Goal: Information Seeking & Learning: Learn about a topic

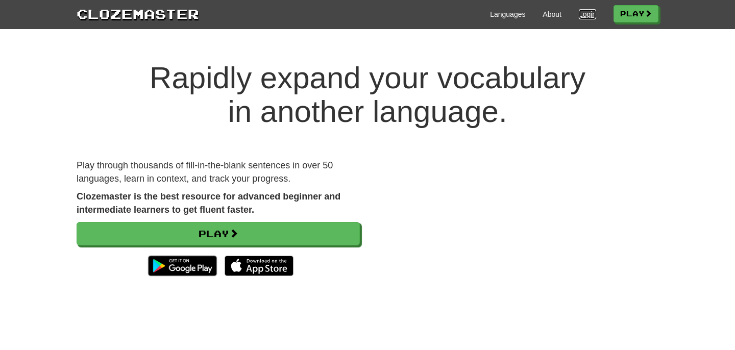
click at [579, 15] on link "Login" at bounding box center [587, 14] width 17 height 10
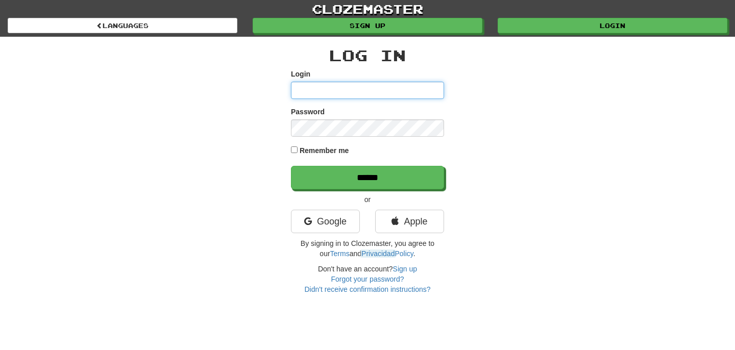
type input "*********"
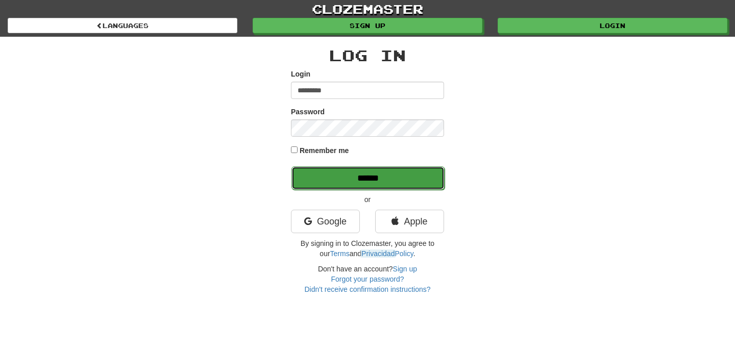
click at [340, 170] on input "******" at bounding box center [367, 177] width 153 height 23
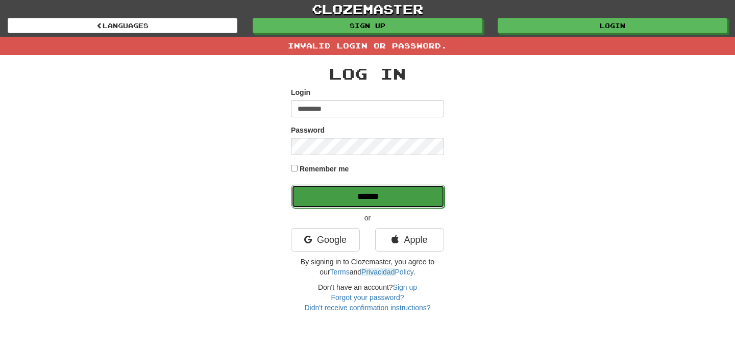
click at [341, 189] on input "******" at bounding box center [367, 196] width 153 height 23
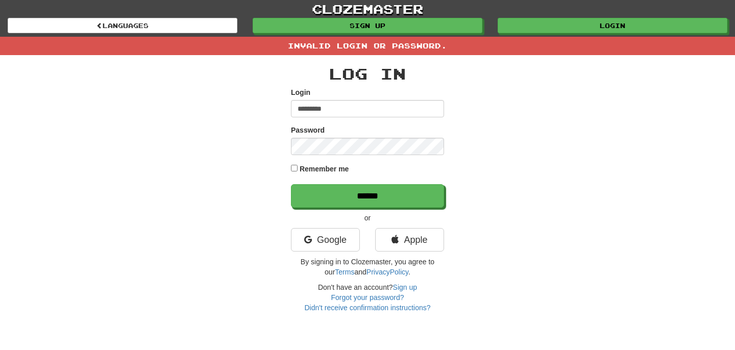
click at [505, 197] on div "Log In Login ********* Password Remember me ****** or Google Apple By signing i…" at bounding box center [367, 184] width 597 height 258
click at [359, 295] on link "Forgot your password?" at bounding box center [367, 297] width 73 height 8
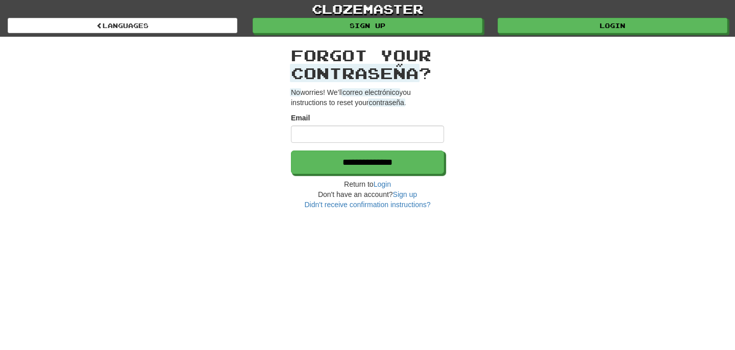
click at [369, 137] on input "Email" at bounding box center [367, 134] width 153 height 17
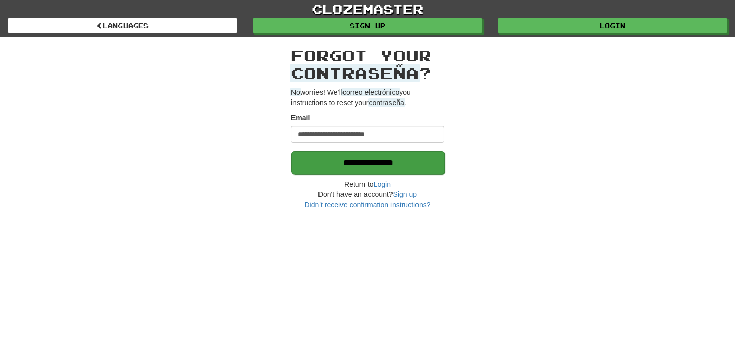
type input "**********"
click at [387, 165] on input "**********" at bounding box center [367, 162] width 153 height 23
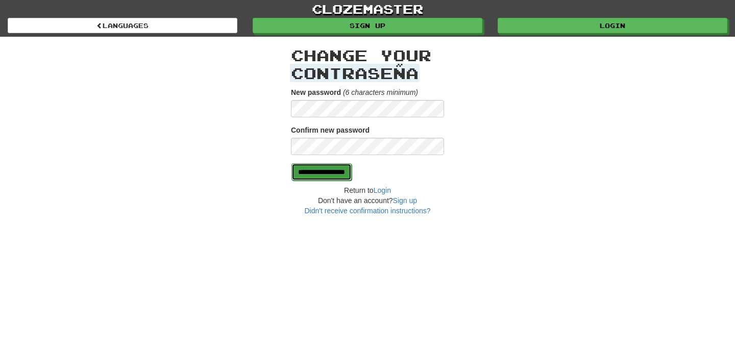
click at [352, 172] on input "**********" at bounding box center [321, 171] width 60 height 17
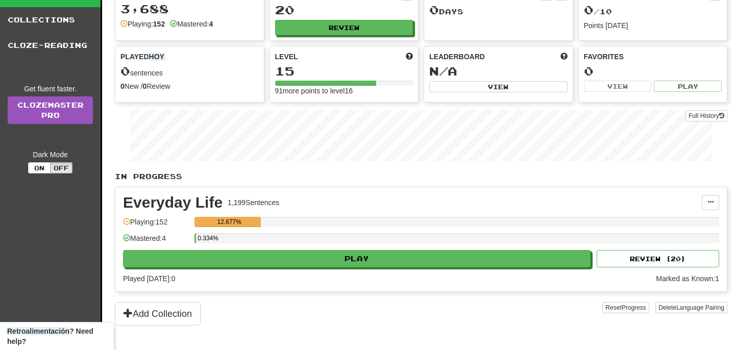
scroll to position [5, 0]
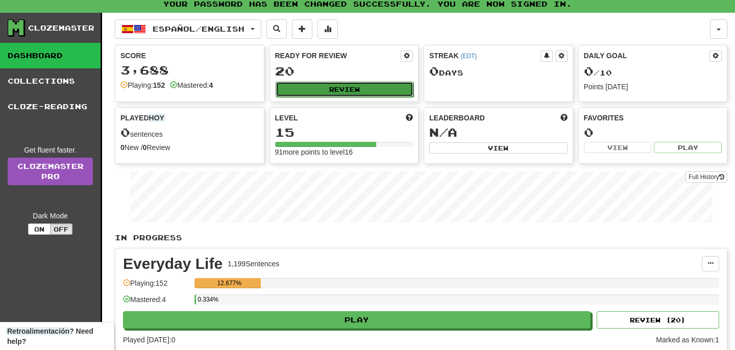
click at [348, 95] on button "Review" at bounding box center [344, 89] width 138 height 15
select select "**"
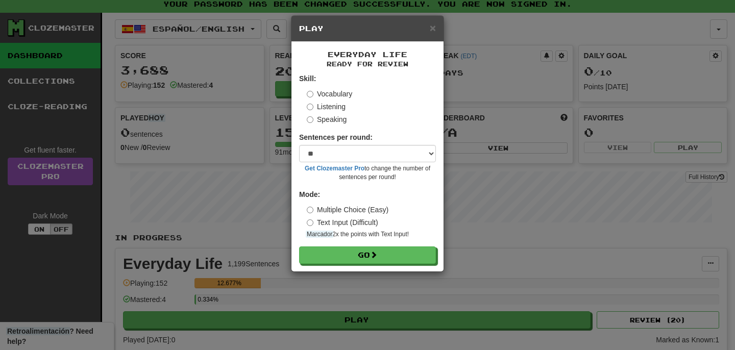
click at [330, 110] on label "Listening" at bounding box center [326, 107] width 39 height 10
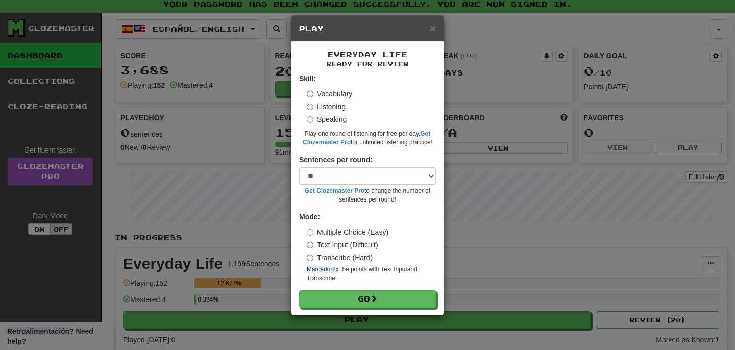
click at [395, 167] on div "Sentences per round: * ** ** ** ** ** *** ******** Get Clozemaster Pro to chang…" at bounding box center [367, 179] width 137 height 49
click at [380, 178] on select "* ** ** ** ** ** *** ********" at bounding box center [367, 175] width 137 height 17
click at [299, 167] on select "* ** ** ** ** ** *** ********" at bounding box center [367, 175] width 137 height 17
click at [352, 232] on label "Multiple Choice (Easy)" at bounding box center [348, 232] width 82 height 10
click at [383, 298] on button "Go" at bounding box center [367, 299] width 137 height 17
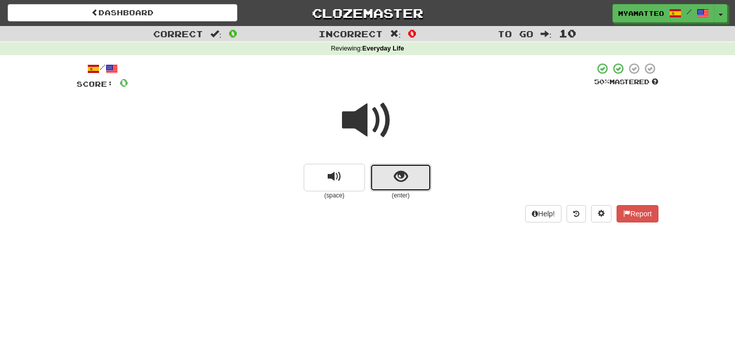
click at [391, 183] on button "show sentence" at bounding box center [400, 178] width 61 height 28
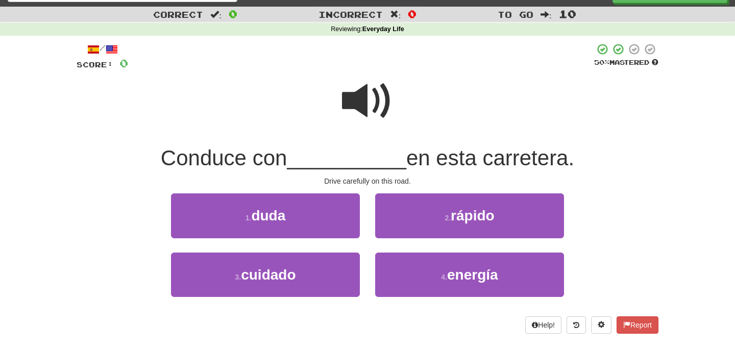
scroll to position [19, 0]
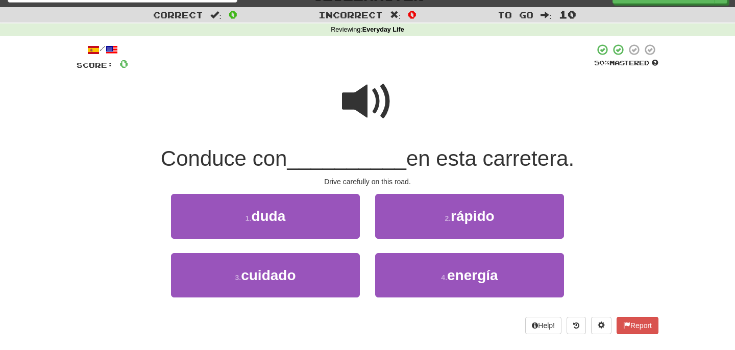
click at [364, 96] on span at bounding box center [367, 101] width 51 height 51
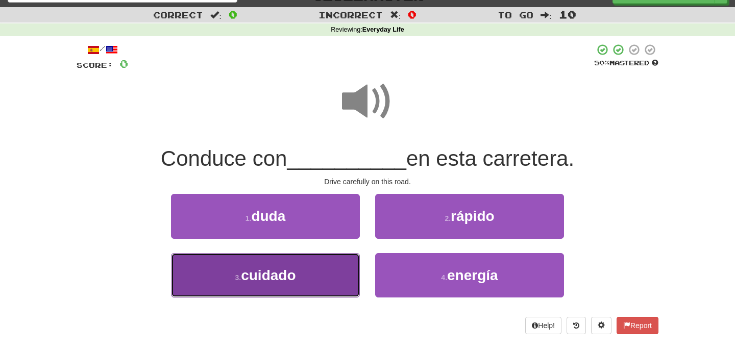
click at [279, 287] on button "3 . cuidado" at bounding box center [265, 275] width 189 height 44
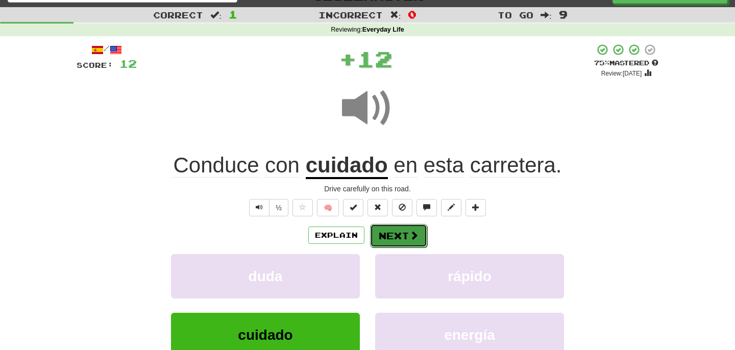
click at [406, 237] on button "Next" at bounding box center [398, 235] width 57 height 23
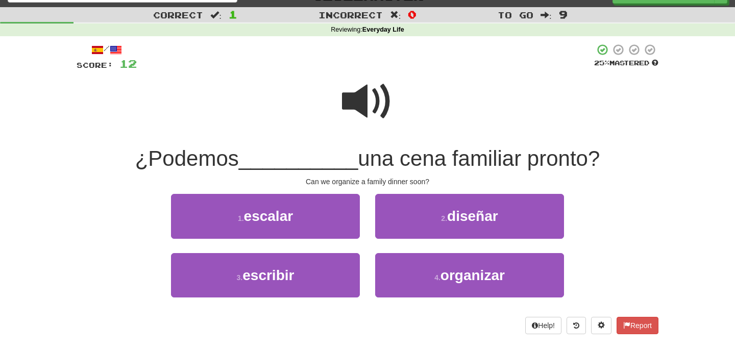
click at [377, 112] on span at bounding box center [367, 101] width 51 height 51
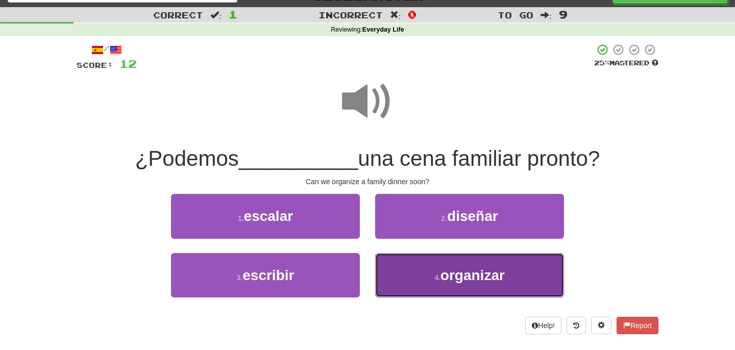
click at [448, 267] on span "organizar" at bounding box center [472, 275] width 64 height 16
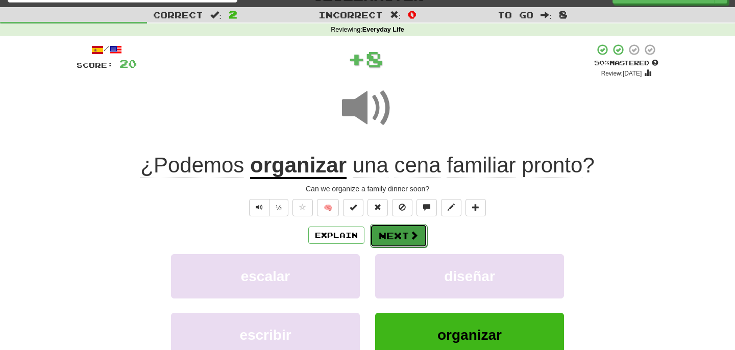
click at [392, 237] on button "Next" at bounding box center [398, 235] width 57 height 23
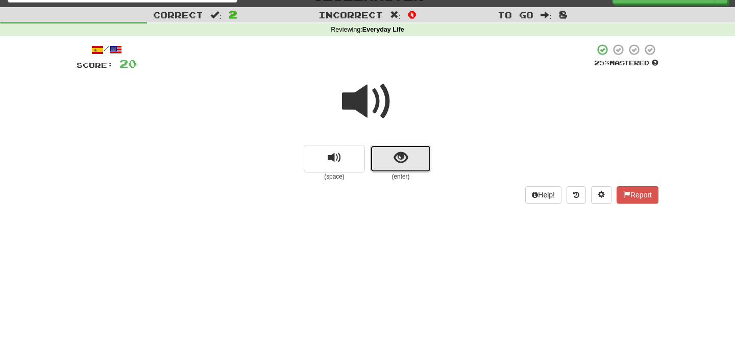
click at [406, 165] on span "show sentence" at bounding box center [401, 158] width 14 height 14
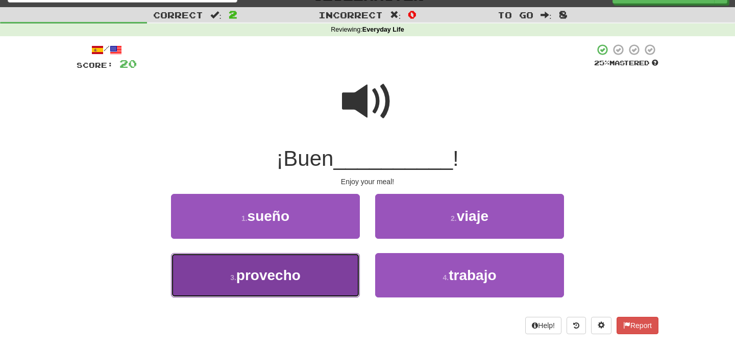
click at [309, 283] on button "3 . provecho" at bounding box center [265, 275] width 189 height 44
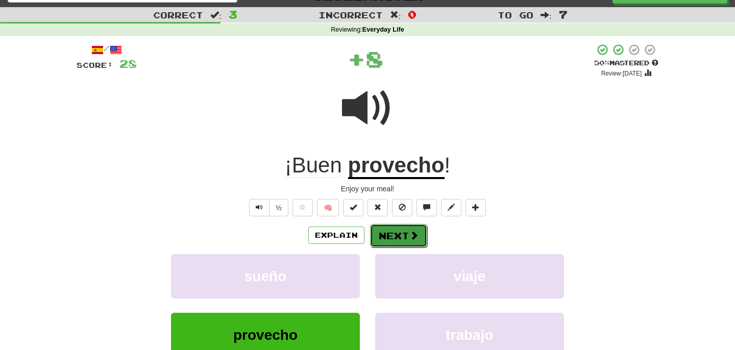
click at [405, 236] on button "Next" at bounding box center [398, 235] width 57 height 23
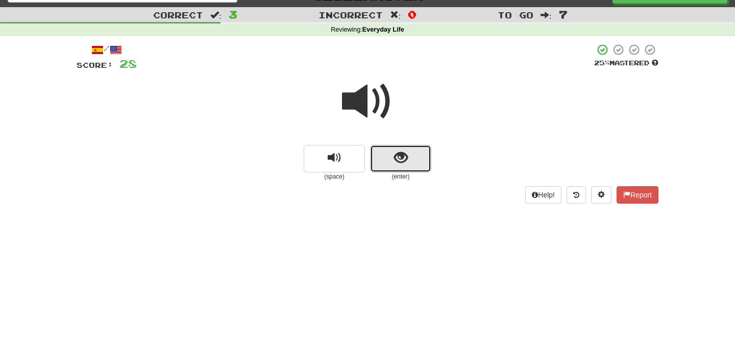
click at [415, 168] on button "show sentence" at bounding box center [400, 159] width 61 height 28
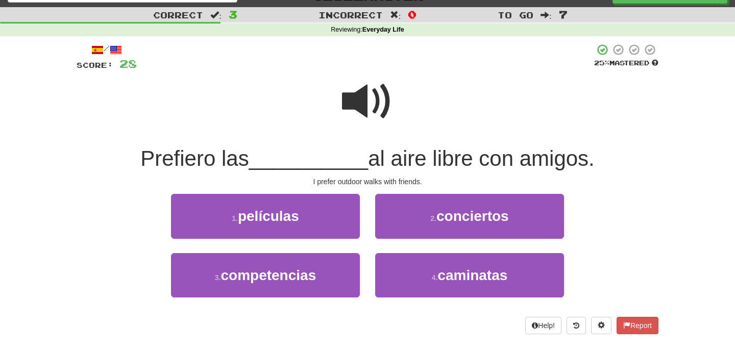
click at [367, 119] on span at bounding box center [367, 101] width 51 height 51
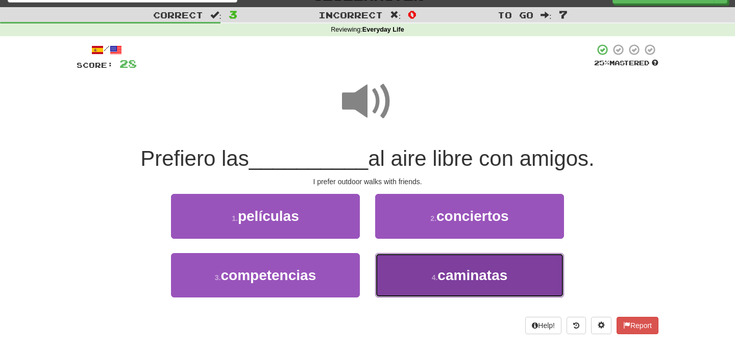
click at [453, 274] on span "caminatas" at bounding box center [472, 275] width 70 height 16
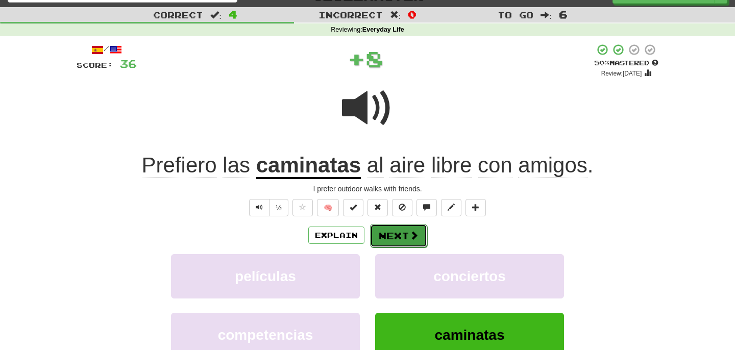
click at [408, 239] on button "Next" at bounding box center [398, 235] width 57 height 23
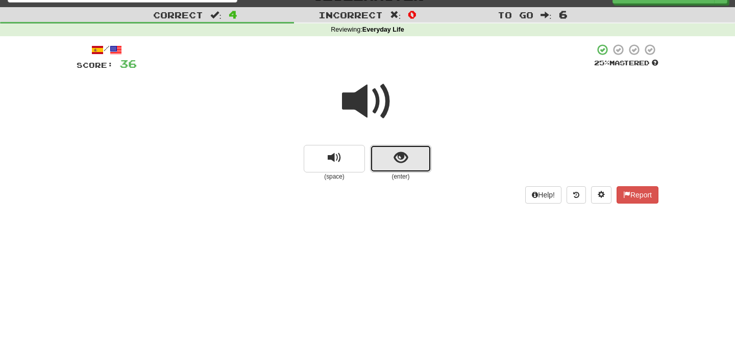
click at [392, 155] on button "show sentence" at bounding box center [400, 159] width 61 height 28
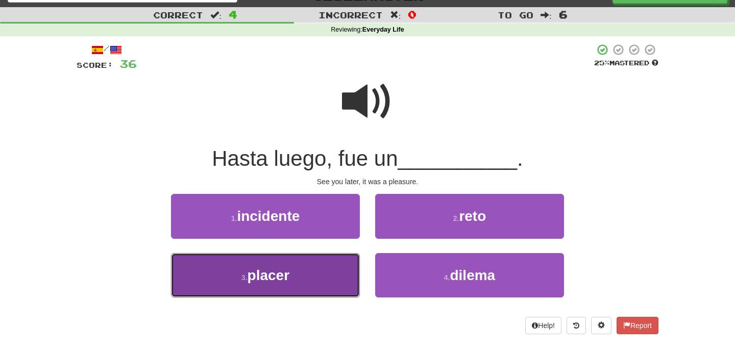
click at [320, 265] on button "3 . placer" at bounding box center [265, 275] width 189 height 44
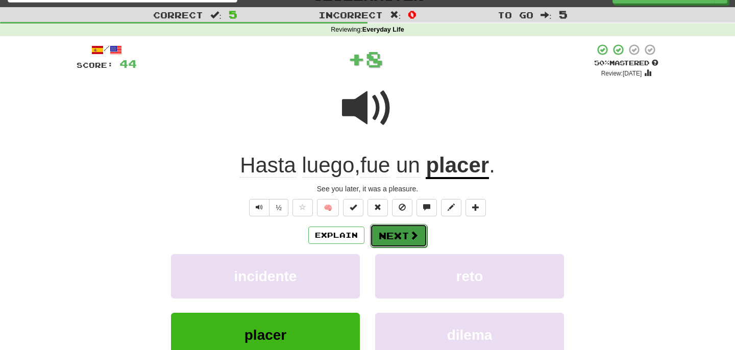
click at [410, 236] on span at bounding box center [413, 235] width 9 height 9
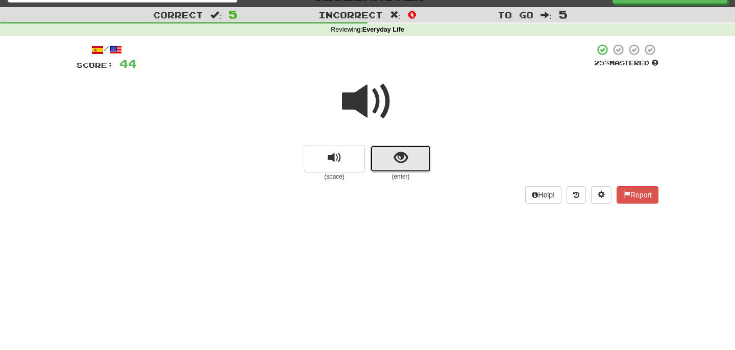
click at [396, 155] on span "show sentence" at bounding box center [401, 158] width 14 height 14
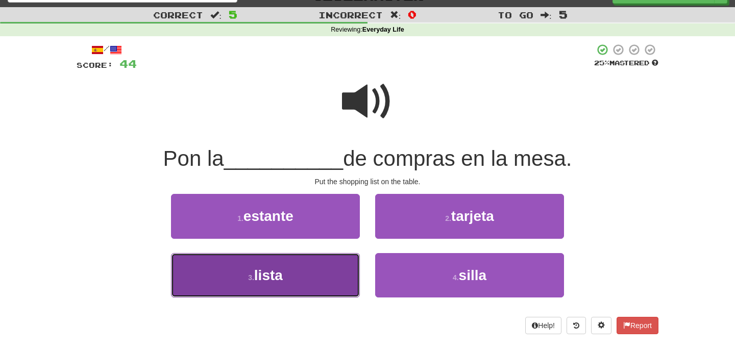
click at [326, 265] on button "3 . lista" at bounding box center [265, 275] width 189 height 44
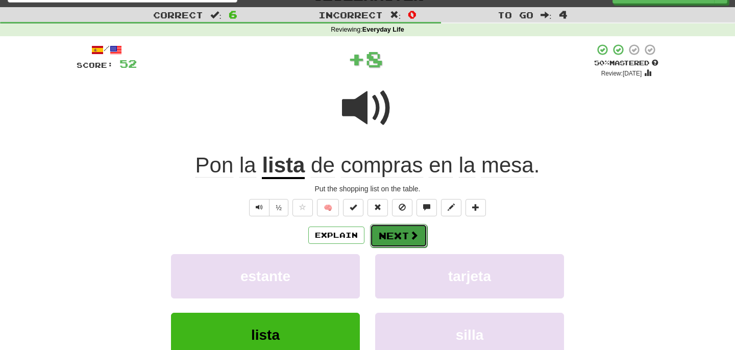
click at [406, 244] on button "Next" at bounding box center [398, 235] width 57 height 23
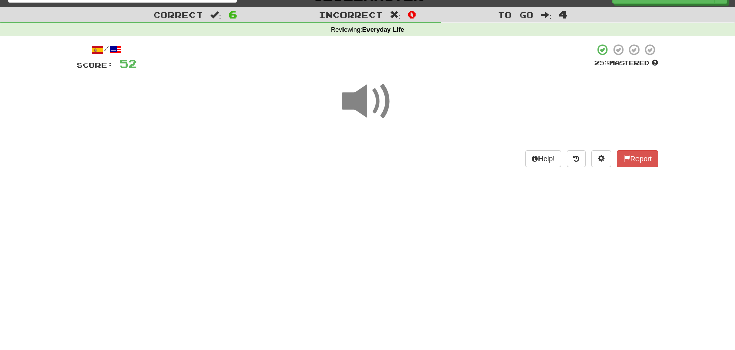
click at [371, 115] on span at bounding box center [367, 101] width 51 height 51
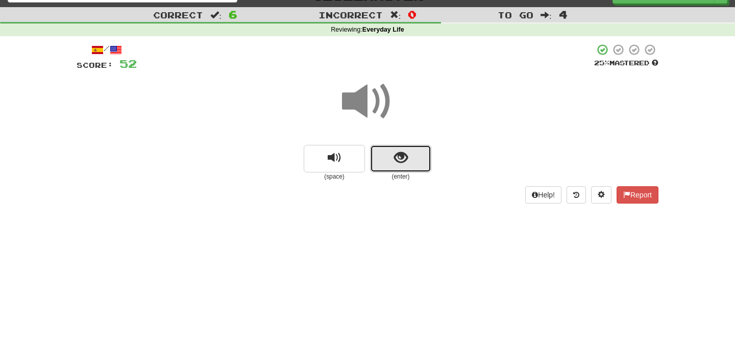
click at [386, 147] on button "show sentence" at bounding box center [400, 159] width 61 height 28
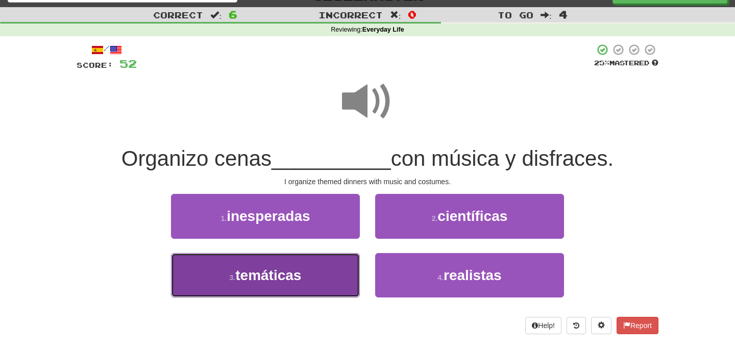
click at [308, 277] on button "3 . temáticas" at bounding box center [265, 275] width 189 height 44
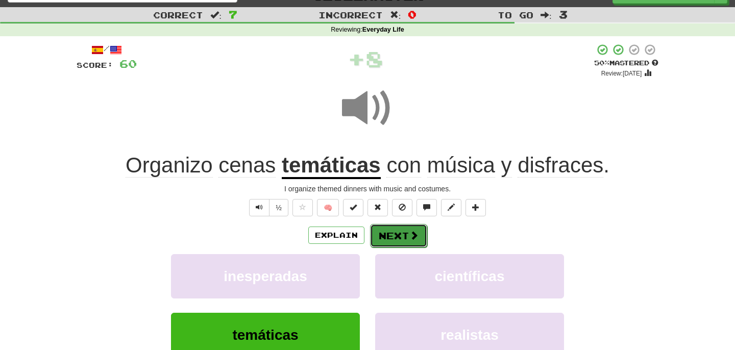
click at [391, 236] on button "Next" at bounding box center [398, 235] width 57 height 23
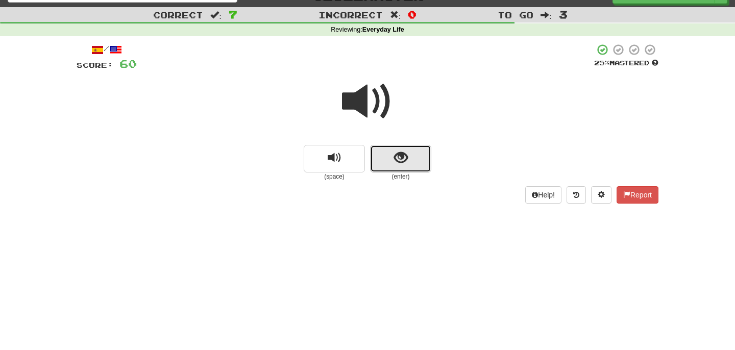
click at [386, 156] on button "show sentence" at bounding box center [400, 159] width 61 height 28
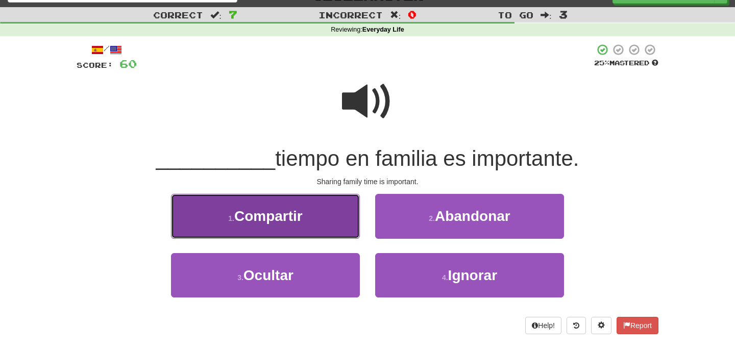
click at [299, 224] on span "Compartir" at bounding box center [268, 216] width 68 height 16
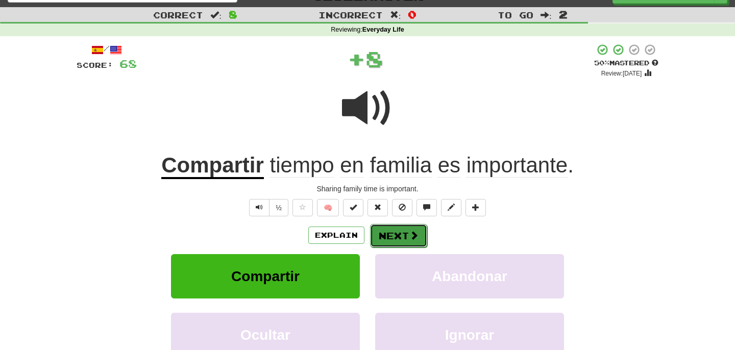
click at [385, 243] on button "Next" at bounding box center [398, 235] width 57 height 23
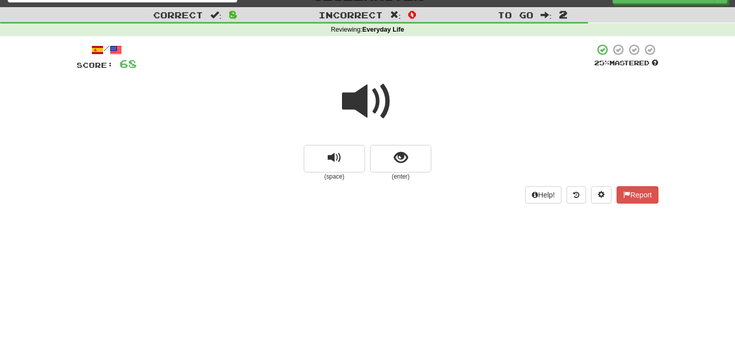
click at [365, 118] on span at bounding box center [367, 101] width 51 height 51
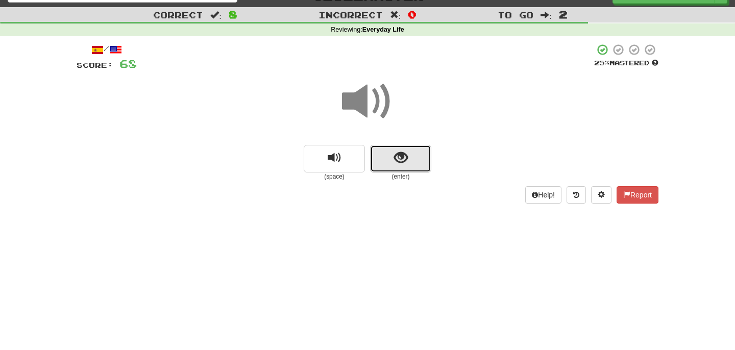
click at [386, 164] on button "show sentence" at bounding box center [400, 159] width 61 height 28
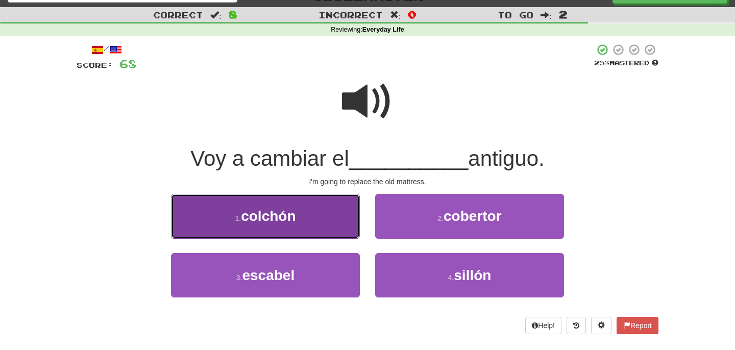
click at [305, 215] on button "1 . colchón" at bounding box center [265, 216] width 189 height 44
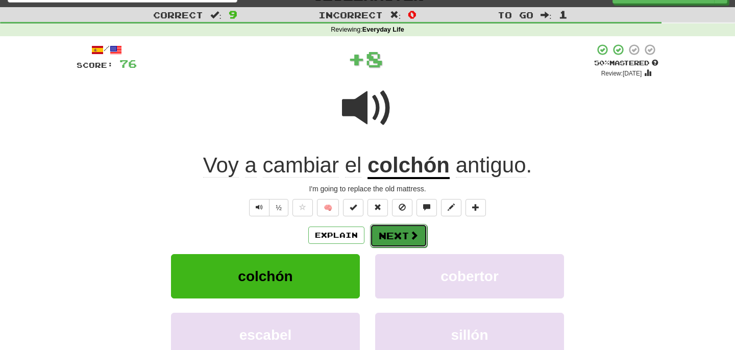
click at [400, 234] on button "Next" at bounding box center [398, 235] width 57 height 23
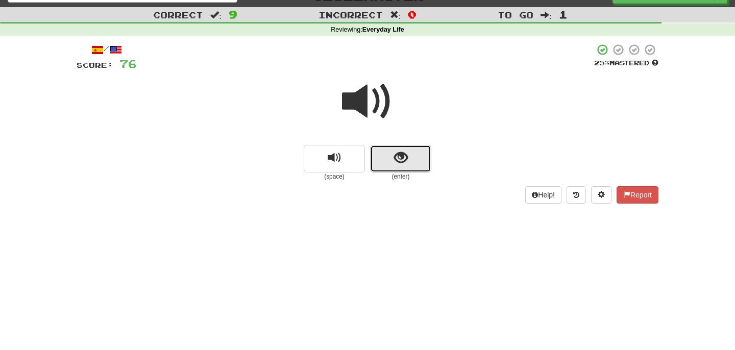
click at [387, 156] on button "show sentence" at bounding box center [400, 159] width 61 height 28
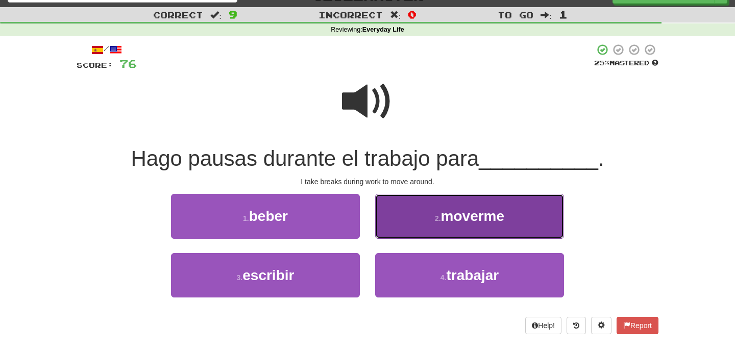
click at [427, 209] on button "2 . moverme" at bounding box center [469, 216] width 189 height 44
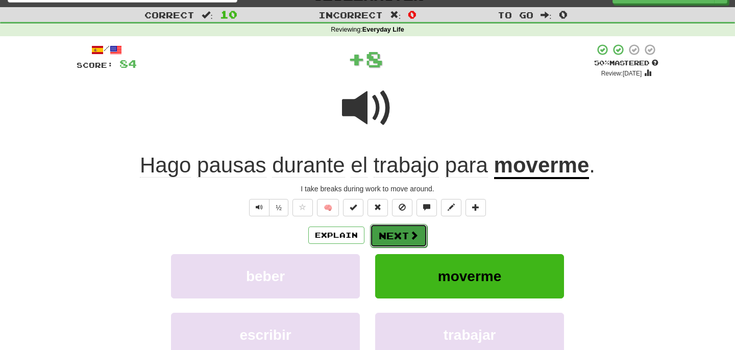
click at [420, 240] on button "Next" at bounding box center [398, 235] width 57 height 23
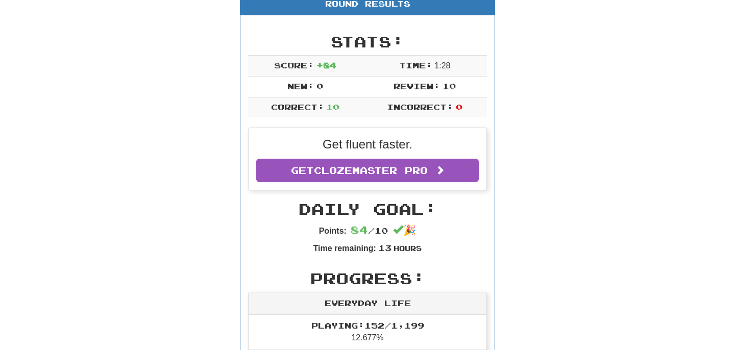
scroll to position [0, 0]
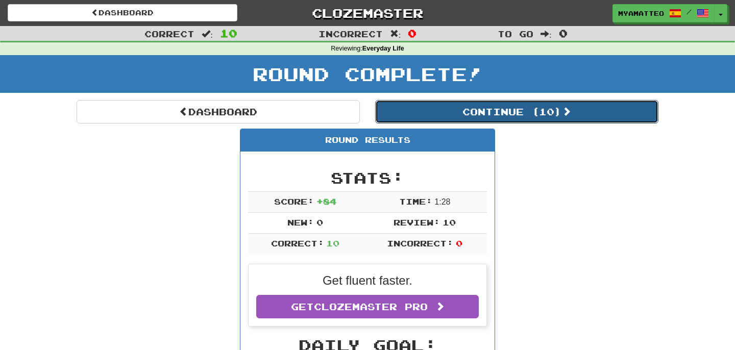
click at [508, 115] on button "Continue ( 10 )" at bounding box center [516, 111] width 283 height 23
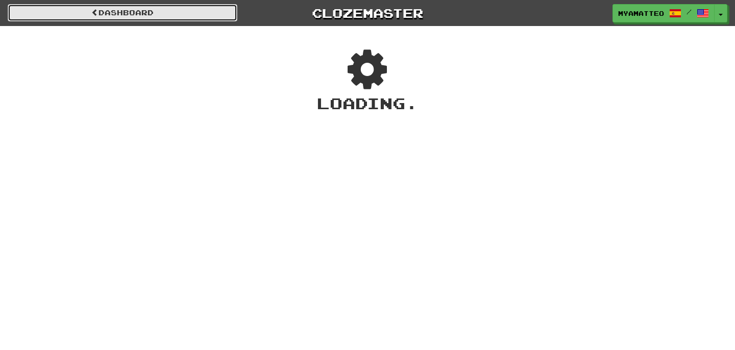
click at [220, 15] on link "Dashboard" at bounding box center [123, 12] width 230 height 17
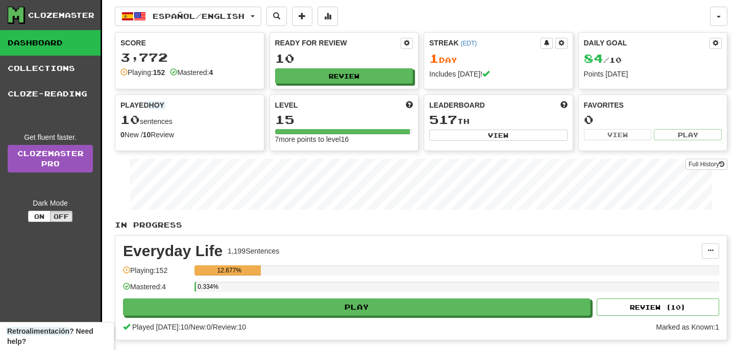
click at [362, 85] on div "Ready for Review 10 Review" at bounding box center [344, 61] width 148 height 56
click at [352, 79] on button "Review" at bounding box center [344, 76] width 138 height 15
select select "**"
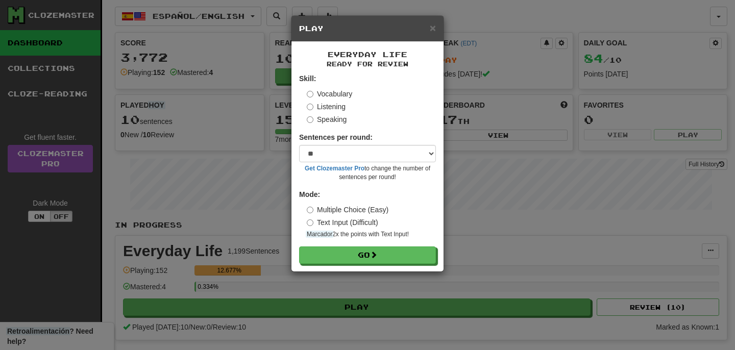
click at [331, 109] on label "Listening" at bounding box center [326, 107] width 39 height 10
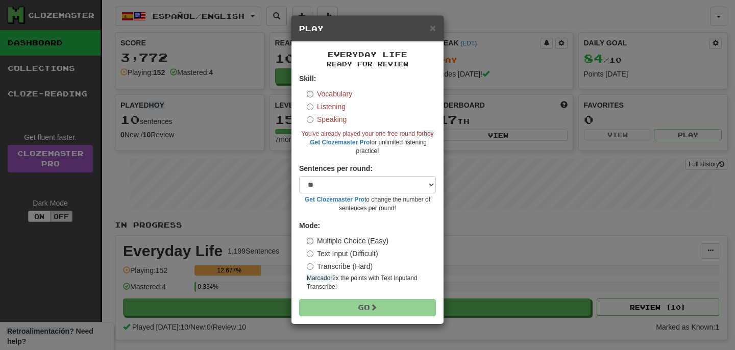
click at [327, 122] on label "Speaking" at bounding box center [327, 119] width 40 height 10
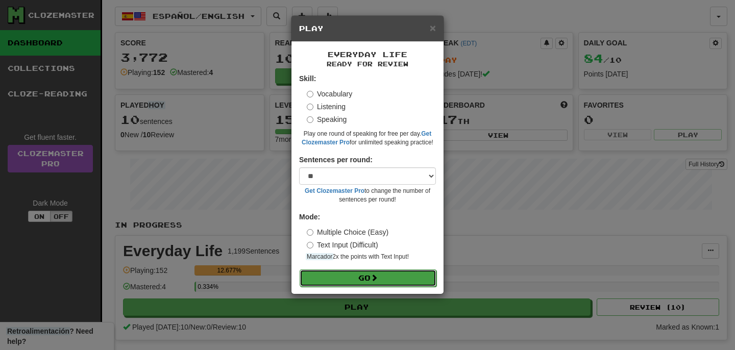
click at [363, 281] on button "Go" at bounding box center [367, 277] width 137 height 17
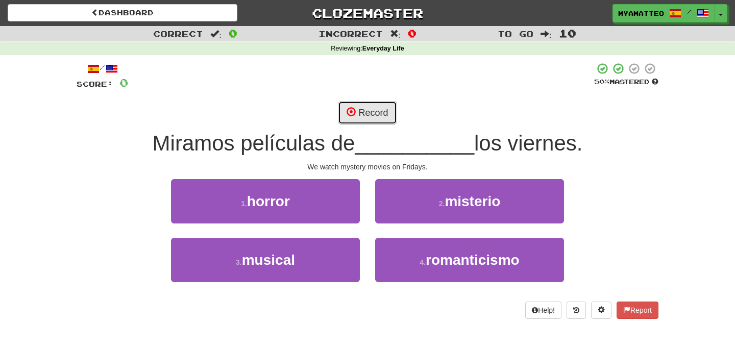
click at [357, 115] on button "Record" at bounding box center [367, 112] width 59 height 23
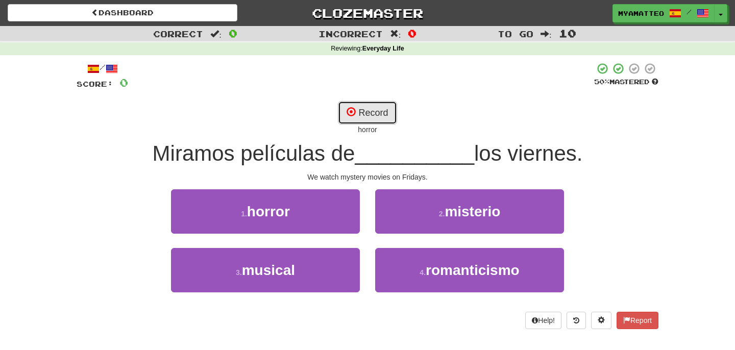
click at [363, 118] on button "Record" at bounding box center [367, 112] width 59 height 23
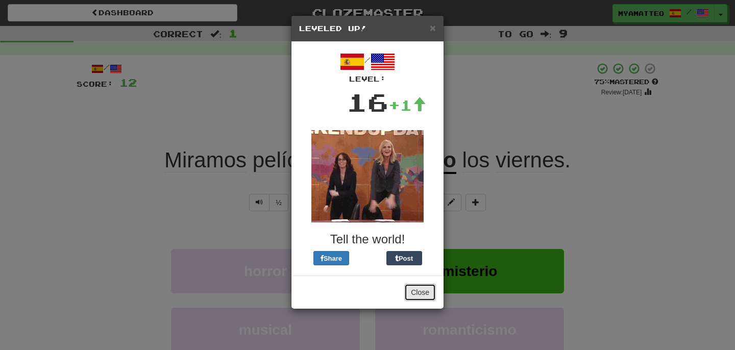
click at [418, 294] on button "Close" at bounding box center [420, 292] width 32 height 17
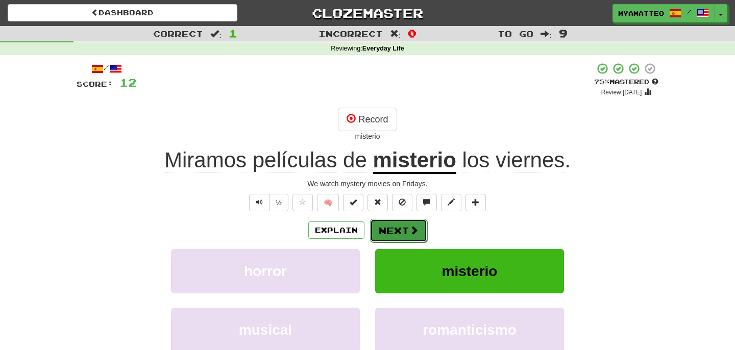
click at [394, 230] on button "Next" at bounding box center [398, 230] width 57 height 23
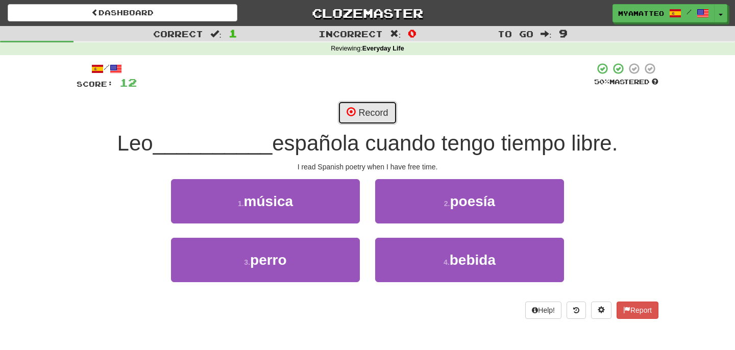
click at [373, 110] on button "Record" at bounding box center [367, 112] width 59 height 23
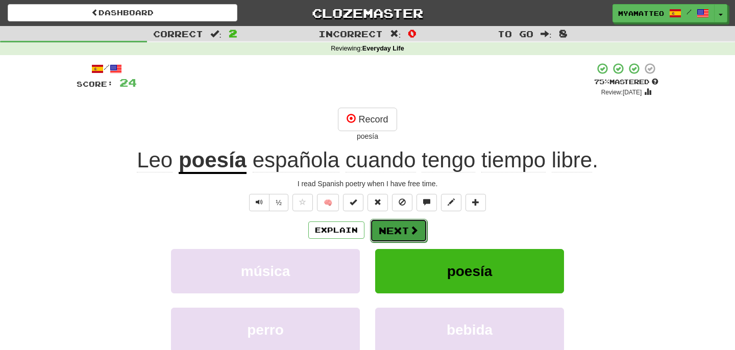
click at [399, 235] on button "Next" at bounding box center [398, 230] width 57 height 23
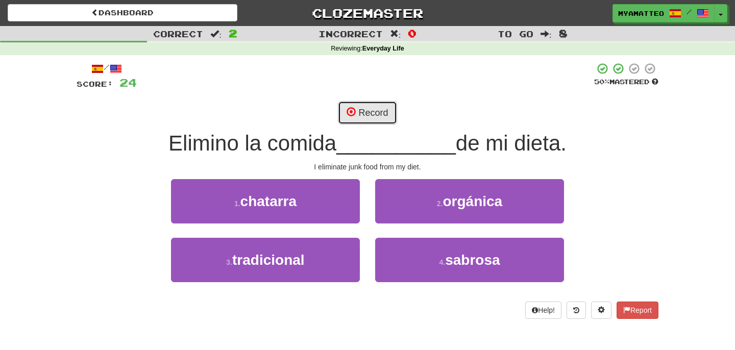
click at [372, 115] on button "Record" at bounding box center [367, 112] width 59 height 23
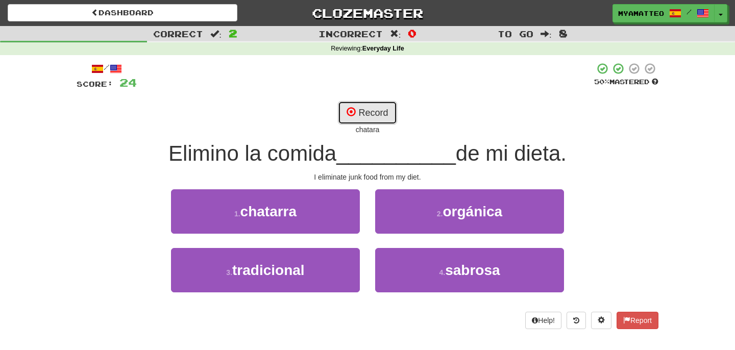
click at [386, 115] on button "Record" at bounding box center [367, 112] width 59 height 23
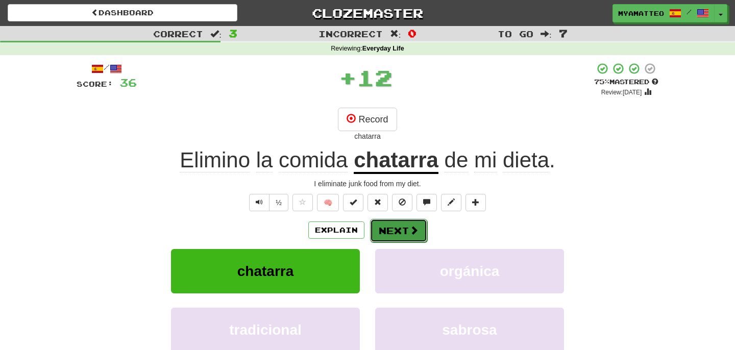
click at [405, 229] on button "Next" at bounding box center [398, 230] width 57 height 23
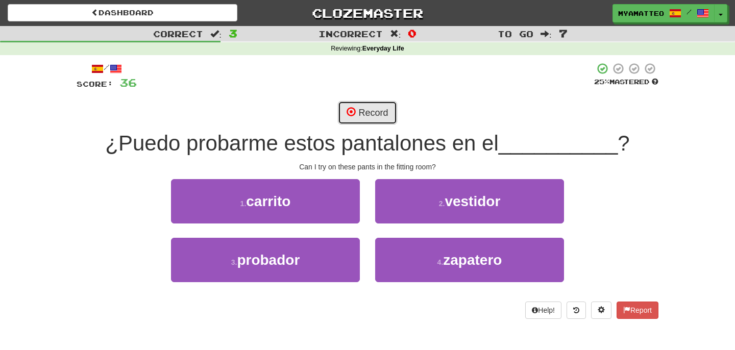
click at [373, 112] on button "Record" at bounding box center [367, 112] width 59 height 23
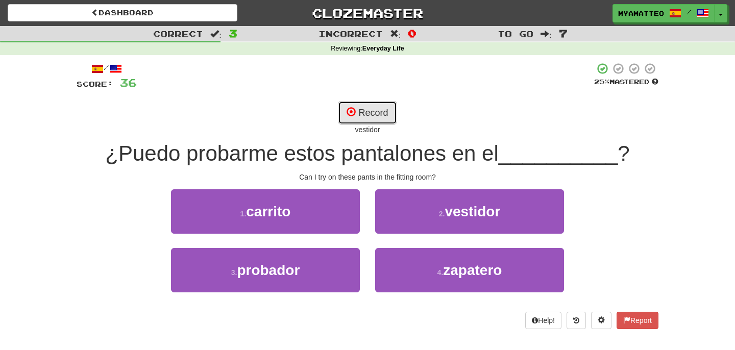
click at [360, 102] on button "Record" at bounding box center [367, 112] width 59 height 23
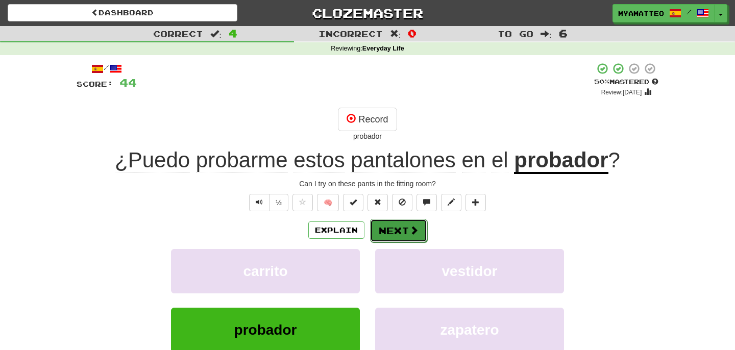
click at [420, 232] on button "Next" at bounding box center [398, 230] width 57 height 23
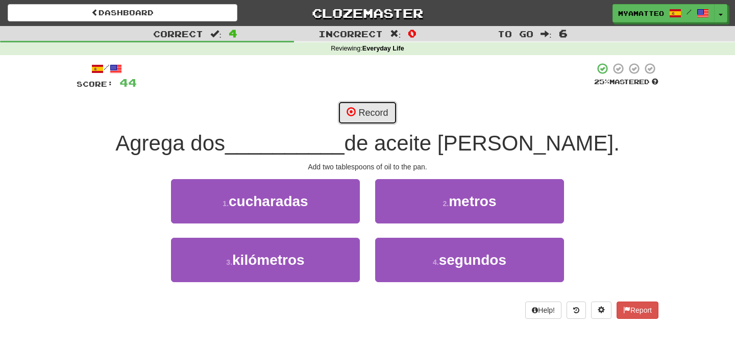
click at [371, 111] on button "Record" at bounding box center [367, 112] width 59 height 23
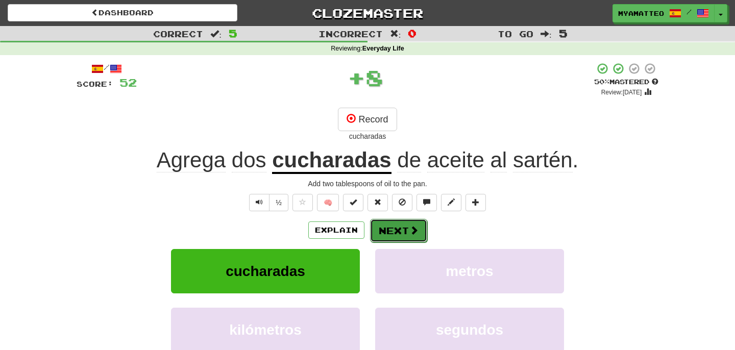
click at [385, 232] on button "Next" at bounding box center [398, 230] width 57 height 23
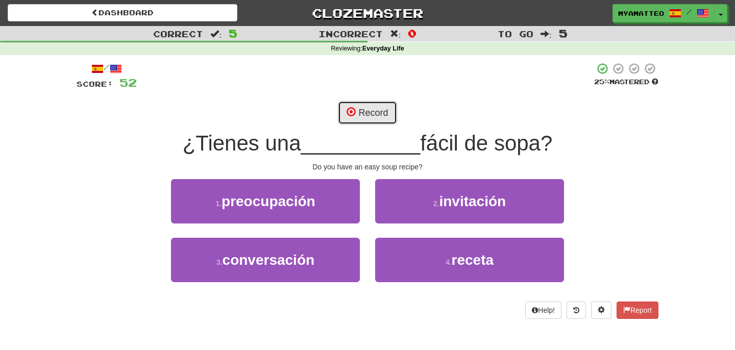
click at [384, 114] on button "Record" at bounding box center [367, 112] width 59 height 23
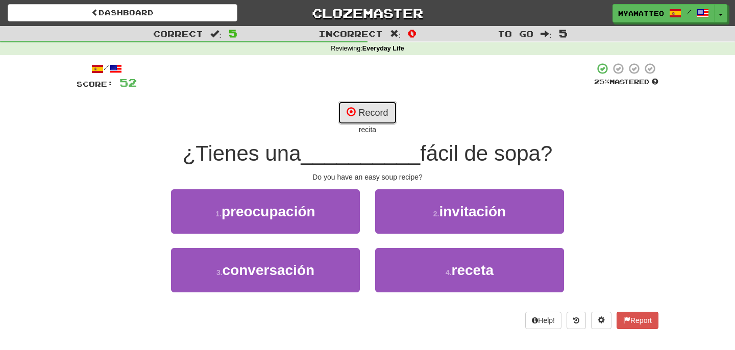
click at [365, 113] on button "Record" at bounding box center [367, 112] width 59 height 23
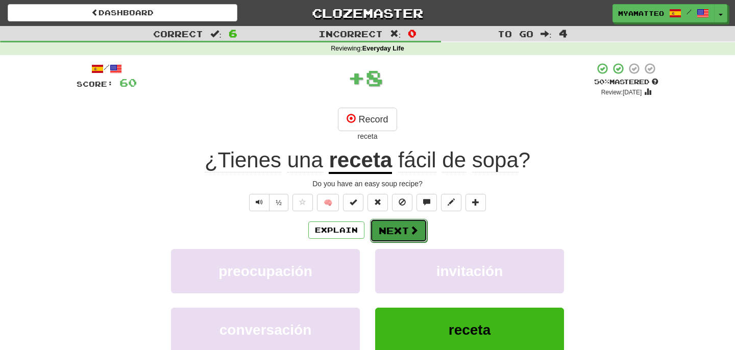
click at [404, 232] on button "Next" at bounding box center [398, 230] width 57 height 23
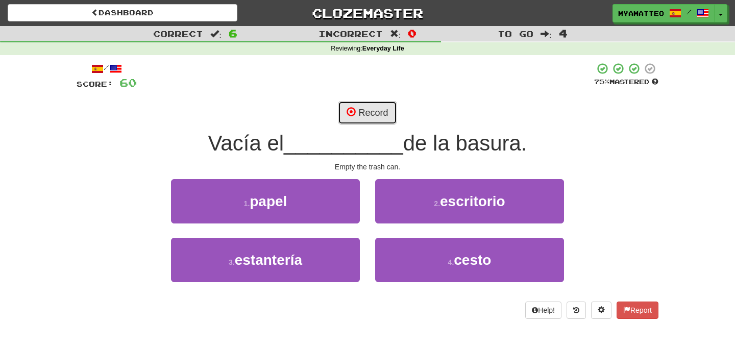
click at [370, 116] on button "Record" at bounding box center [367, 112] width 59 height 23
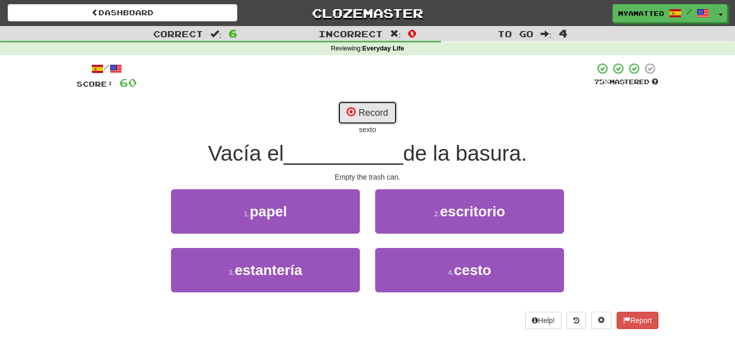
click at [356, 111] on button "Record" at bounding box center [367, 112] width 59 height 23
click at [379, 105] on button "Record" at bounding box center [367, 112] width 59 height 23
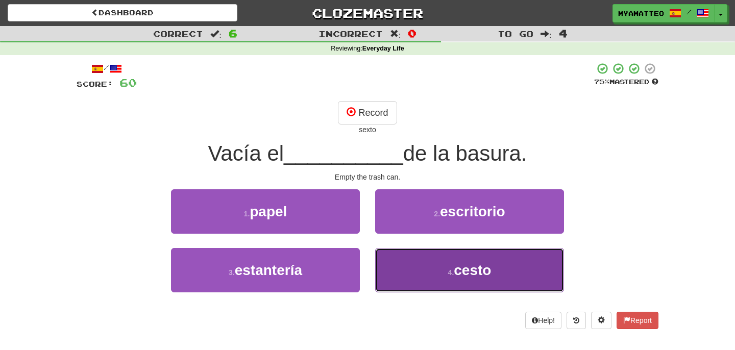
click at [464, 255] on button "4 . cesto" at bounding box center [469, 270] width 189 height 44
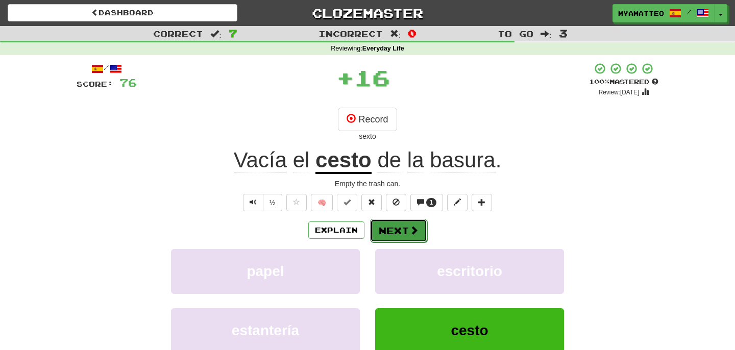
click at [416, 235] on span at bounding box center [413, 229] width 9 height 9
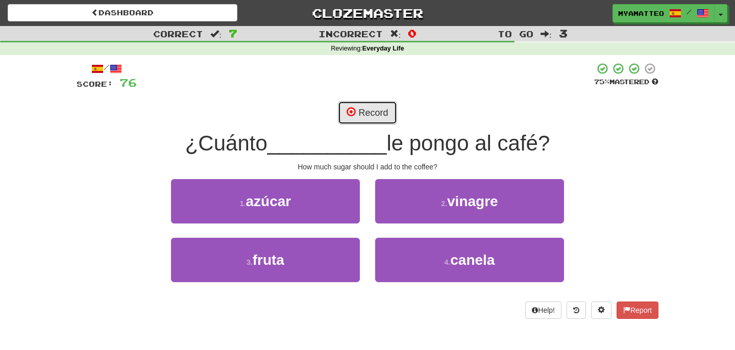
click at [363, 108] on button "Record" at bounding box center [367, 112] width 59 height 23
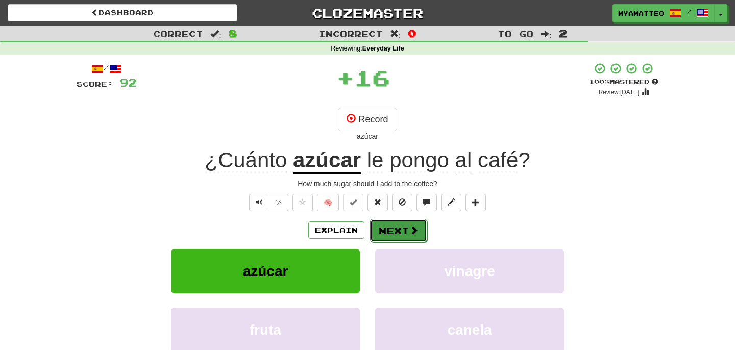
click at [406, 232] on button "Next" at bounding box center [398, 230] width 57 height 23
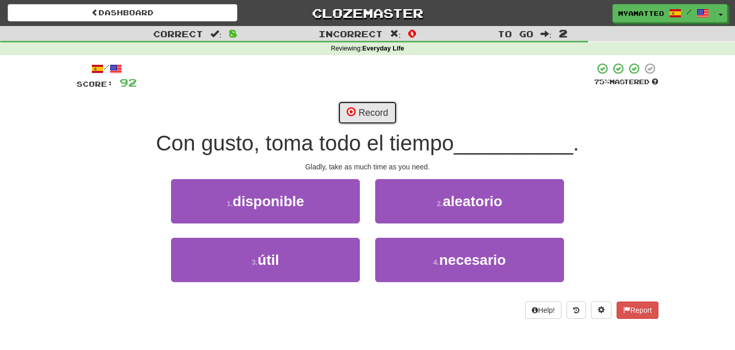
click at [380, 115] on button "Record" at bounding box center [367, 112] width 59 height 23
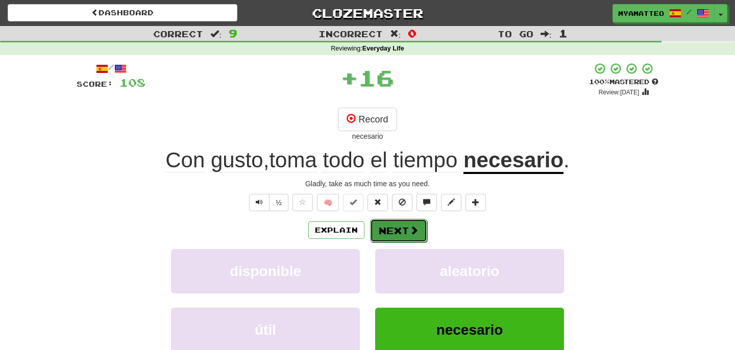
click at [401, 235] on button "Next" at bounding box center [398, 230] width 57 height 23
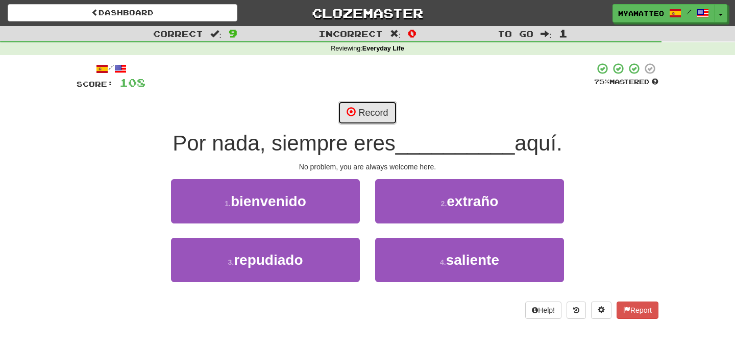
click at [378, 115] on button "Record" at bounding box center [367, 112] width 59 height 23
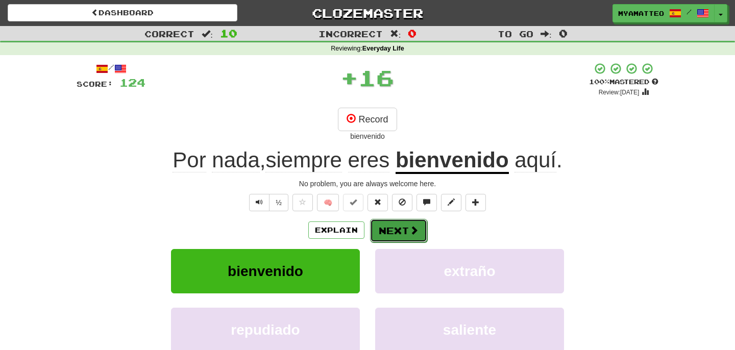
click at [409, 231] on span at bounding box center [413, 229] width 9 height 9
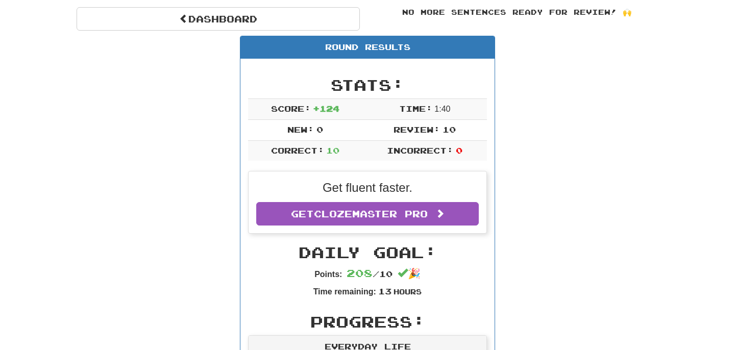
scroll to position [92, 0]
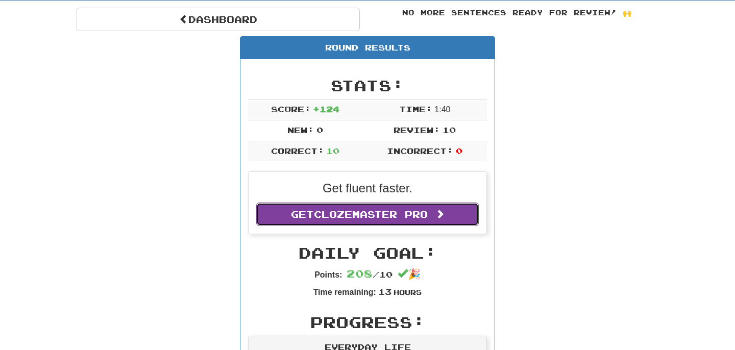
click at [404, 214] on span "Clozemaster Pro" at bounding box center [371, 214] width 114 height 11
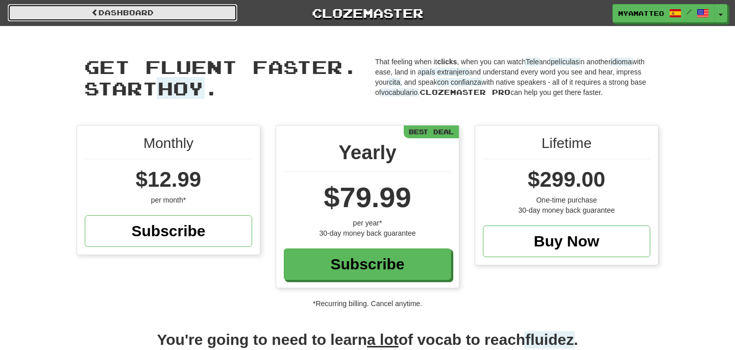
click at [176, 15] on link "Dashboard" at bounding box center [123, 12] width 230 height 17
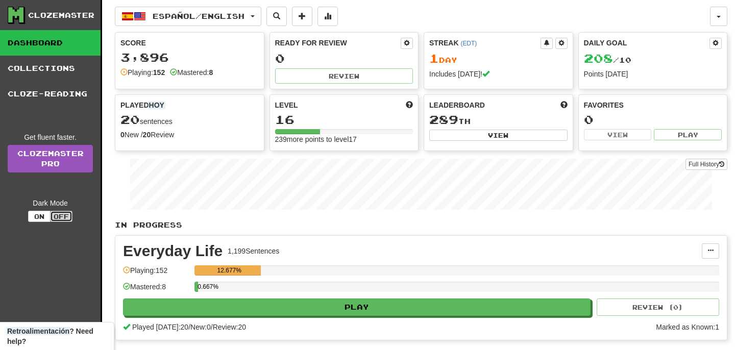
click at [62, 215] on button "Off" at bounding box center [61, 216] width 22 height 11
click at [35, 218] on button "On" at bounding box center [39, 216] width 22 height 11
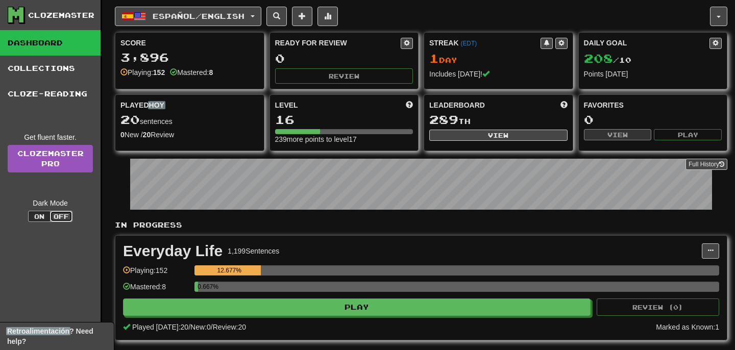
click at [68, 218] on button "Off" at bounding box center [61, 216] width 22 height 11
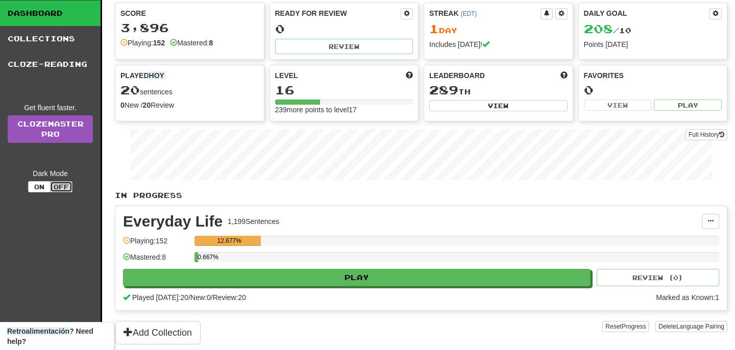
scroll to position [40, 0]
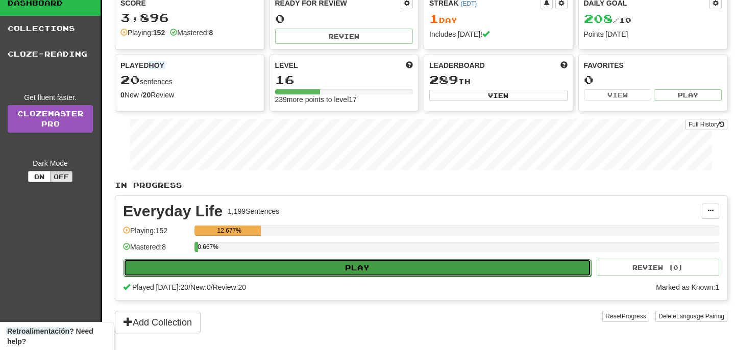
click at [322, 264] on button "Play" at bounding box center [356, 267] width 467 height 17
select select "**"
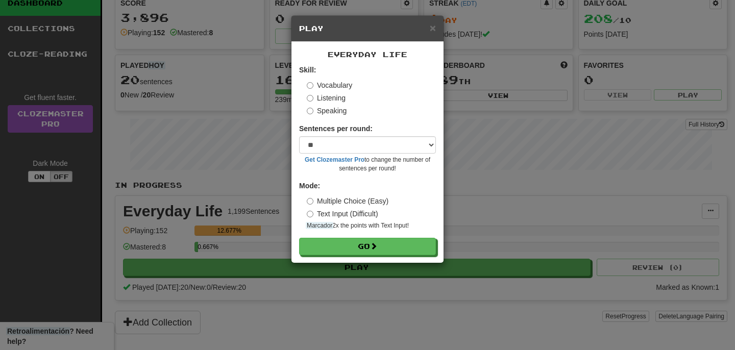
click at [327, 101] on label "Listening" at bounding box center [326, 98] width 39 height 10
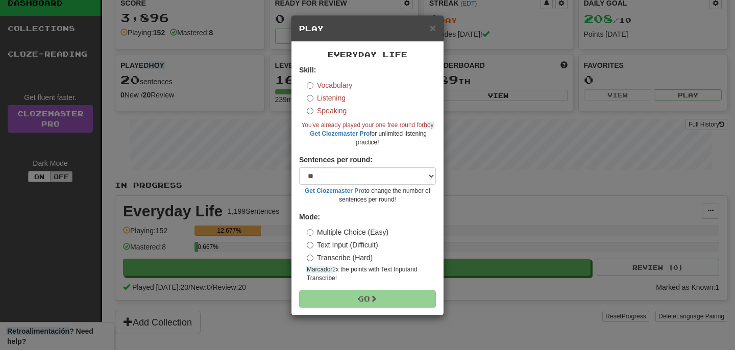
click at [333, 110] on label "Speaking" at bounding box center [327, 111] width 40 height 10
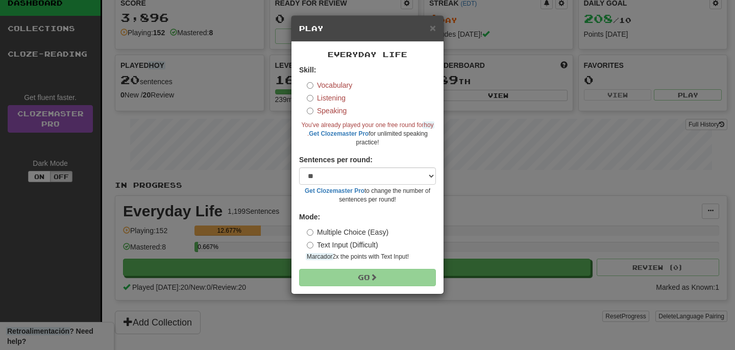
click at [337, 87] on label "Vocabulary" at bounding box center [329, 85] width 45 height 10
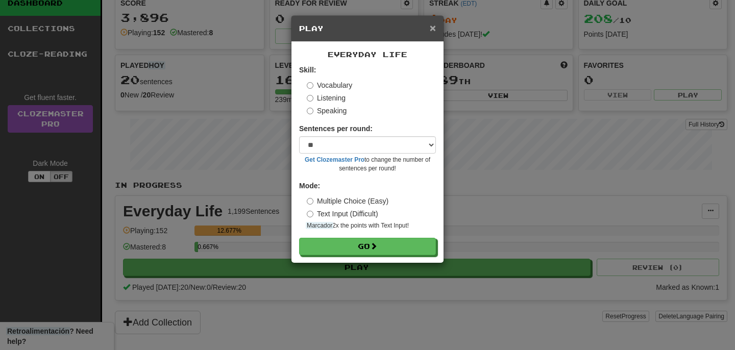
click at [432, 33] on span "×" at bounding box center [433, 28] width 6 height 12
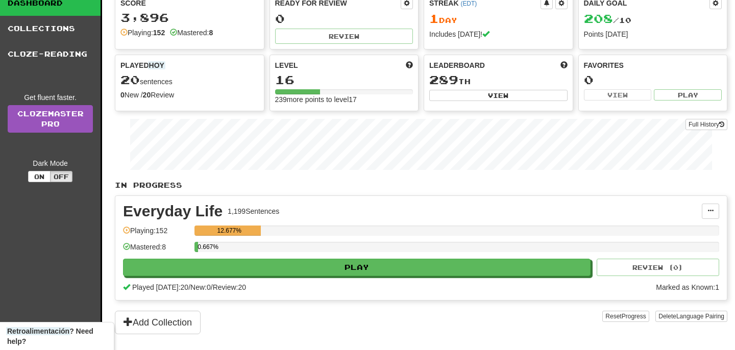
scroll to position [0, 0]
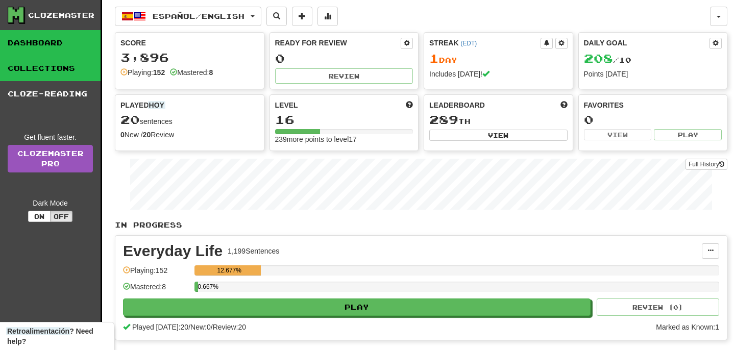
click at [71, 78] on link "Collections" at bounding box center [50, 69] width 101 height 26
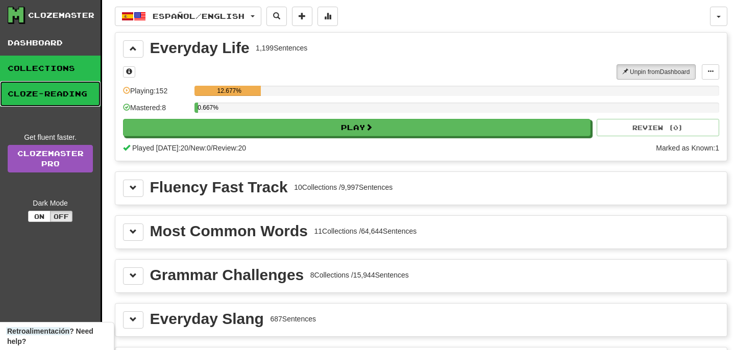
click at [63, 96] on link "Cloze-Reading" at bounding box center [50, 94] width 101 height 26
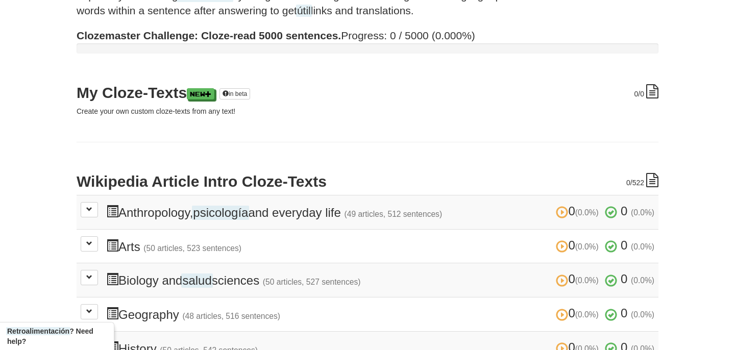
scroll to position [21, 0]
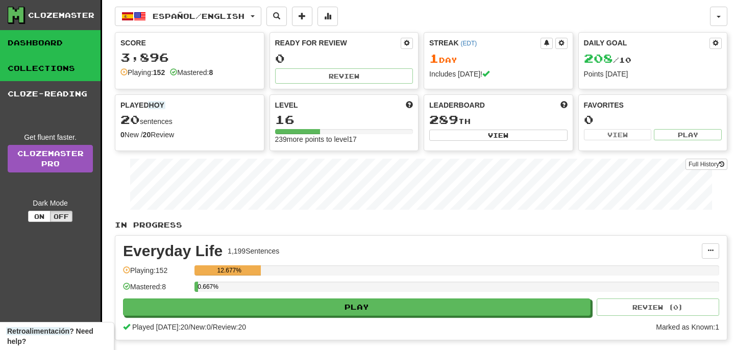
click at [43, 73] on link "Collections" at bounding box center [50, 69] width 101 height 26
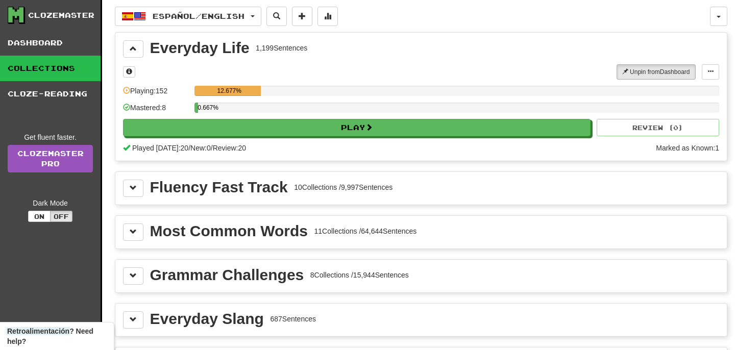
scroll to position [43, 0]
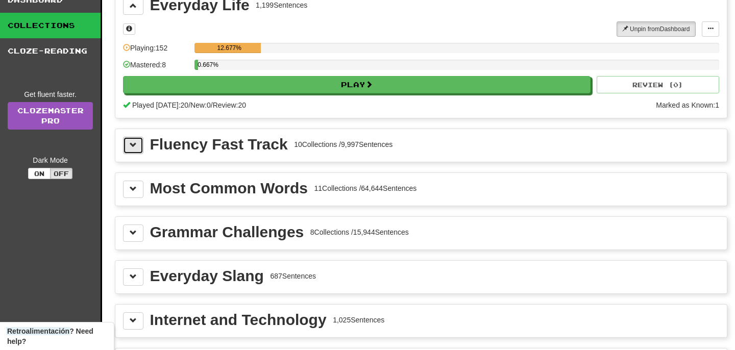
click at [138, 141] on button at bounding box center [133, 145] width 20 height 17
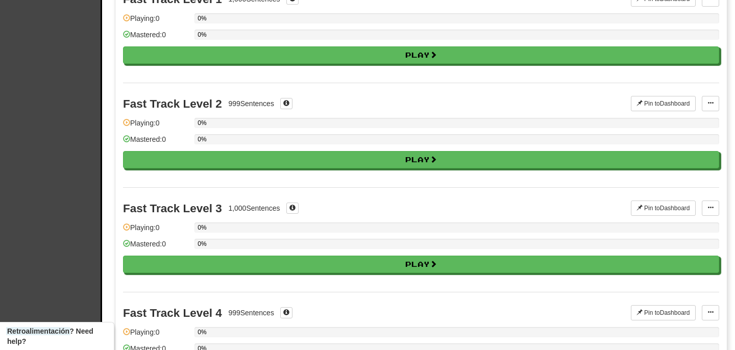
scroll to position [0, 0]
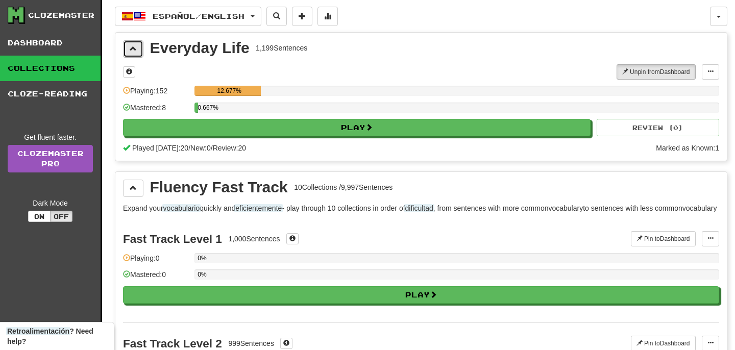
click at [135, 49] on span at bounding box center [133, 48] width 7 height 7
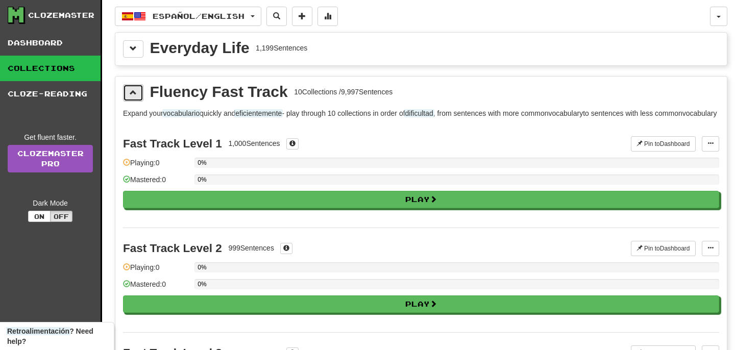
click at [132, 92] on span at bounding box center [133, 92] width 7 height 7
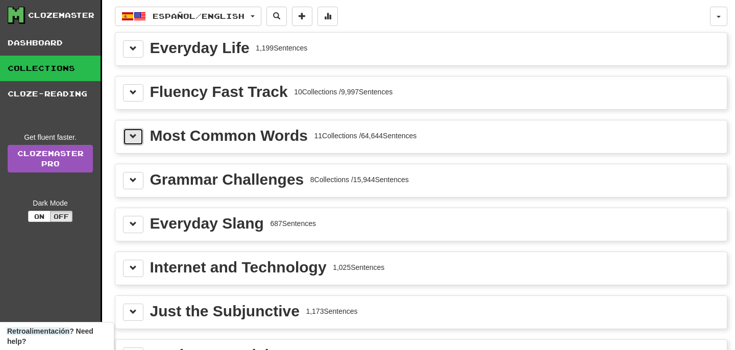
click at [137, 129] on button at bounding box center [133, 136] width 20 height 17
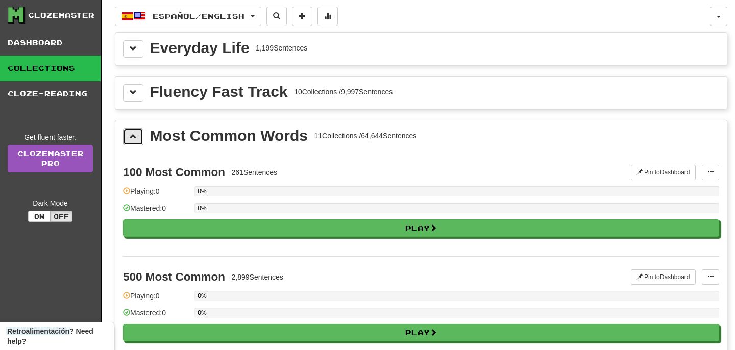
click at [136, 134] on span at bounding box center [133, 136] width 7 height 7
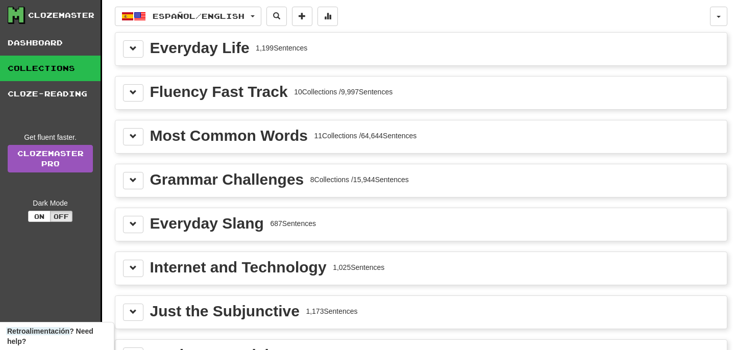
click at [135, 167] on div "Grammar Challenges 8 Collections / 15,944 Sentences" at bounding box center [420, 180] width 611 height 33
click at [135, 175] on button at bounding box center [133, 180] width 20 height 17
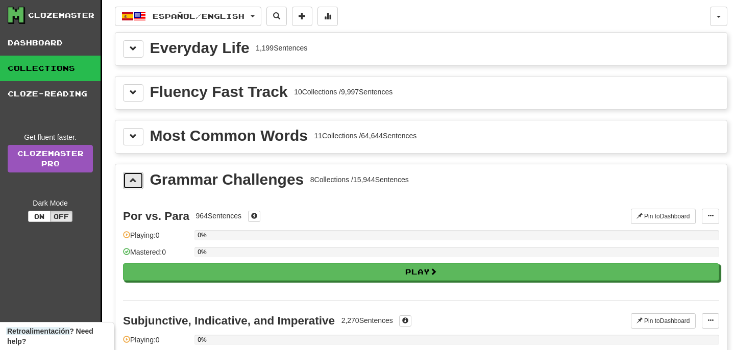
click at [135, 175] on button at bounding box center [133, 180] width 20 height 17
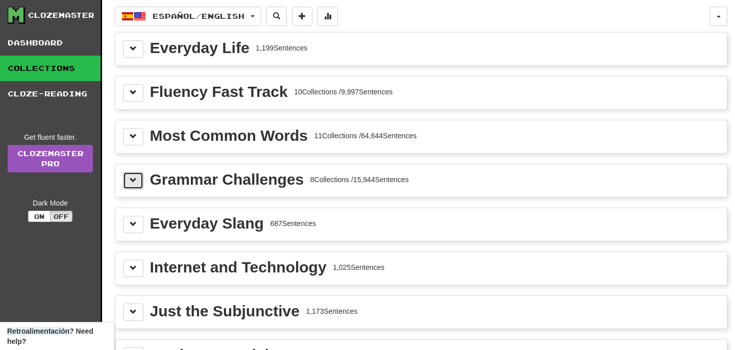
click at [134, 182] on span at bounding box center [133, 180] width 7 height 7
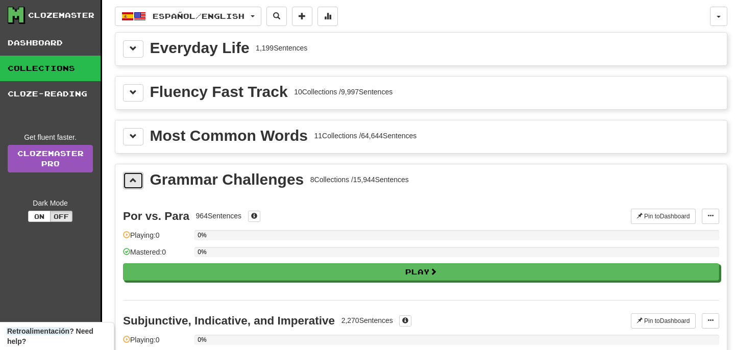
click at [134, 182] on span at bounding box center [133, 180] width 7 height 7
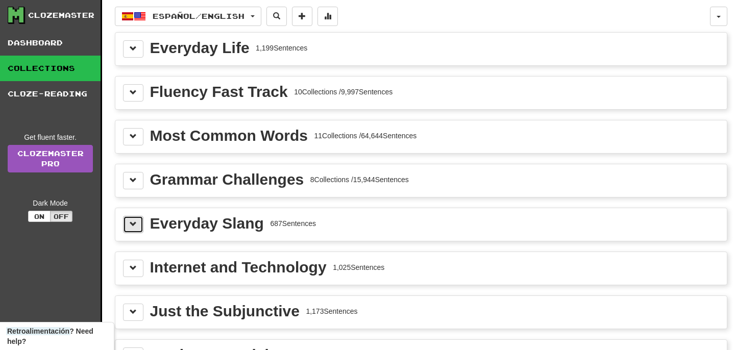
click at [134, 219] on button at bounding box center [133, 224] width 20 height 17
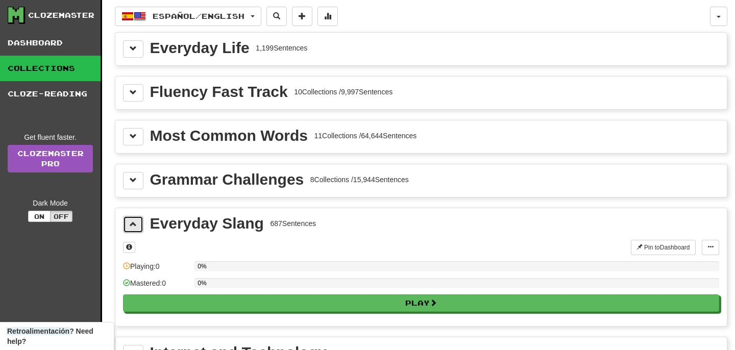
click at [134, 219] on button at bounding box center [133, 224] width 20 height 17
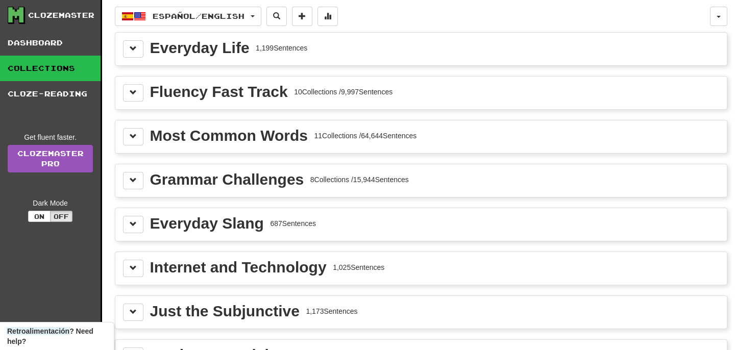
click at [133, 192] on div "Grammar Challenges 8 Collections / 15,944 Sentences" at bounding box center [420, 180] width 611 height 33
click at [133, 184] on button at bounding box center [133, 180] width 20 height 17
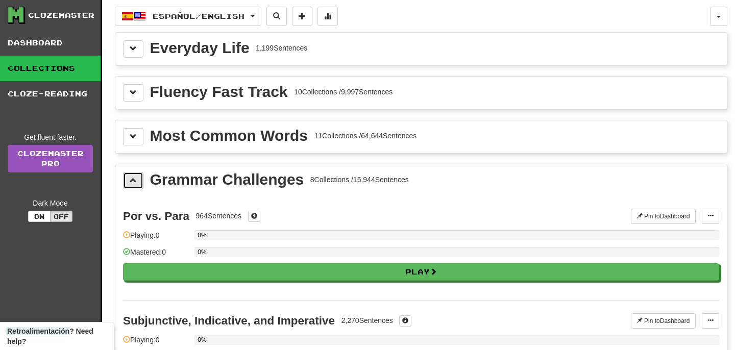
click at [133, 184] on span at bounding box center [133, 180] width 7 height 7
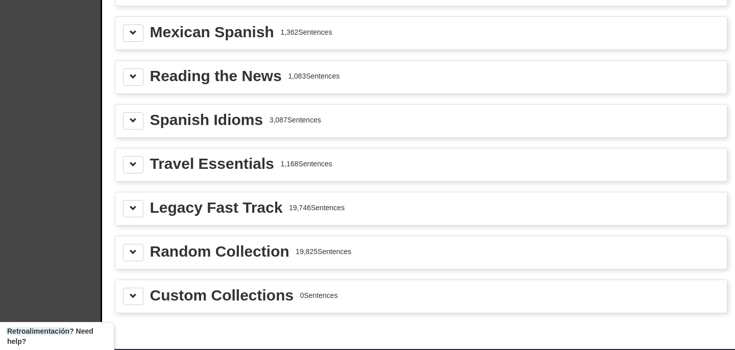
scroll to position [324, 0]
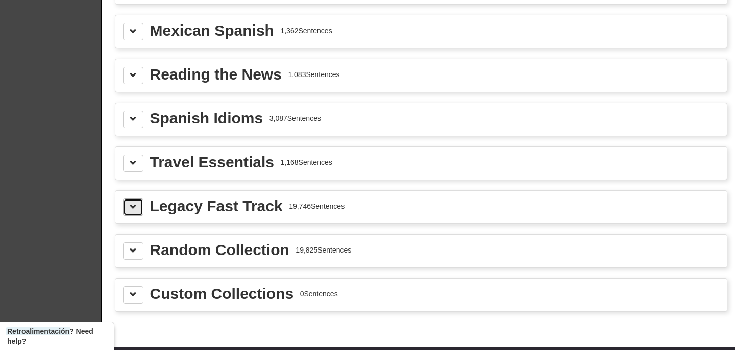
click at [140, 208] on button at bounding box center [133, 206] width 20 height 17
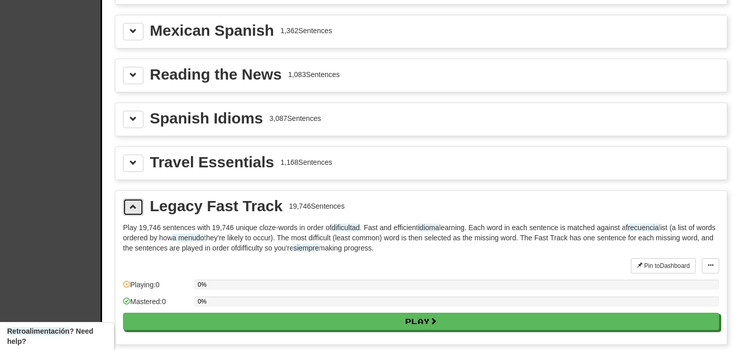
click at [140, 208] on button at bounding box center [133, 206] width 20 height 17
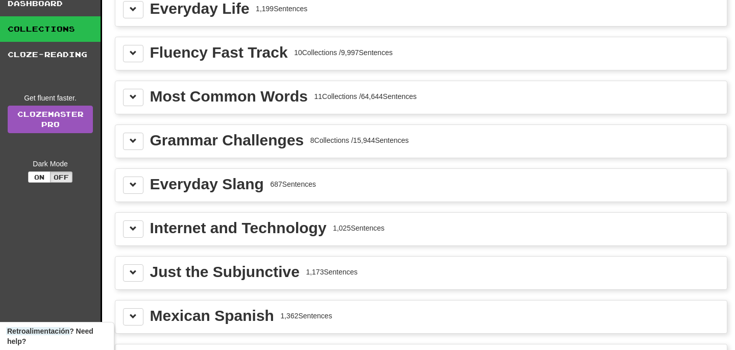
scroll to position [0, 0]
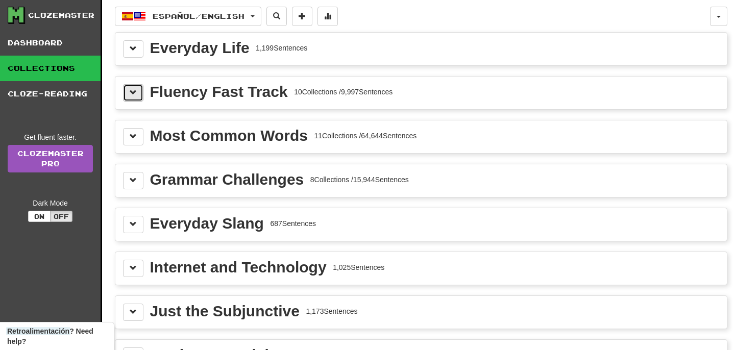
click at [135, 96] on button at bounding box center [133, 92] width 20 height 17
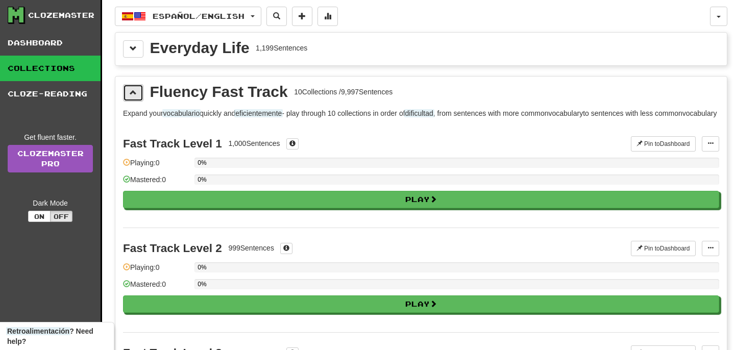
click at [135, 96] on span at bounding box center [133, 92] width 7 height 7
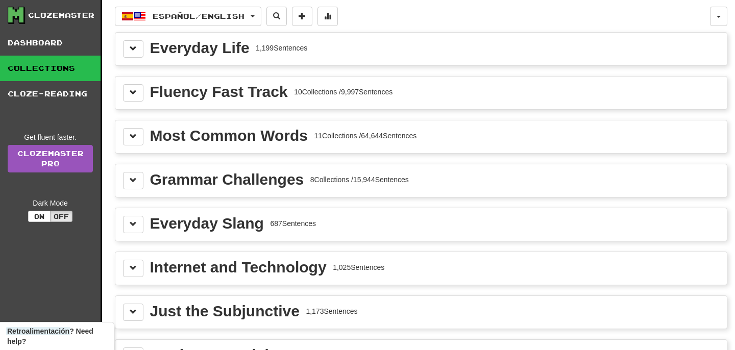
click at [134, 124] on div "Most Common Words 11 Collections / 64,644 Sentences" at bounding box center [420, 136] width 611 height 33
click at [134, 131] on button at bounding box center [133, 136] width 20 height 17
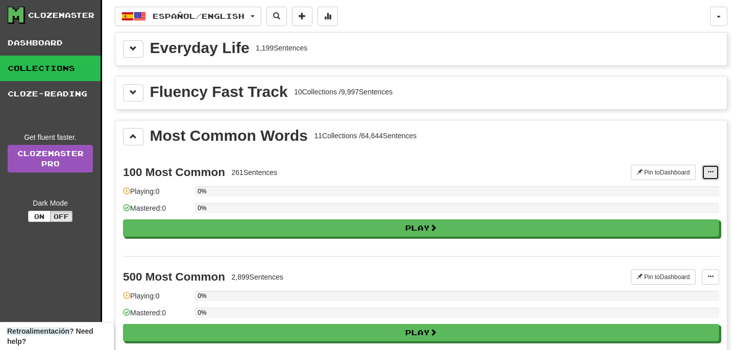
click at [704, 170] on button at bounding box center [709, 172] width 17 height 15
click at [707, 169] on button at bounding box center [709, 172] width 17 height 15
click at [303, 18] on button at bounding box center [302, 16] width 20 height 19
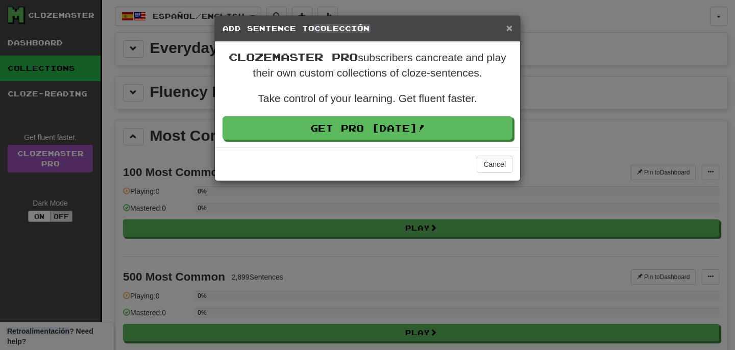
click at [508, 24] on span "×" at bounding box center [509, 28] width 6 height 12
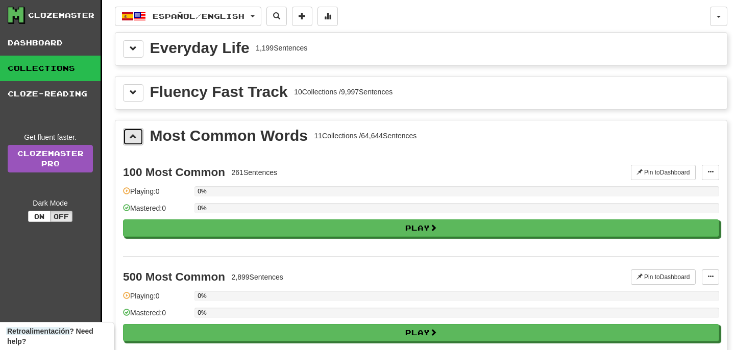
click at [136, 133] on span at bounding box center [133, 136] width 7 height 7
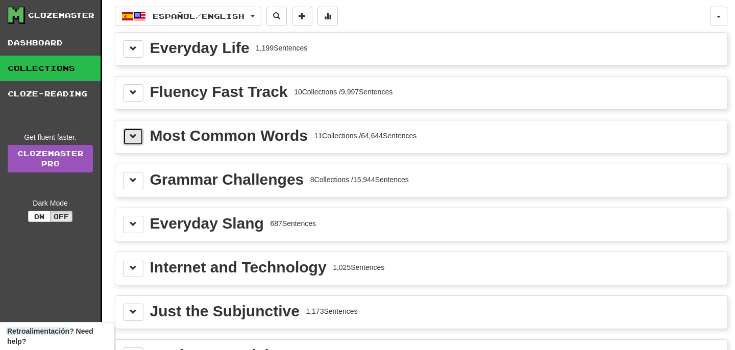
click at [137, 133] on button at bounding box center [133, 136] width 20 height 17
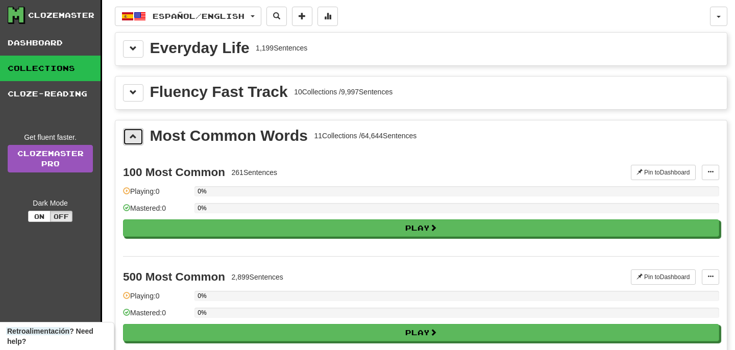
click at [132, 139] on span at bounding box center [133, 136] width 7 height 7
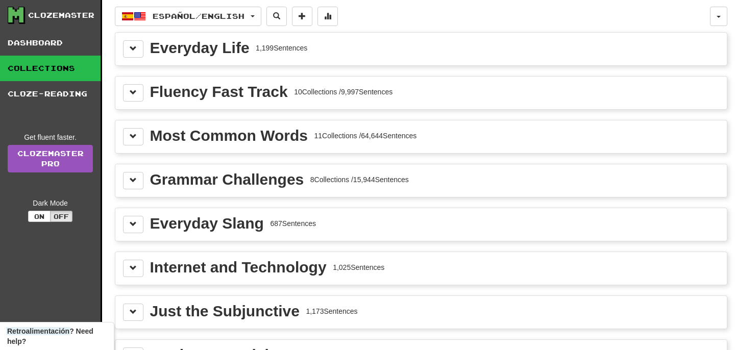
click at [131, 105] on div "Fluency Fast Track 10 Collections / 9,997 Sentences" at bounding box center [420, 93] width 611 height 33
click at [137, 97] on button at bounding box center [133, 92] width 20 height 17
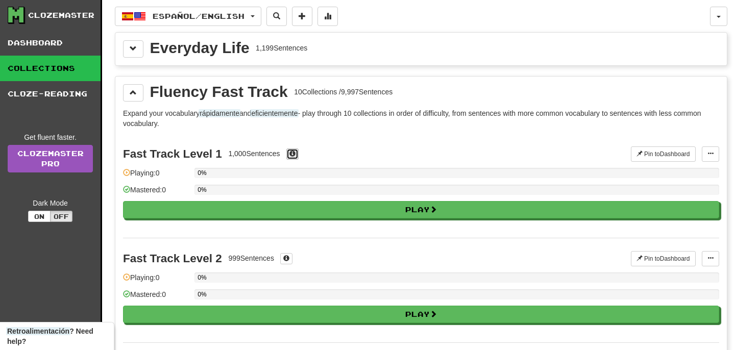
click at [293, 155] on span at bounding box center [292, 154] width 6 height 6
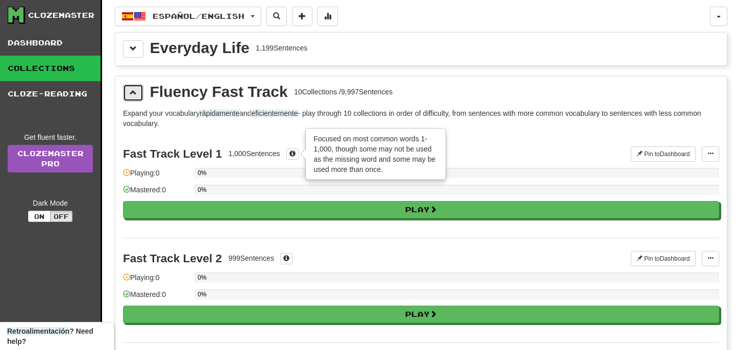
click at [136, 89] on span at bounding box center [133, 92] width 7 height 7
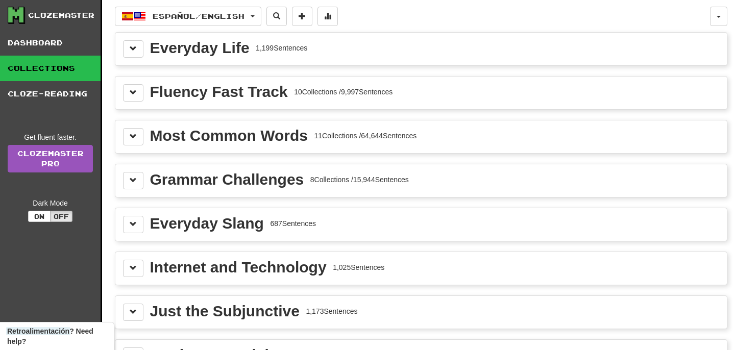
click at [287, 136] on div "Most Common Words" at bounding box center [229, 135] width 158 height 15
click at [138, 131] on button at bounding box center [133, 136] width 20 height 17
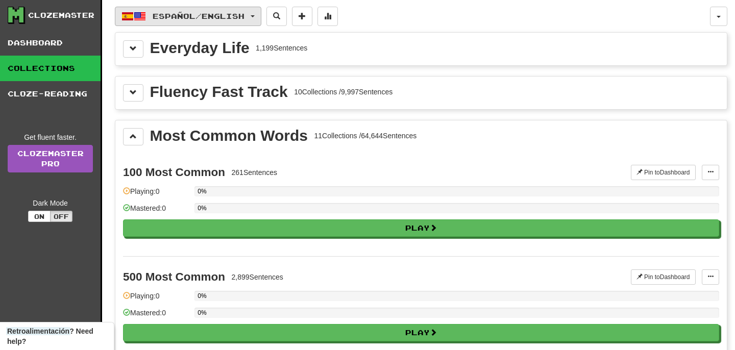
click at [189, 21] on button "Español / English" at bounding box center [188, 16] width 146 height 19
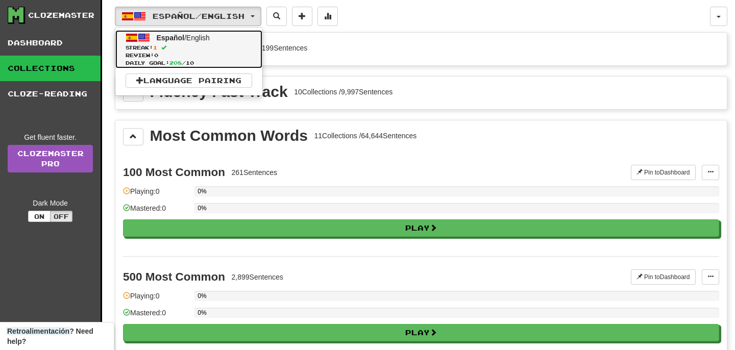
click at [144, 38] on span at bounding box center [144, 38] width 12 height 12
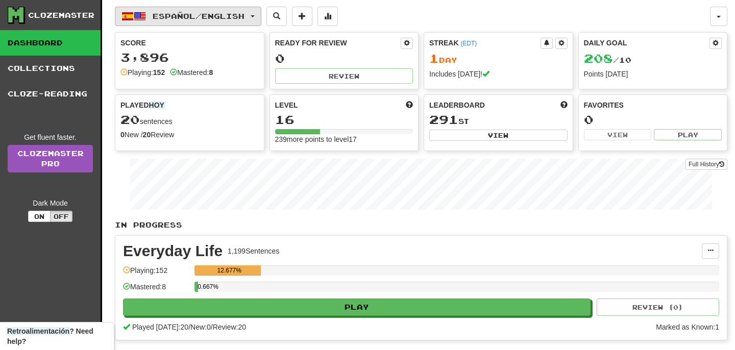
click at [259, 18] on button "Español / English" at bounding box center [188, 16] width 146 height 19
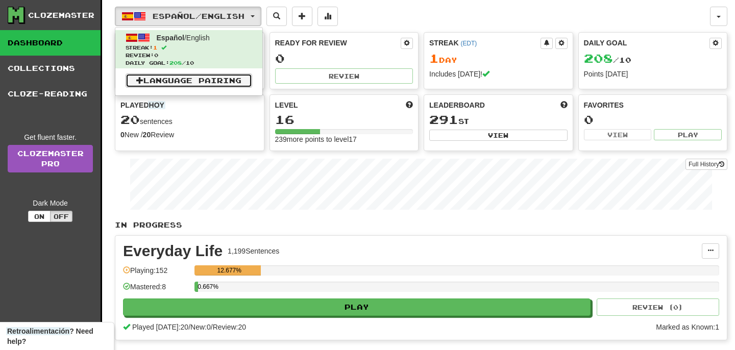
click at [207, 82] on link "Language Pairing" at bounding box center [189, 80] width 127 height 14
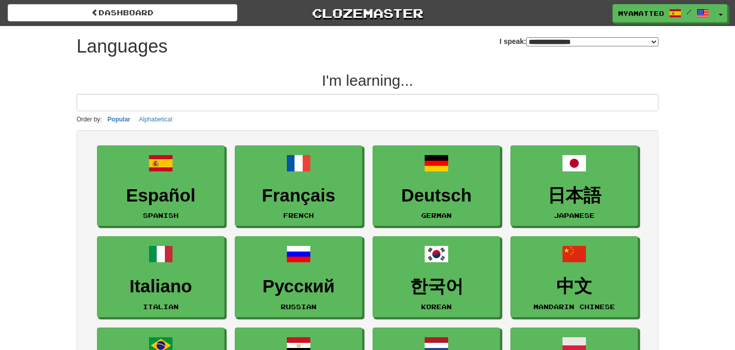
select select "*******"
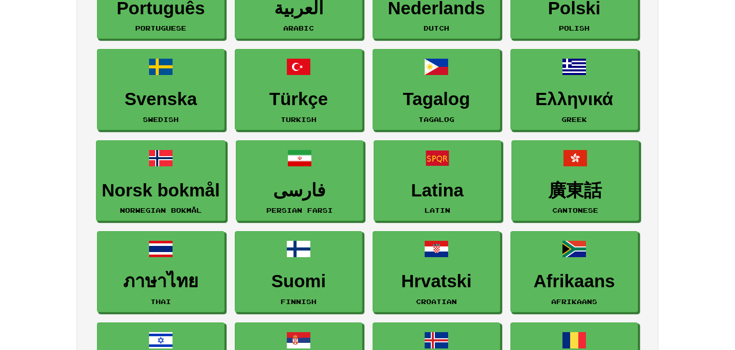
scroll to position [371, 0]
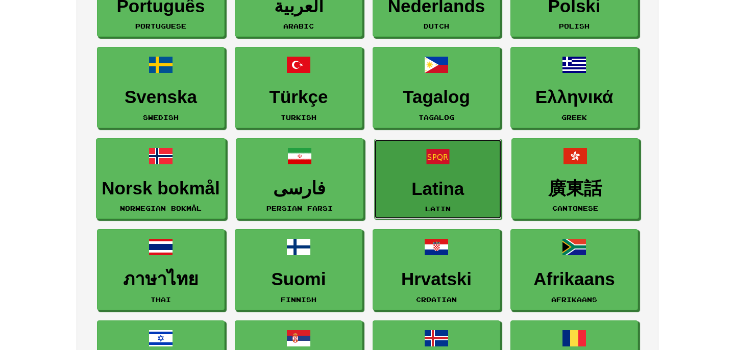
click at [427, 184] on h3 "Latina" at bounding box center [438, 189] width 116 height 20
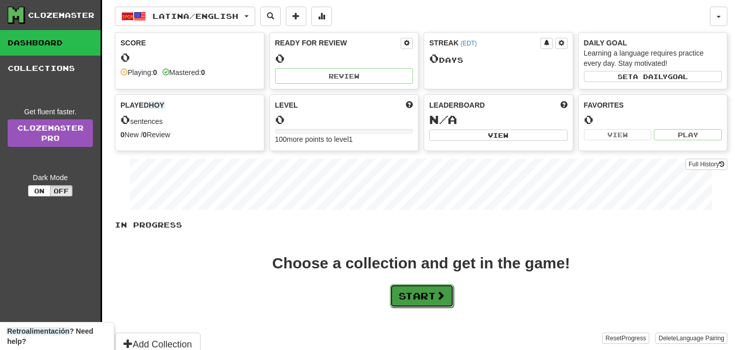
click at [449, 303] on button "Start" at bounding box center [422, 295] width 64 height 23
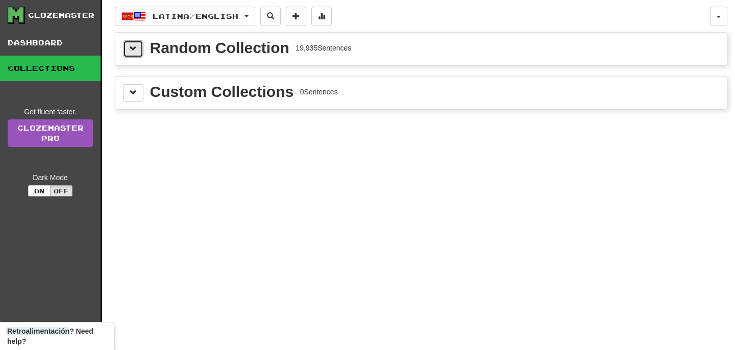
click at [134, 50] on span at bounding box center [133, 48] width 7 height 7
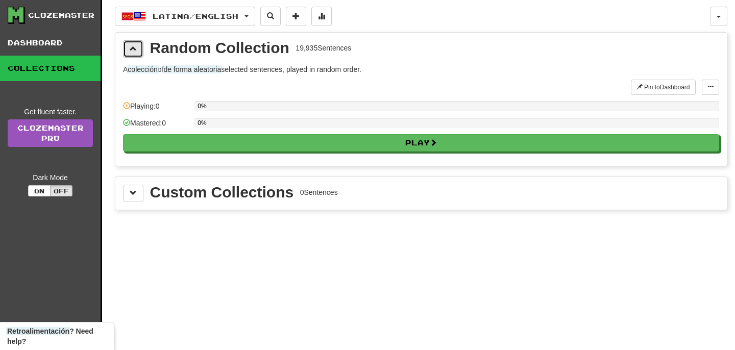
click at [130, 40] on button at bounding box center [133, 48] width 20 height 17
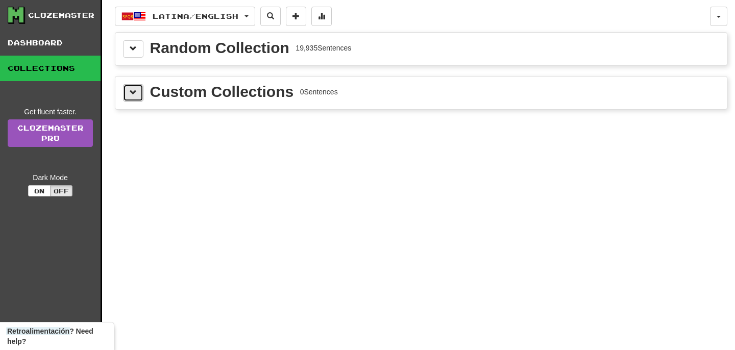
click at [126, 92] on button at bounding box center [133, 92] width 20 height 17
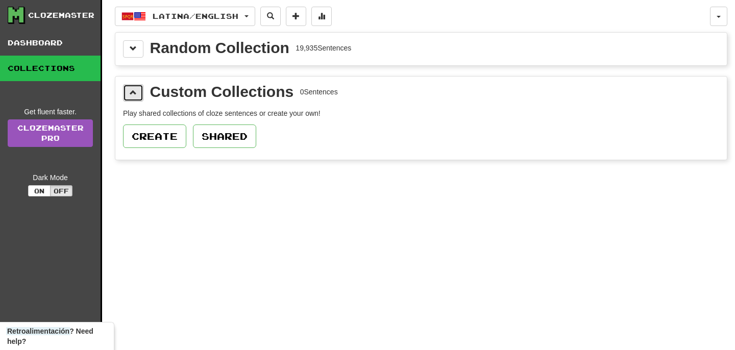
click at [126, 92] on button at bounding box center [133, 92] width 20 height 17
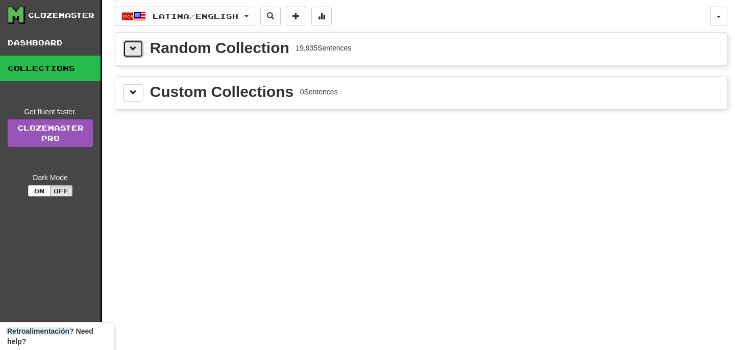
click at [131, 40] on button at bounding box center [133, 48] width 20 height 17
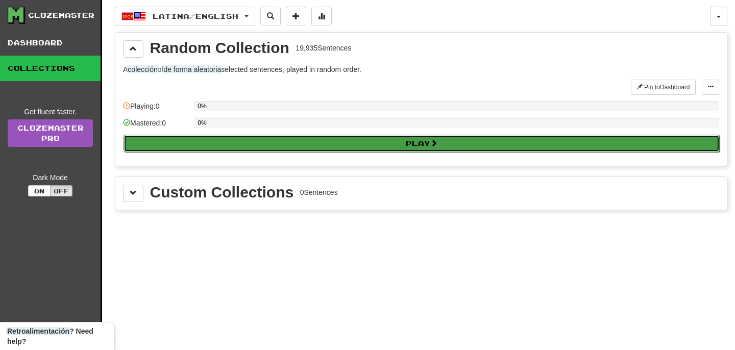
click at [173, 147] on button "Play" at bounding box center [421, 143] width 596 height 17
select select "**"
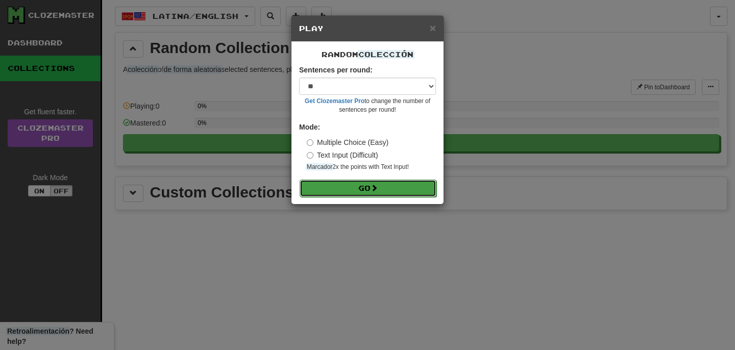
click at [354, 186] on button "Go" at bounding box center [367, 188] width 137 height 17
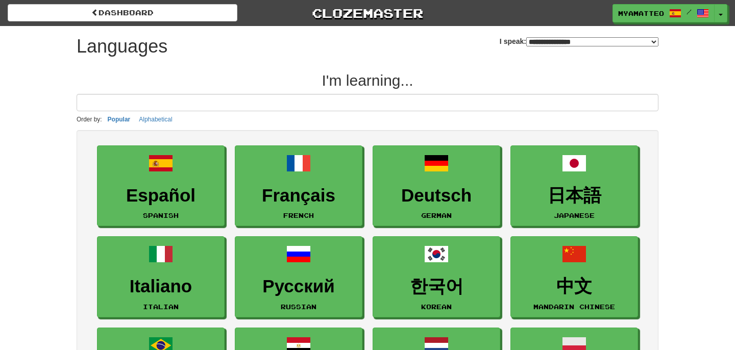
select select "*******"
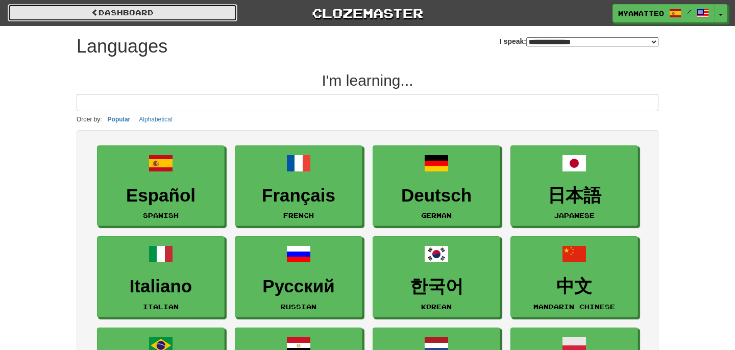
click at [204, 19] on link "dashboard" at bounding box center [123, 12] width 230 height 17
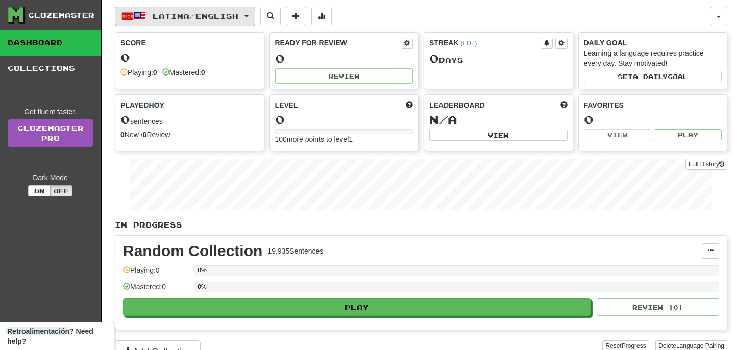
click at [190, 15] on span "Latina / English" at bounding box center [196, 16] width 86 height 9
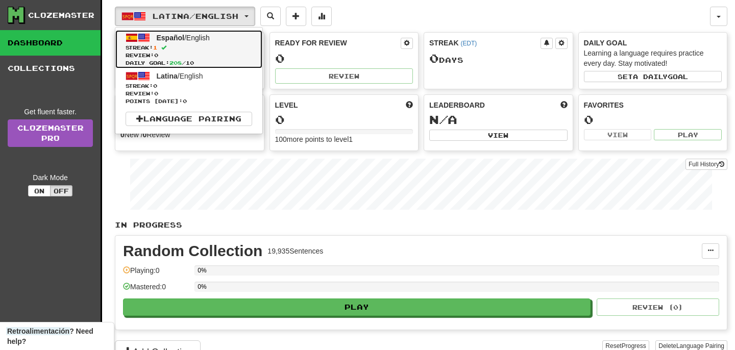
click at [159, 52] on span "Review: 0" at bounding box center [189, 56] width 127 height 8
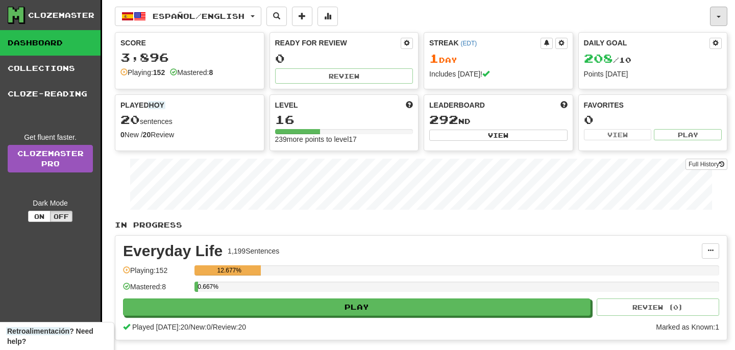
click at [716, 14] on button "button" at bounding box center [718, 16] width 17 height 19
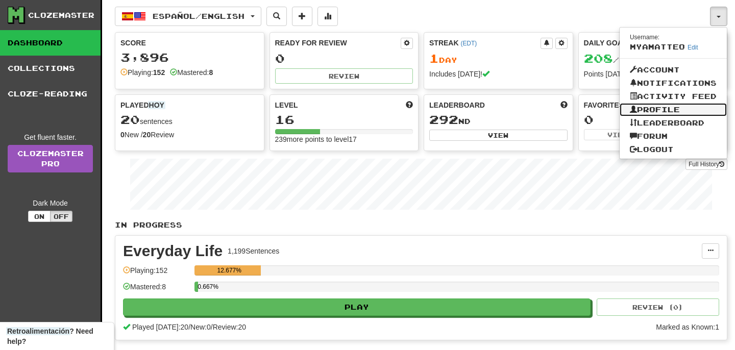
click at [651, 108] on link "Profile" at bounding box center [672, 109] width 107 height 13
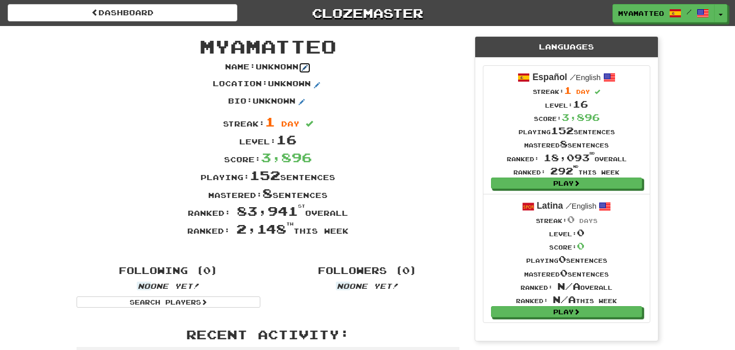
click at [305, 65] on span at bounding box center [305, 68] width 6 height 6
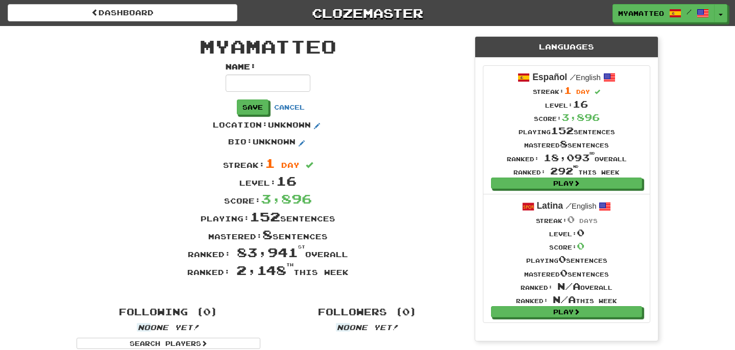
click at [264, 85] on input at bounding box center [267, 82] width 85 height 17
type input "******"
click at [269, 106] on button "Save" at bounding box center [253, 107] width 32 height 15
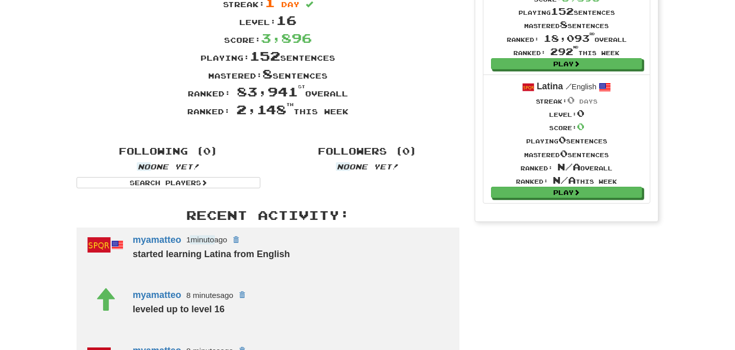
scroll to position [232, 0]
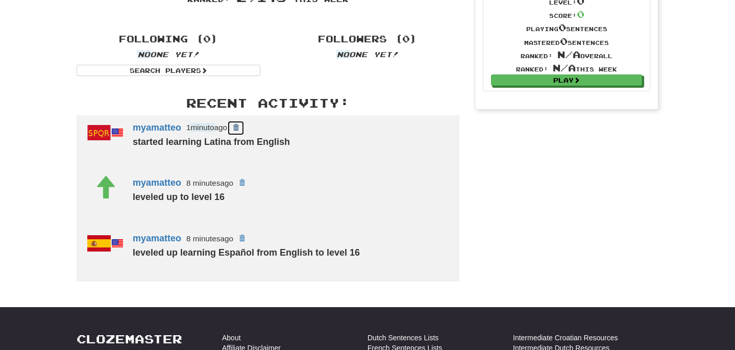
click at [239, 124] on span at bounding box center [236, 127] width 6 height 6
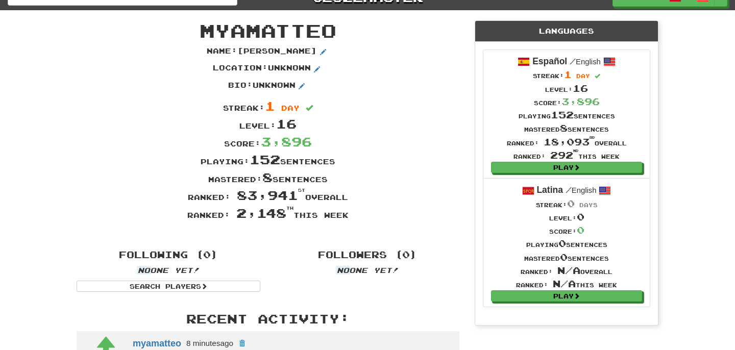
scroll to position [0, 0]
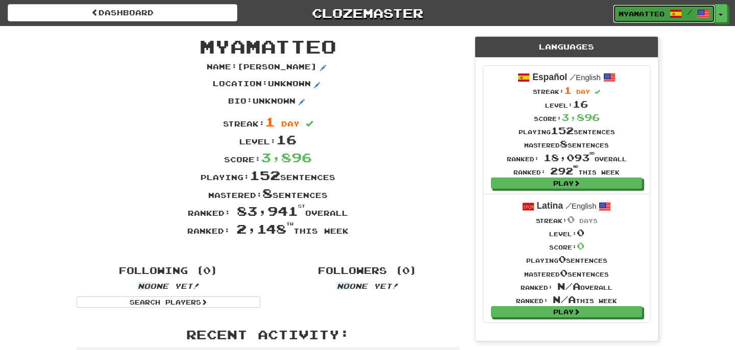
click at [664, 12] on link "myamatteo /" at bounding box center [664, 14] width 102 height 18
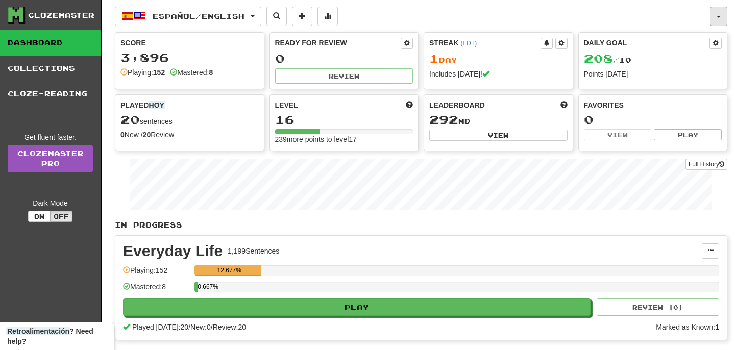
click at [718, 15] on button "button" at bounding box center [718, 16] width 17 height 19
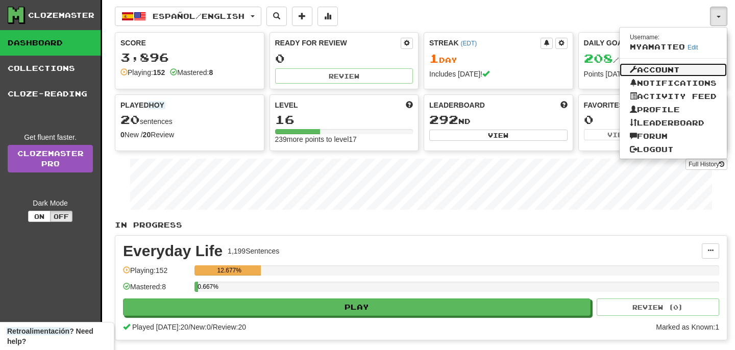
click at [654, 66] on link "Account" at bounding box center [672, 69] width 107 height 13
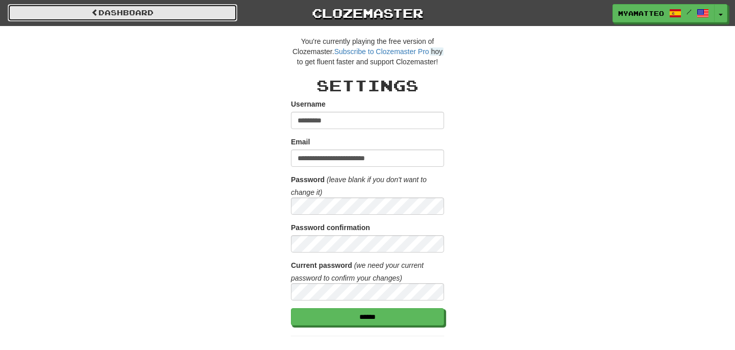
click at [163, 15] on link "Dashboard" at bounding box center [123, 12] width 230 height 17
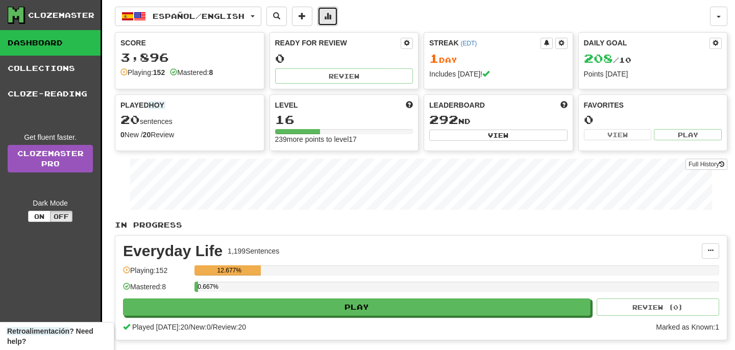
click at [331, 16] on span at bounding box center [327, 15] width 7 height 7
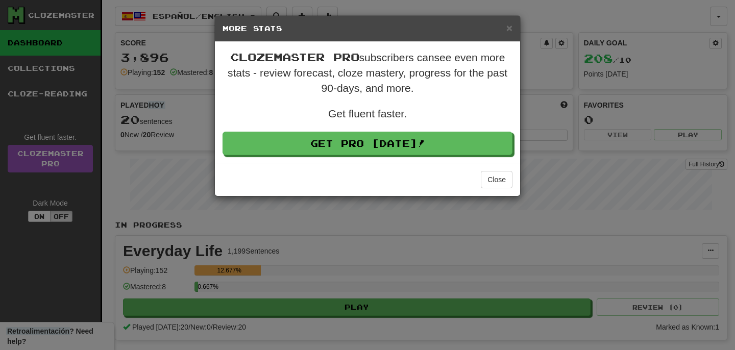
click at [501, 29] on h5 "More Stats" at bounding box center [367, 28] width 290 height 10
click at [508, 27] on span "×" at bounding box center [509, 28] width 6 height 12
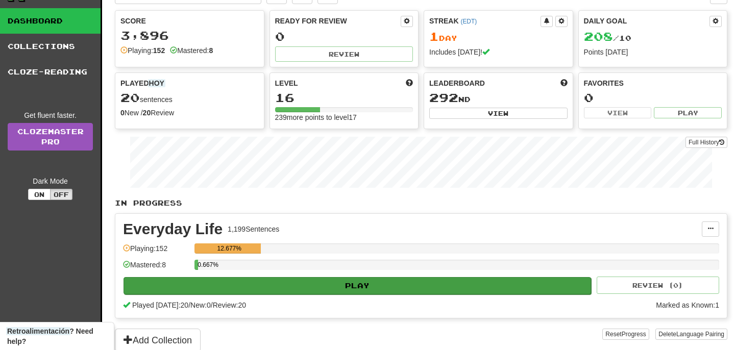
scroll to position [84, 0]
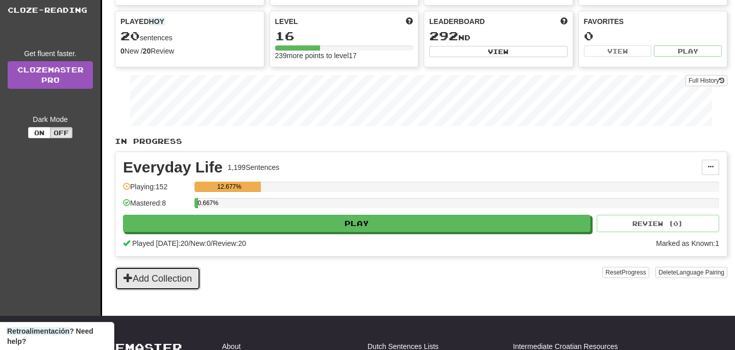
click at [168, 282] on button "Add Collection" at bounding box center [158, 278] width 86 height 23
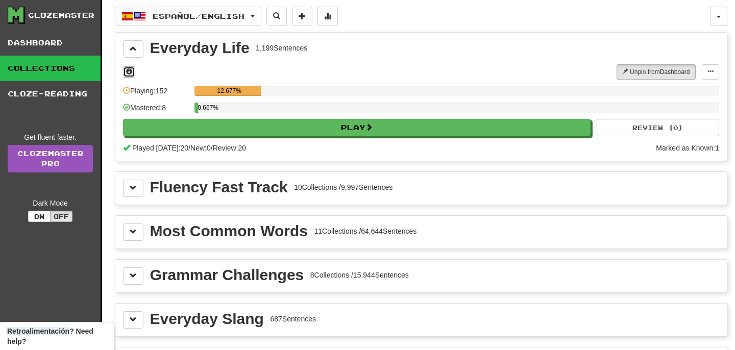
click at [127, 72] on span at bounding box center [129, 71] width 6 height 6
click at [136, 46] on span at bounding box center [133, 48] width 7 height 7
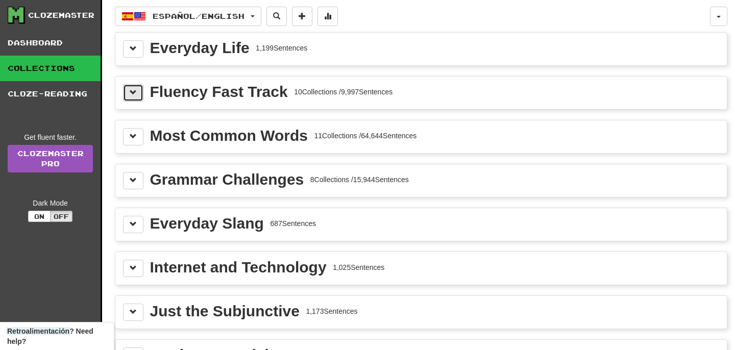
click at [136, 92] on span at bounding box center [133, 92] width 7 height 7
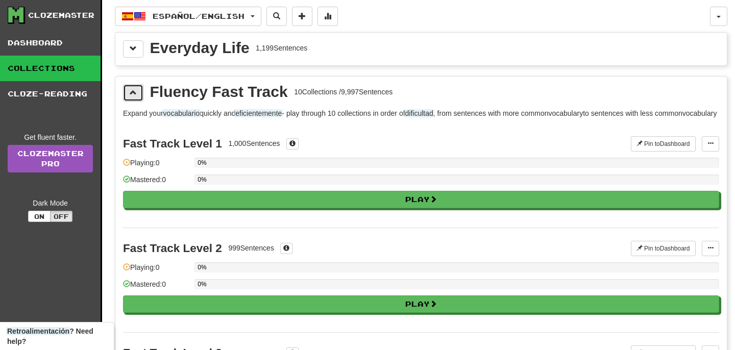
click at [136, 92] on span at bounding box center [133, 92] width 7 height 7
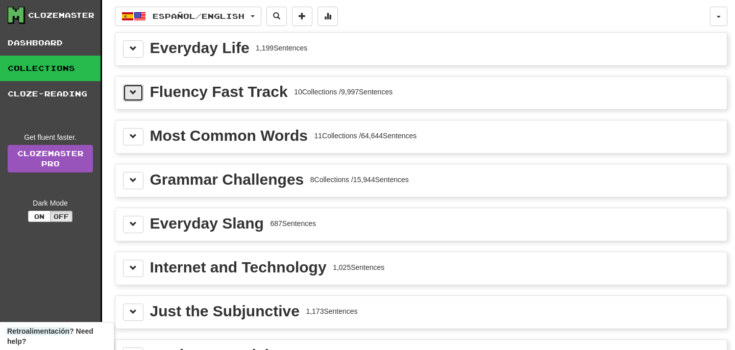
click at [136, 92] on span at bounding box center [133, 92] width 7 height 7
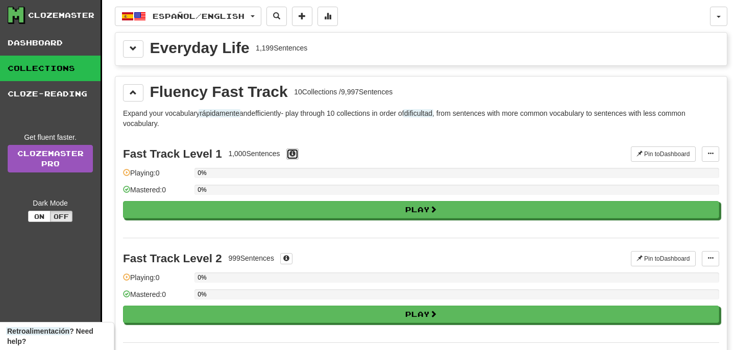
click at [292, 156] on span at bounding box center [292, 154] width 6 height 6
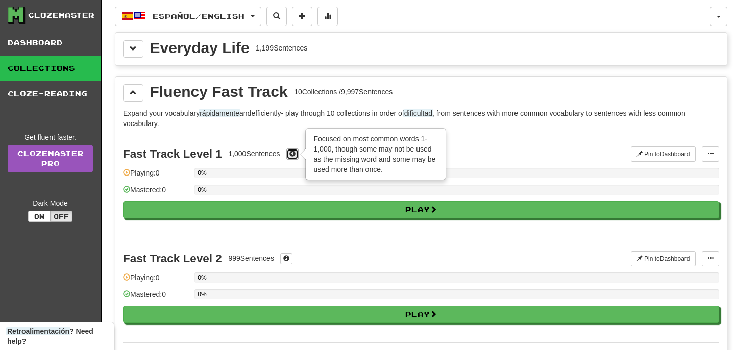
click at [292, 156] on span at bounding box center [292, 154] width 6 height 6
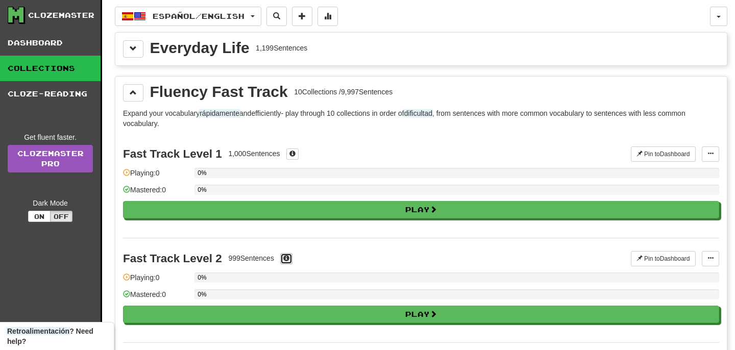
click at [284, 257] on button at bounding box center [286, 258] width 12 height 11
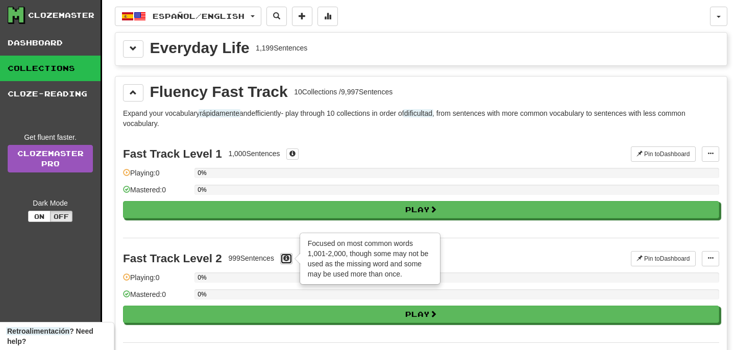
click at [284, 257] on button at bounding box center [286, 258] width 12 height 11
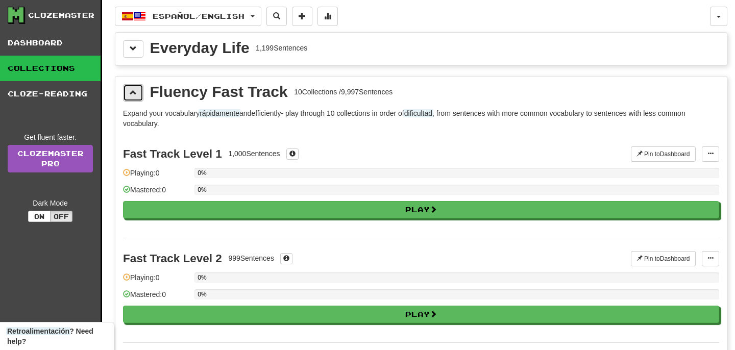
click at [132, 87] on button at bounding box center [133, 92] width 20 height 17
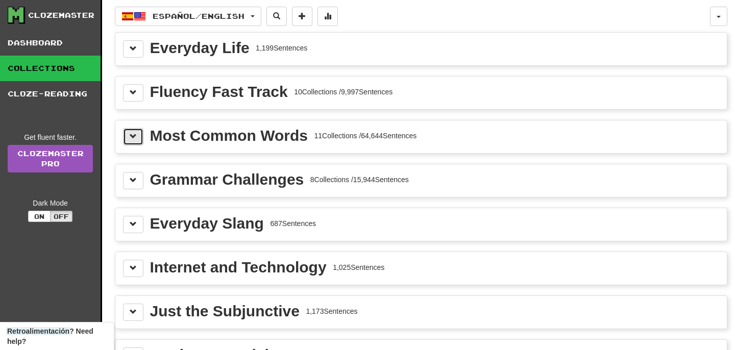
click at [141, 129] on button at bounding box center [133, 136] width 20 height 17
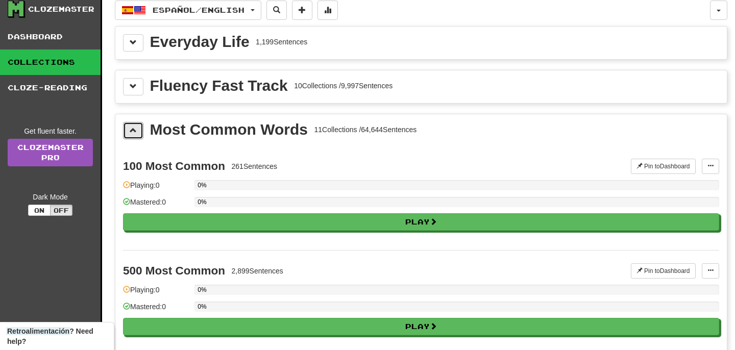
scroll to position [6, 0]
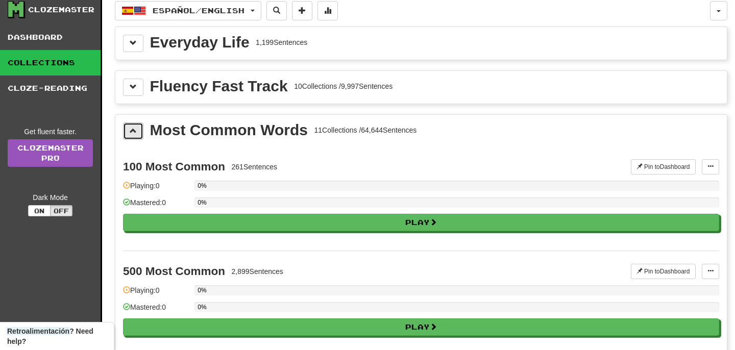
click at [133, 138] on button at bounding box center [133, 130] width 20 height 17
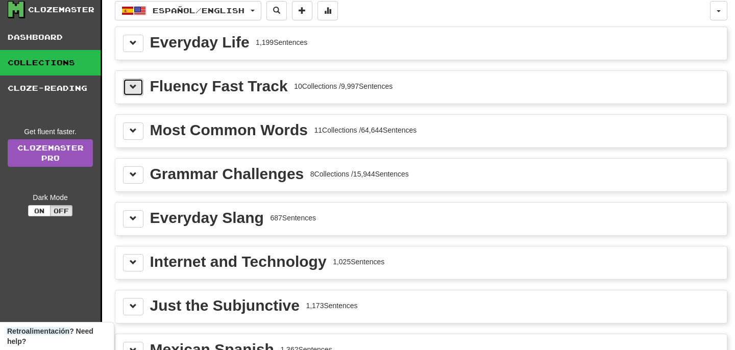
click at [137, 85] on button at bounding box center [133, 87] width 20 height 17
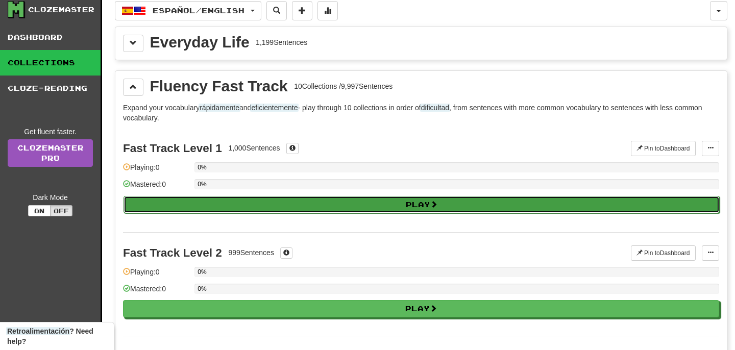
click at [291, 206] on button "Play" at bounding box center [421, 204] width 596 height 17
select select "**"
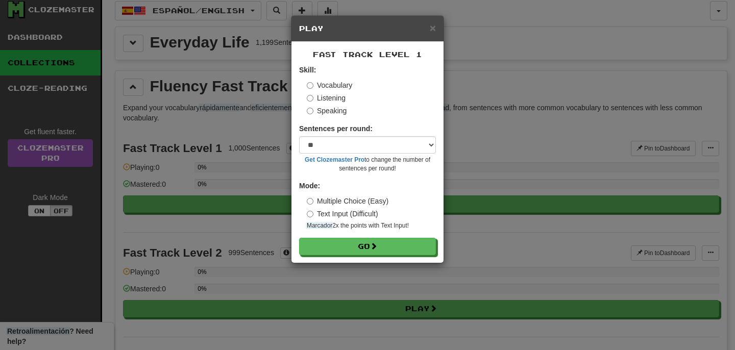
click at [525, 93] on div "× Play Fast Track Level 1 Skill: Vocabulary Listening Speaking Sentences per ro…" at bounding box center [367, 175] width 735 height 350
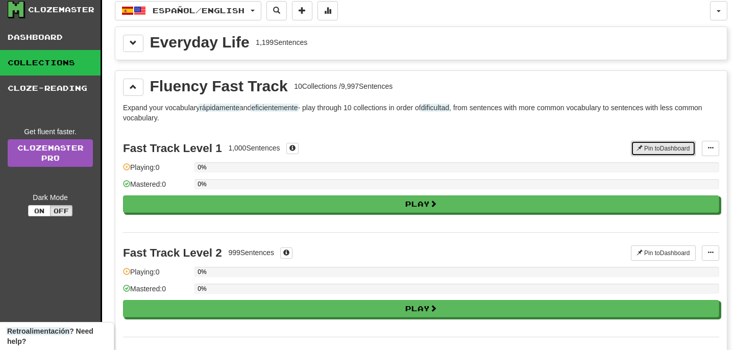
click at [648, 147] on button "Pin to Dashboard" at bounding box center [663, 148] width 65 height 15
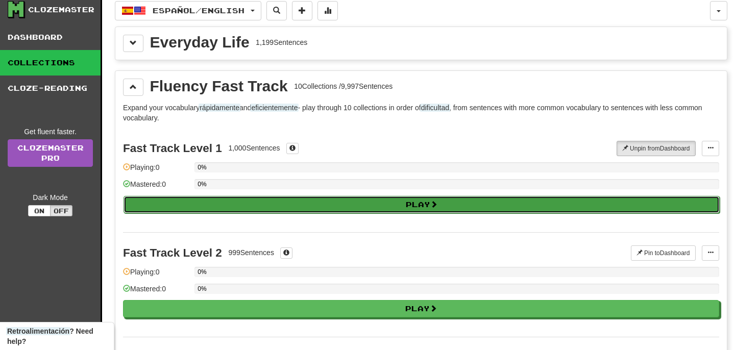
click at [454, 207] on button "Play" at bounding box center [421, 204] width 596 height 17
select select "**"
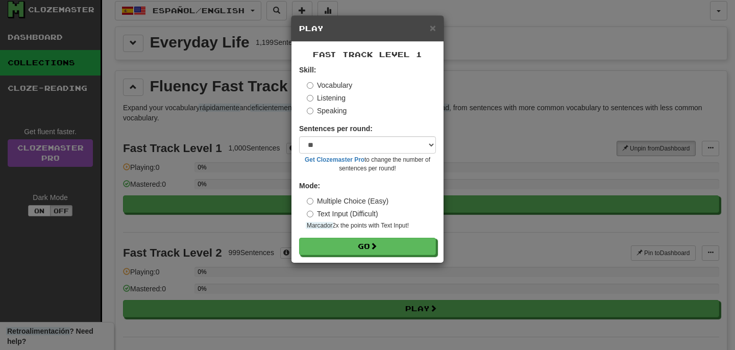
click at [338, 107] on label "Speaking" at bounding box center [327, 111] width 40 height 10
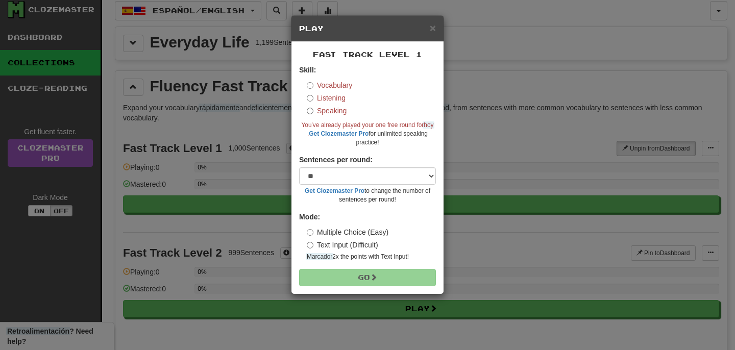
click at [329, 95] on label "Listening" at bounding box center [326, 98] width 39 height 10
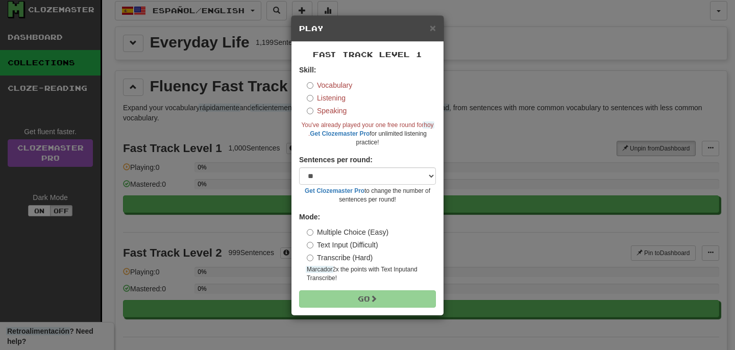
click at [321, 84] on label "Vocabulary" at bounding box center [329, 85] width 45 height 10
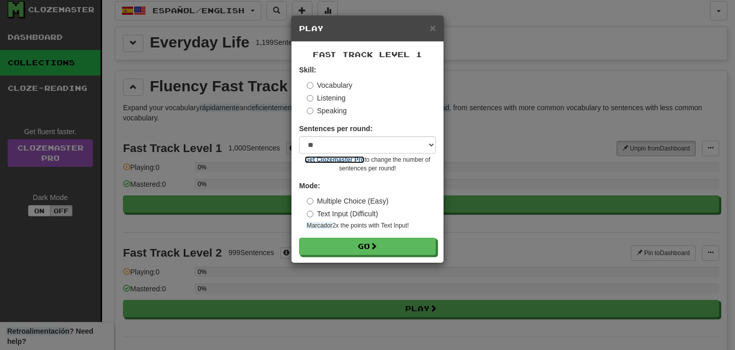
click at [337, 162] on link "Get Clozemaster Pro" at bounding box center [335, 159] width 60 height 7
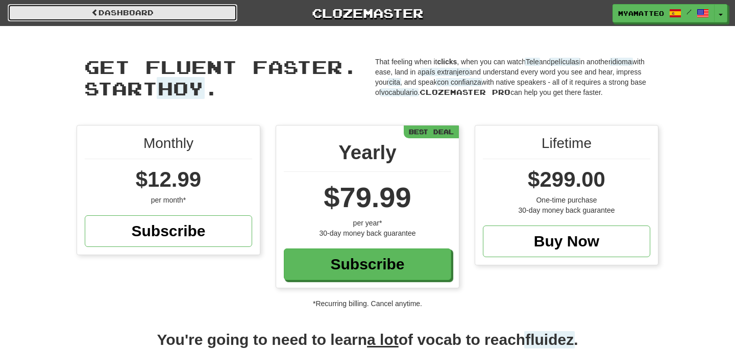
click at [119, 15] on link "Dashboard" at bounding box center [123, 12] width 230 height 17
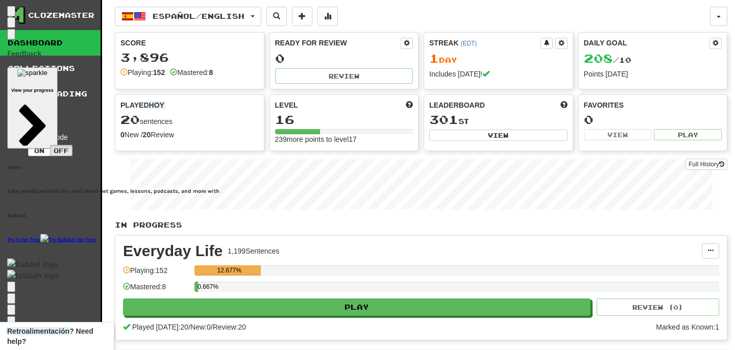
click at [29, 292] on div at bounding box center [113, 286] width 212 height 11
click at [19, 297] on icon "button" at bounding box center [15, 293] width 7 height 8
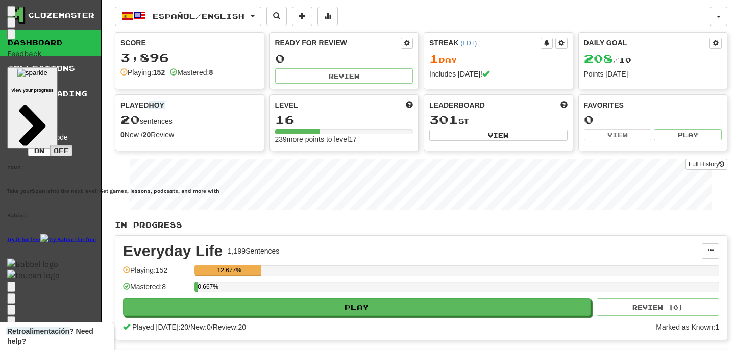
click at [19, 323] on icon "button" at bounding box center [16, 327] width 8 height 8
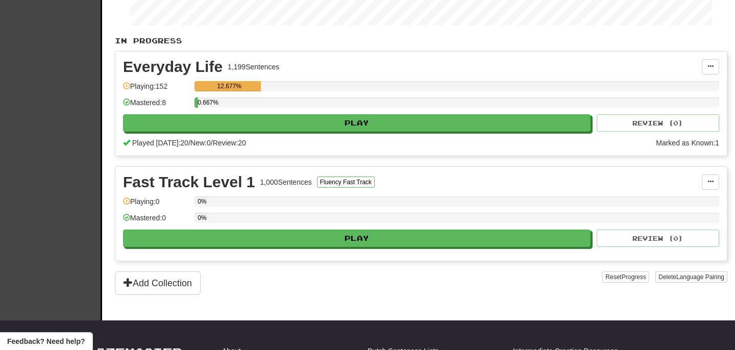
scroll to position [220, 0]
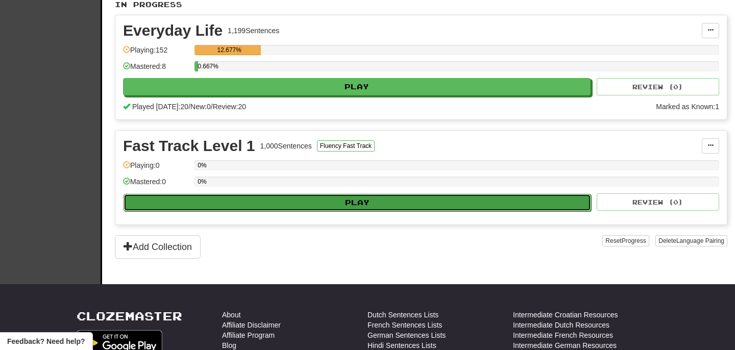
click at [349, 200] on button "Play" at bounding box center [356, 202] width 467 height 17
select select "**"
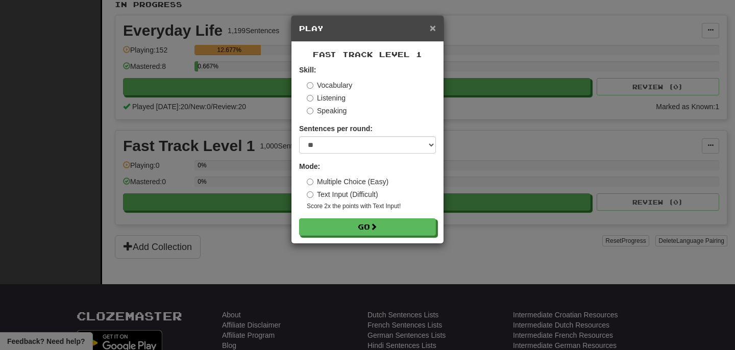
click at [432, 31] on span "×" at bounding box center [433, 28] width 6 height 12
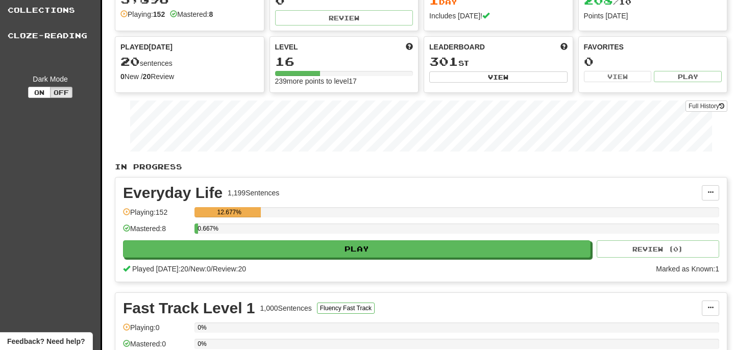
scroll to position [0, 0]
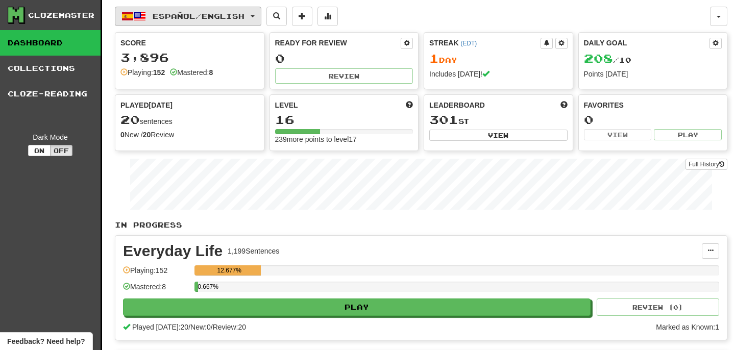
click at [221, 11] on button "Español / English" at bounding box center [188, 16] width 146 height 19
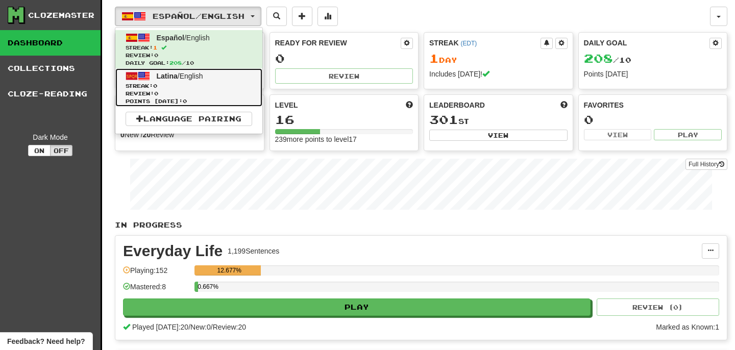
click at [173, 93] on span "Review: 0" at bounding box center [189, 94] width 127 height 8
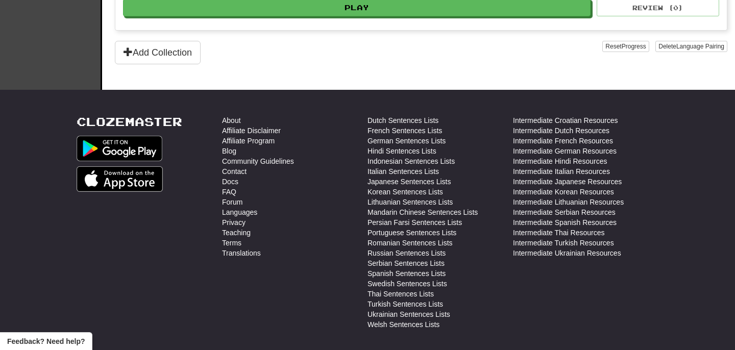
scroll to position [268, 0]
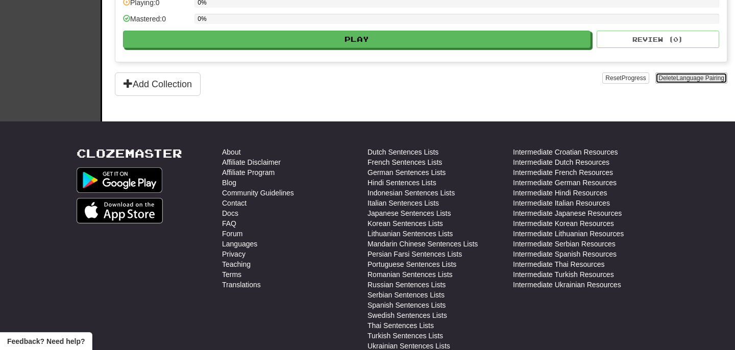
click at [694, 76] on span "Language Pairing" at bounding box center [700, 77] width 48 height 7
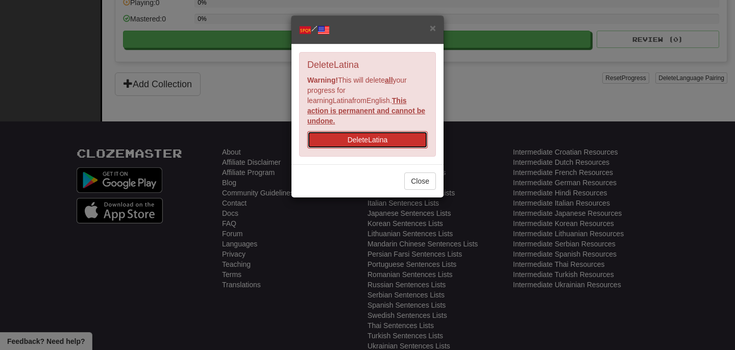
click at [384, 134] on button "Delete Latina" at bounding box center [367, 139] width 120 height 17
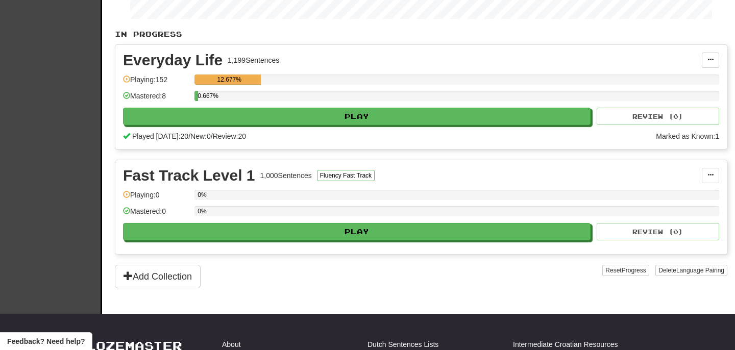
scroll to position [191, 0]
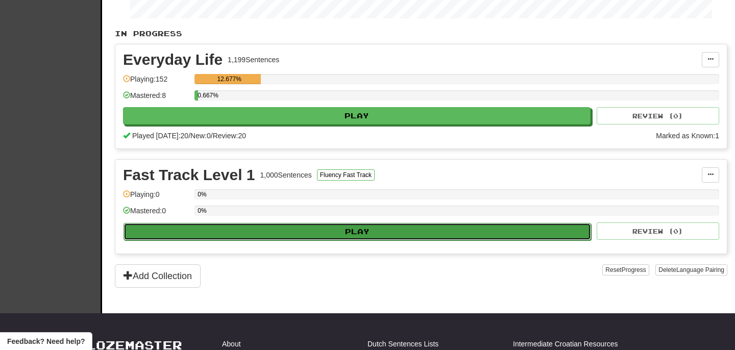
click at [282, 237] on button "Play" at bounding box center [356, 231] width 467 height 17
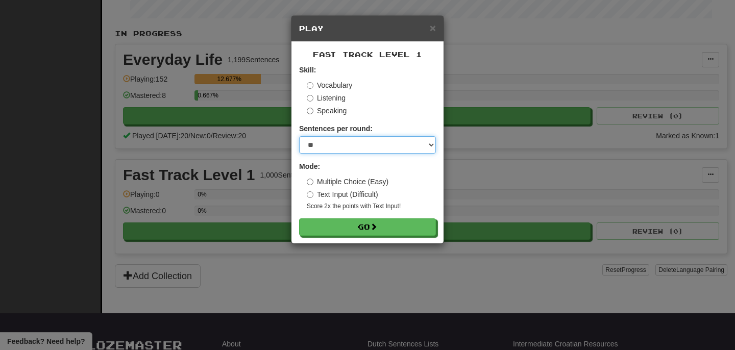
click at [350, 142] on select "* ** ** ** ** ** *** ********" at bounding box center [367, 144] width 137 height 17
select select "**"
click at [299, 136] on select "* ** ** ** ** ** *** ********" at bounding box center [367, 144] width 137 height 17
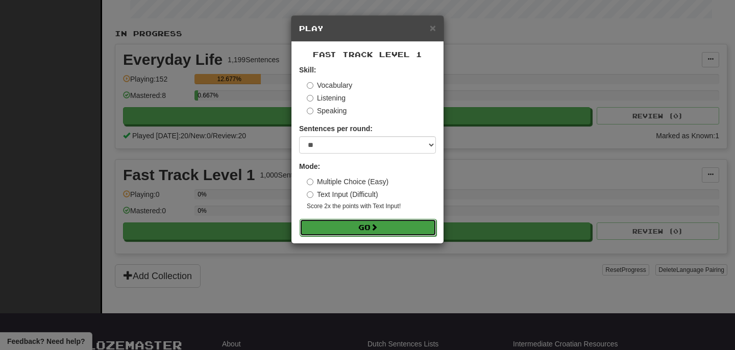
click at [358, 232] on button "Go" at bounding box center [367, 227] width 137 height 17
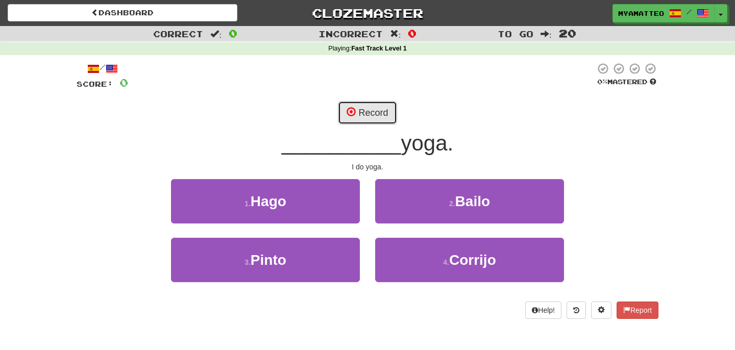
click at [371, 116] on button "Record" at bounding box center [367, 112] width 59 height 23
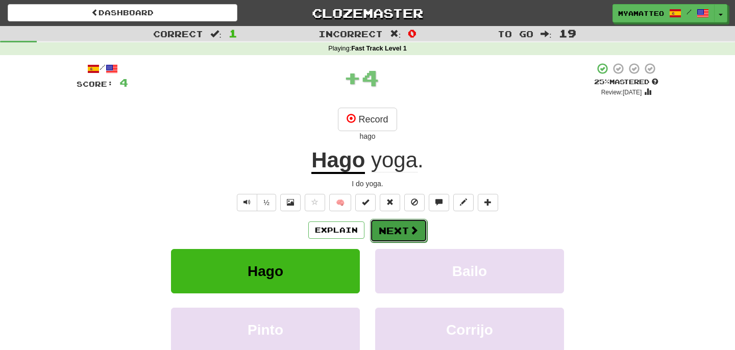
click at [385, 228] on button "Next" at bounding box center [398, 230] width 57 height 23
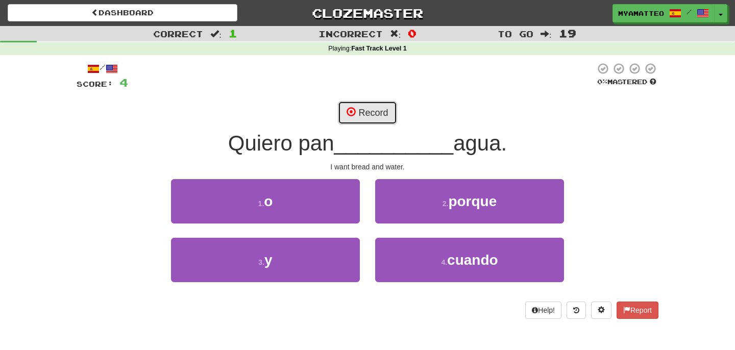
click at [377, 120] on button "Record" at bounding box center [367, 112] width 59 height 23
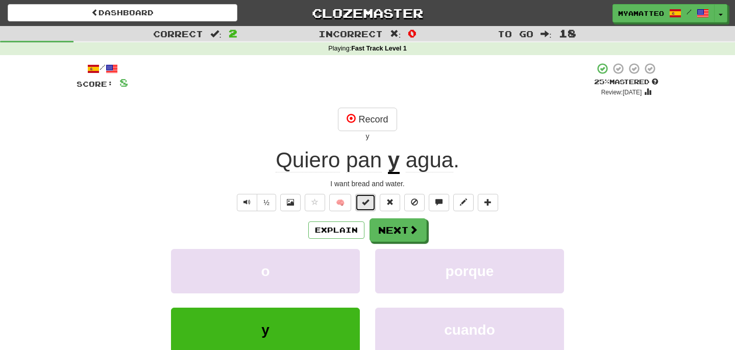
click at [367, 205] on span at bounding box center [365, 201] width 7 height 7
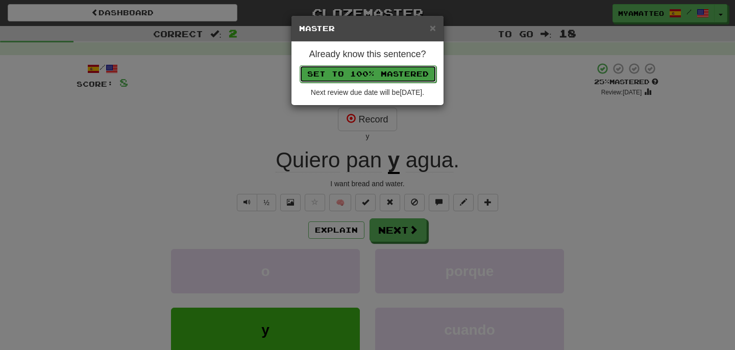
click at [391, 73] on button "Set to 100% Mastered" at bounding box center [367, 73] width 137 height 17
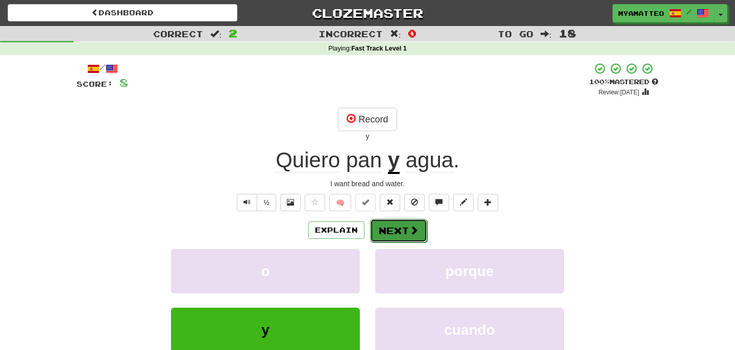
click at [398, 230] on button "Next" at bounding box center [398, 230] width 57 height 23
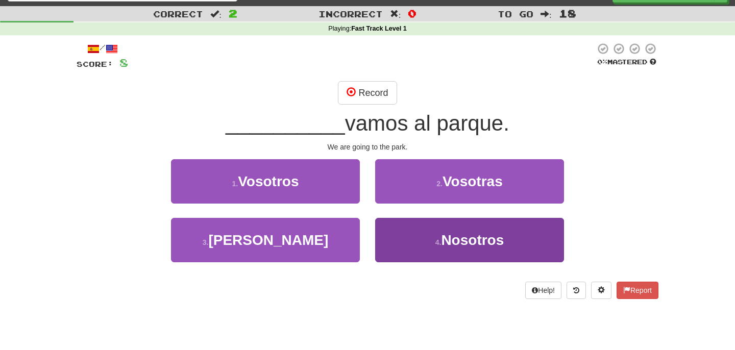
scroll to position [21, 0]
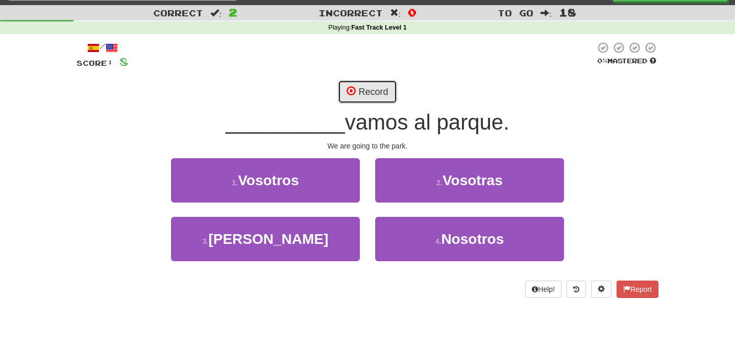
click at [365, 83] on button "Record" at bounding box center [367, 91] width 59 height 23
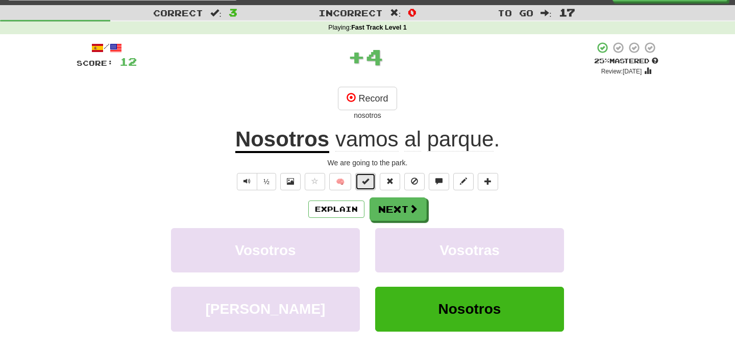
click at [362, 182] on span at bounding box center [365, 181] width 7 height 7
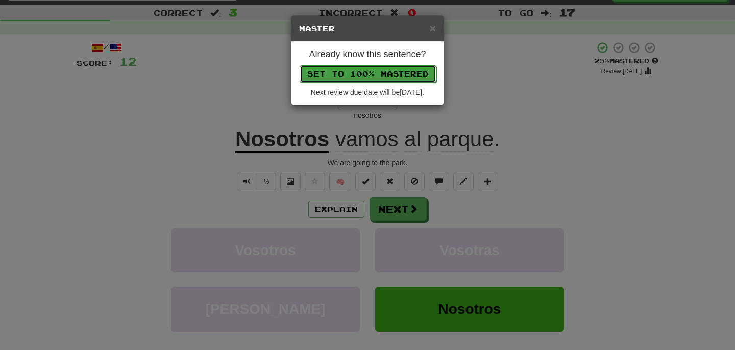
click at [416, 74] on button "Set to 100% Mastered" at bounding box center [367, 73] width 137 height 17
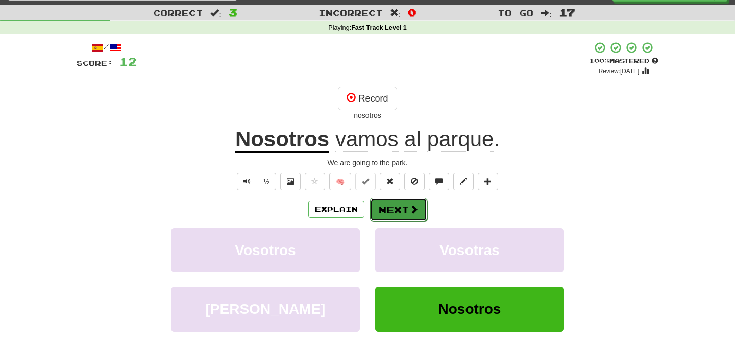
click at [391, 208] on button "Next" at bounding box center [398, 209] width 57 height 23
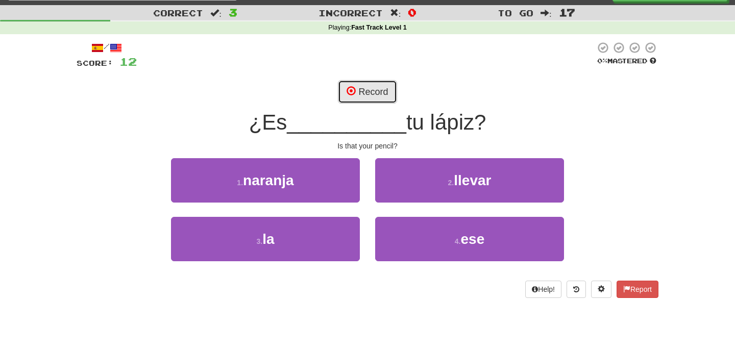
click at [373, 94] on button "Record" at bounding box center [367, 91] width 59 height 23
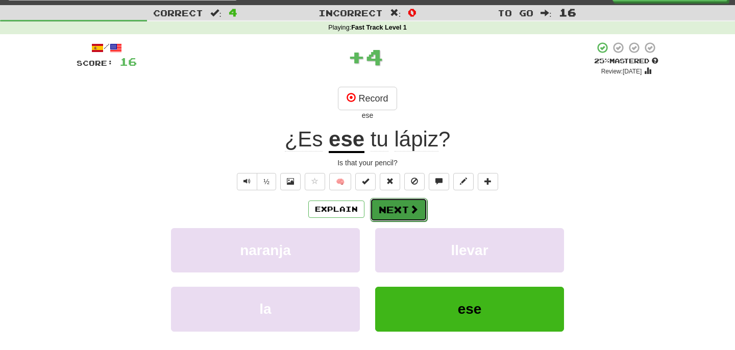
click at [392, 210] on button "Next" at bounding box center [398, 209] width 57 height 23
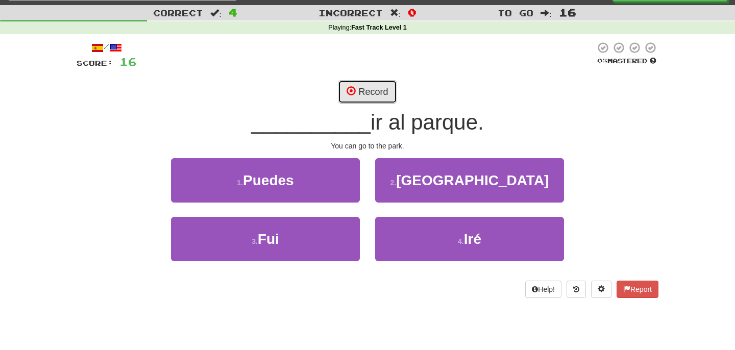
click at [374, 95] on button "Record" at bounding box center [367, 91] width 59 height 23
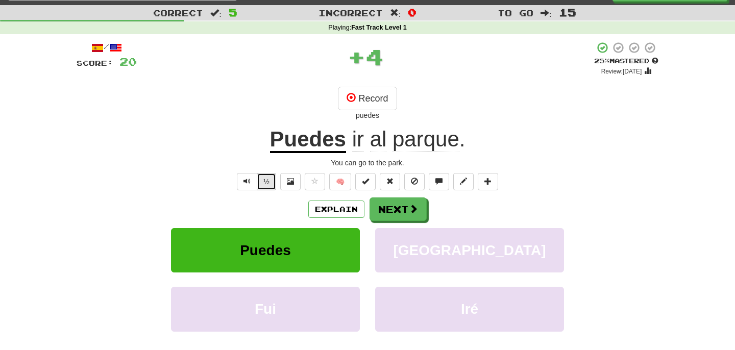
click at [266, 175] on button "½" at bounding box center [266, 181] width 19 height 17
click at [248, 184] on span "Text-to-speech controls" at bounding box center [246, 181] width 7 height 7
click at [464, 187] on button at bounding box center [463, 181] width 20 height 17
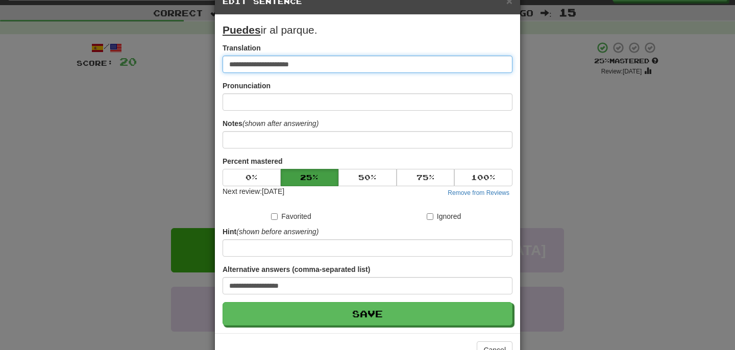
scroll to position [0, 0]
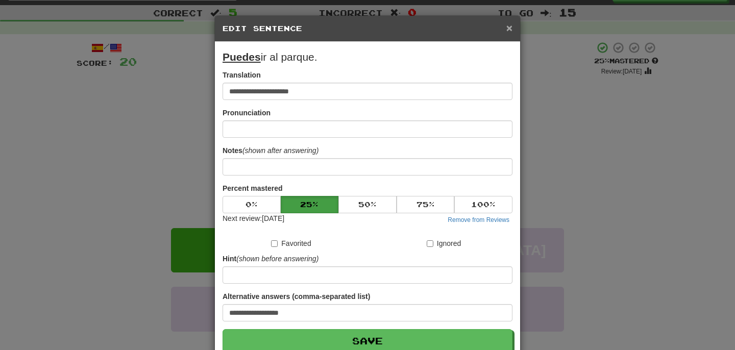
click at [511, 31] on span "×" at bounding box center [509, 28] width 6 height 12
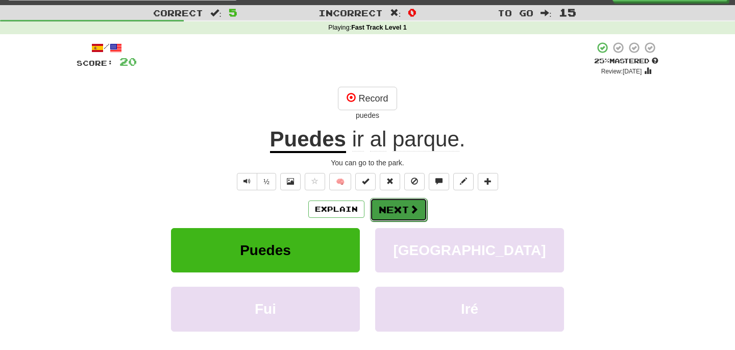
click at [394, 211] on button "Next" at bounding box center [398, 209] width 57 height 23
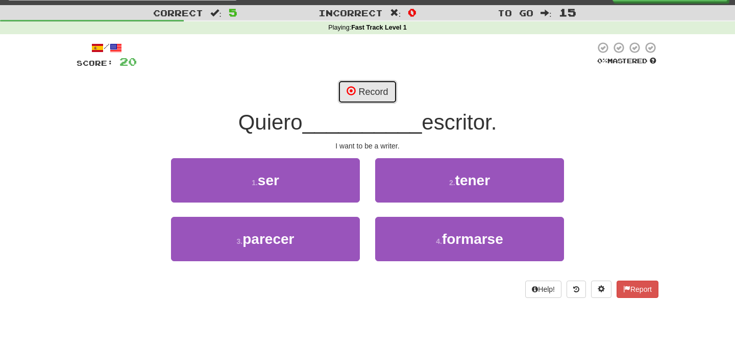
click at [367, 89] on button "Record" at bounding box center [367, 91] width 59 height 23
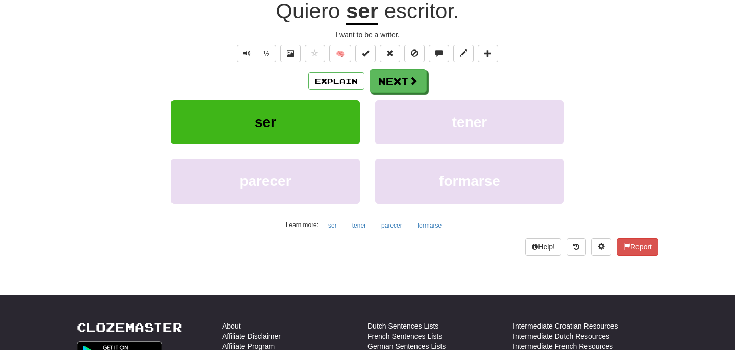
scroll to position [177, 0]
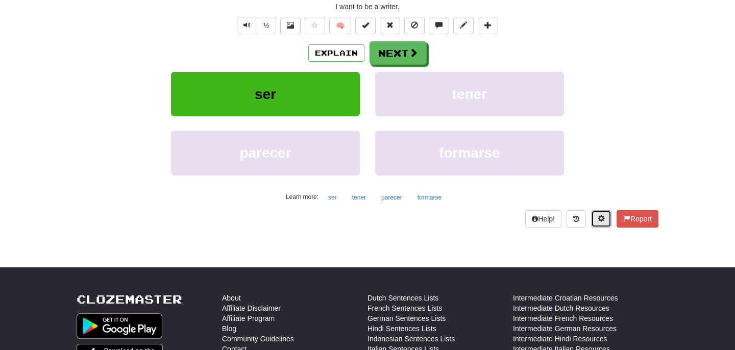
click at [599, 223] on button at bounding box center [601, 218] width 20 height 17
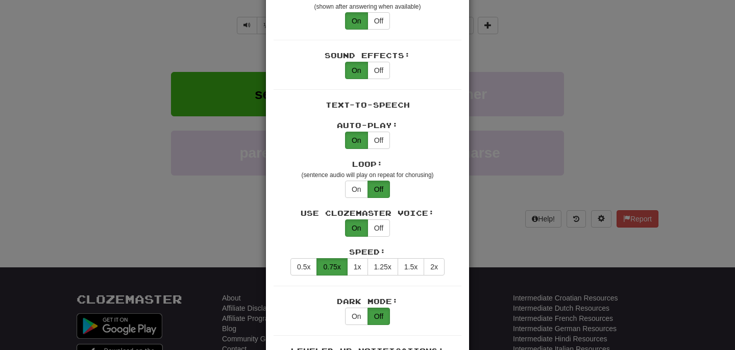
scroll to position [358, 0]
click at [353, 258] on button "1x" at bounding box center [357, 266] width 21 height 17
click at [381, 219] on button "Off" at bounding box center [378, 227] width 22 height 17
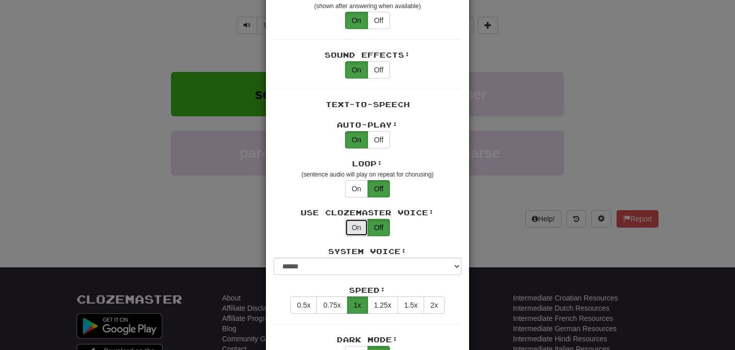
click at [355, 221] on button "On" at bounding box center [356, 227] width 23 height 17
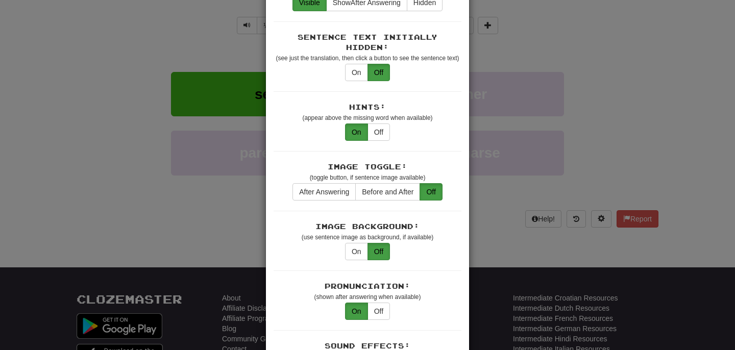
scroll to position [0, 0]
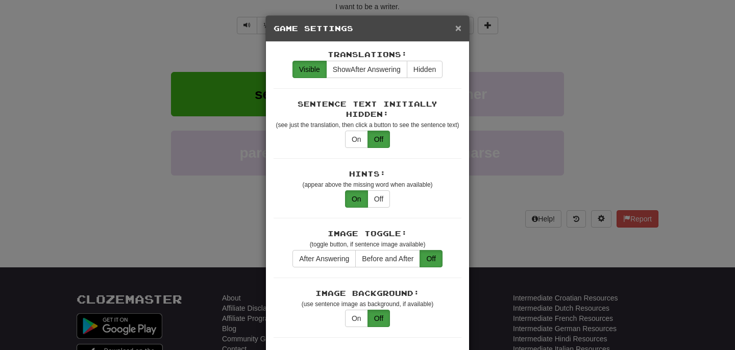
click at [461, 29] on span "×" at bounding box center [458, 28] width 6 height 12
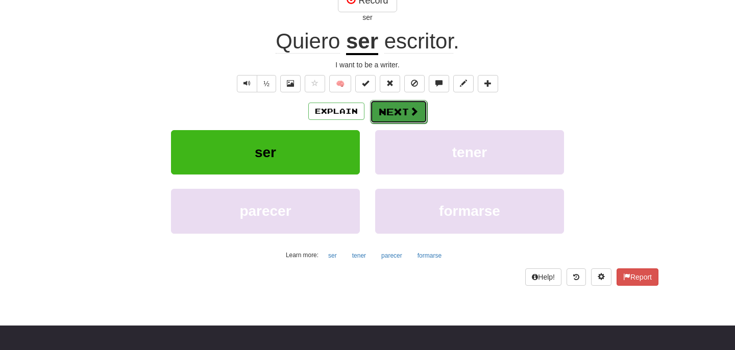
click at [398, 112] on button "Next" at bounding box center [398, 111] width 57 height 23
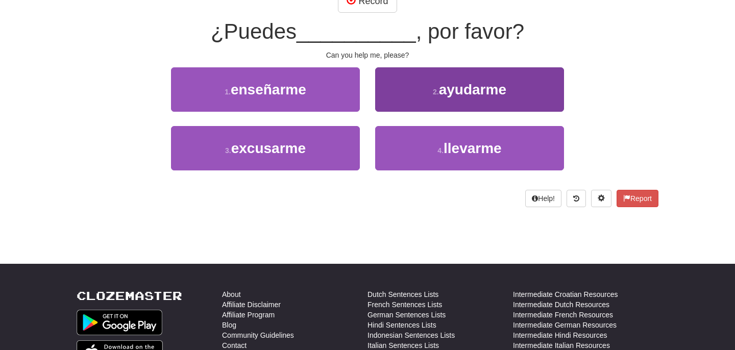
scroll to position [33, 0]
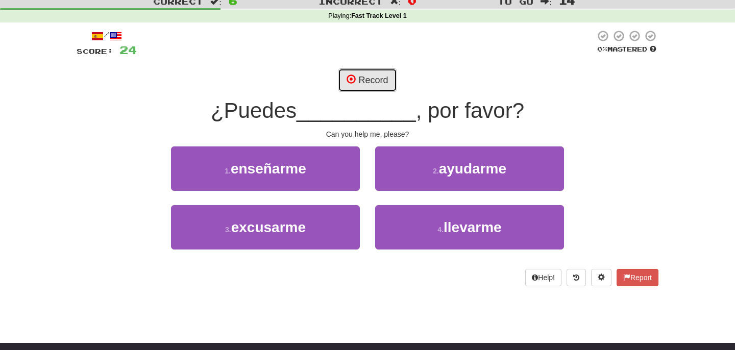
click at [364, 72] on button "Record" at bounding box center [367, 79] width 59 height 23
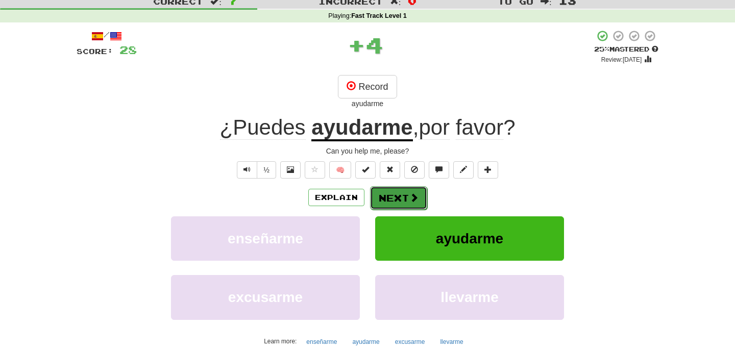
click at [407, 203] on button "Next" at bounding box center [398, 197] width 57 height 23
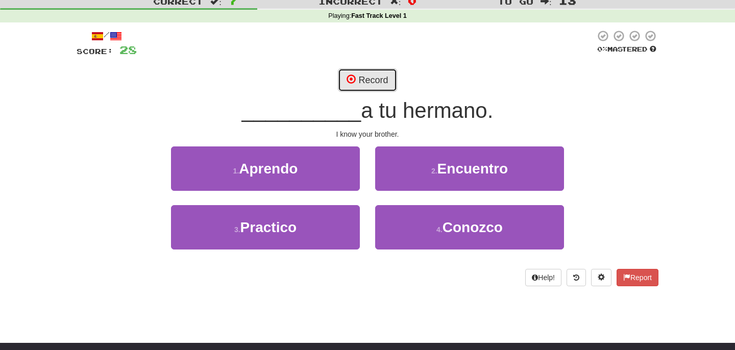
click at [371, 77] on button "Record" at bounding box center [367, 79] width 59 height 23
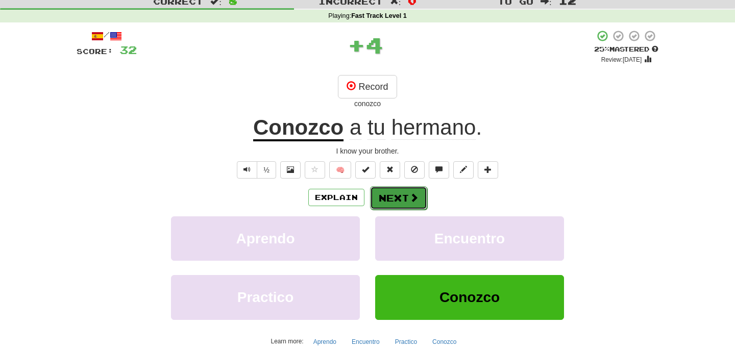
click at [392, 202] on button "Next" at bounding box center [398, 197] width 57 height 23
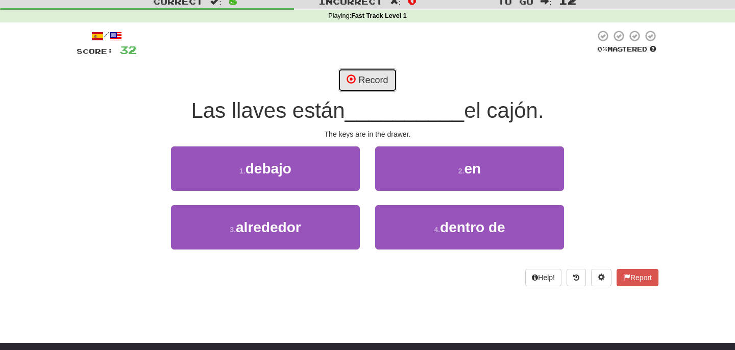
click at [368, 84] on button "Record" at bounding box center [367, 79] width 59 height 23
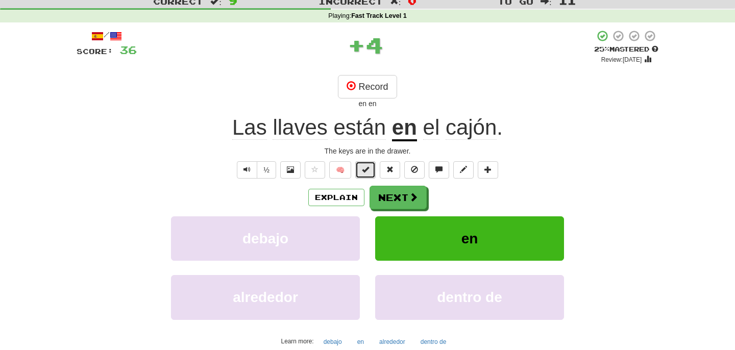
click at [359, 172] on button at bounding box center [365, 169] width 20 height 17
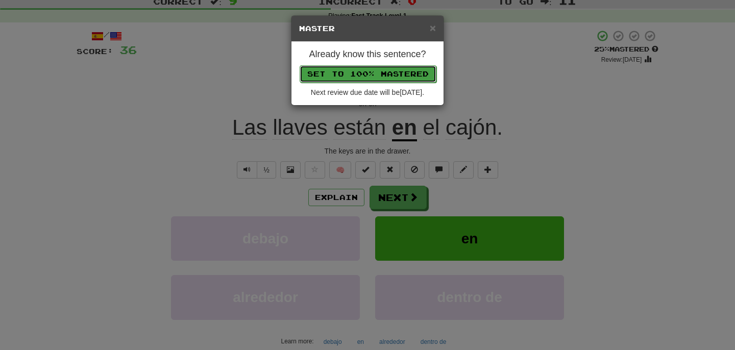
click at [369, 71] on button "Set to 100% Mastered" at bounding box center [367, 73] width 137 height 17
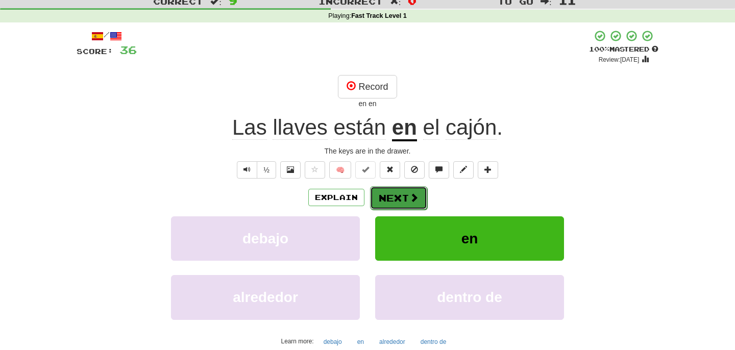
click at [397, 199] on button "Next" at bounding box center [398, 197] width 57 height 23
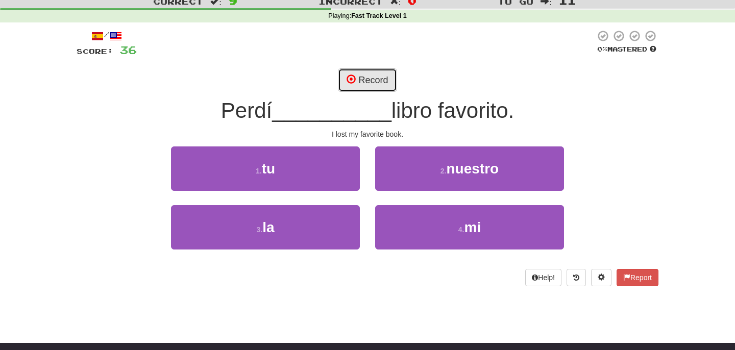
click at [365, 75] on button "Record" at bounding box center [367, 79] width 59 height 23
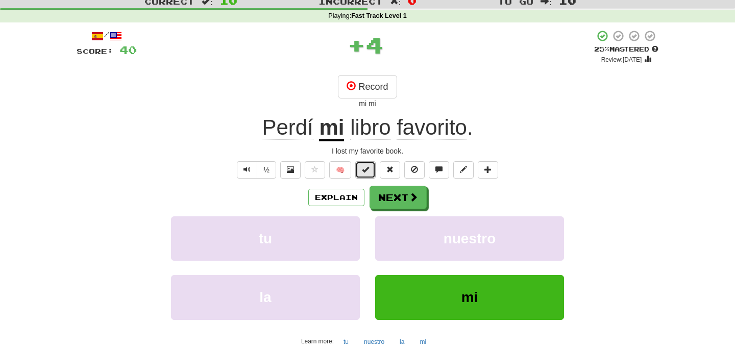
click at [362, 176] on button at bounding box center [365, 169] width 20 height 17
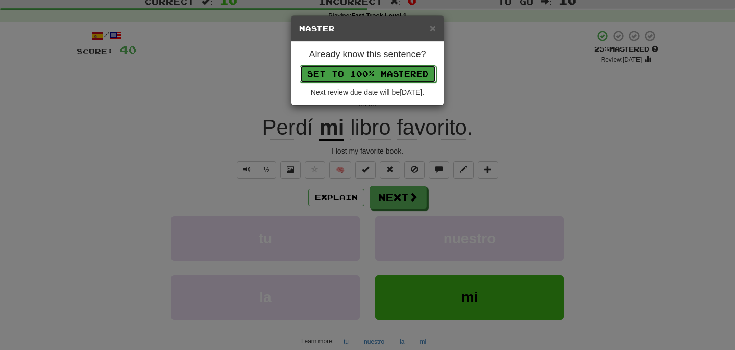
click at [397, 76] on button "Set to 100% Mastered" at bounding box center [367, 73] width 137 height 17
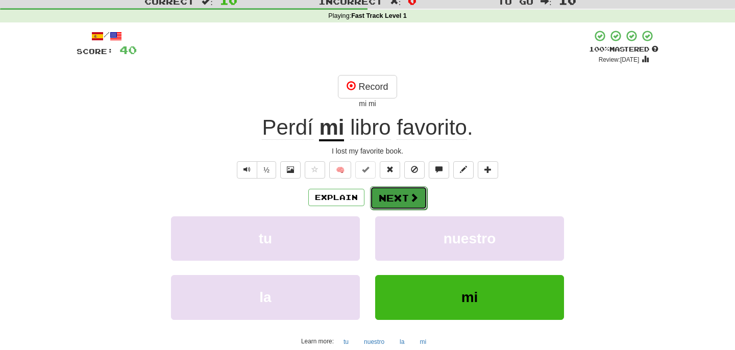
click at [399, 205] on button "Next" at bounding box center [398, 197] width 57 height 23
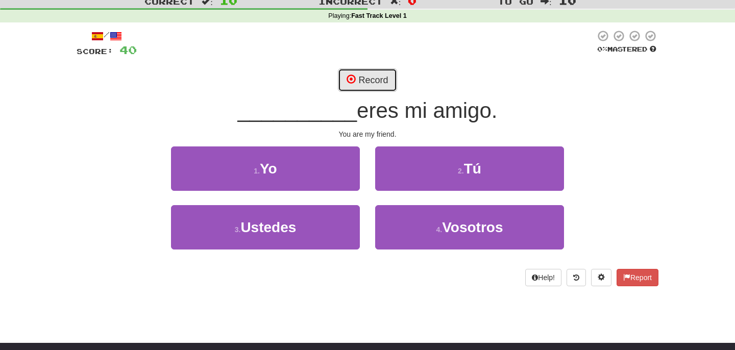
click at [370, 85] on button "Record" at bounding box center [367, 79] width 59 height 23
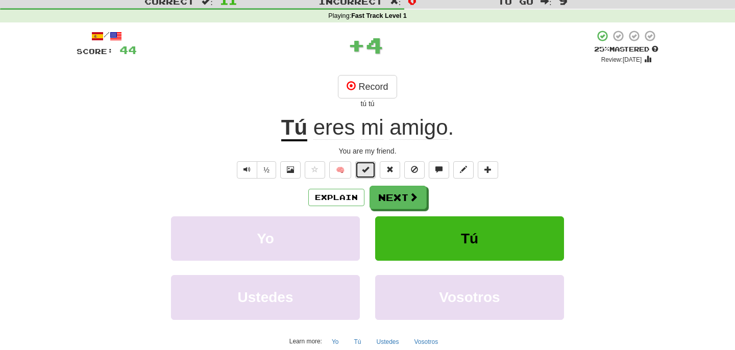
click at [360, 165] on button at bounding box center [365, 169] width 20 height 17
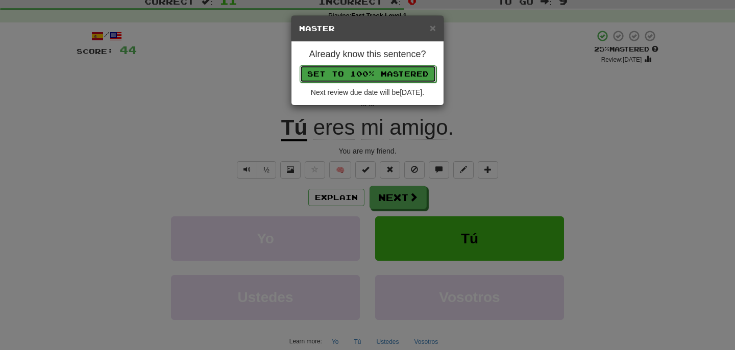
click at [390, 76] on button "Set to 100% Mastered" at bounding box center [367, 73] width 137 height 17
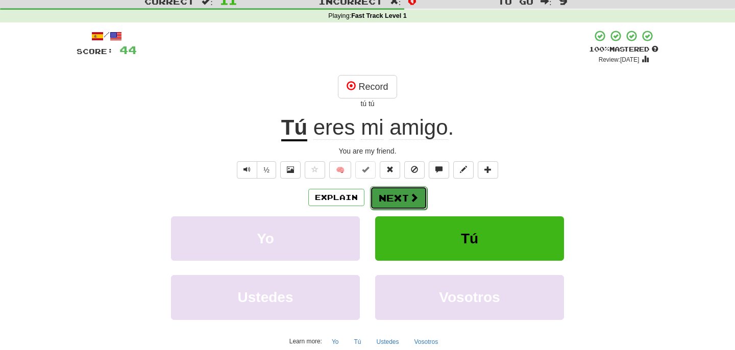
click at [401, 198] on button "Next" at bounding box center [398, 197] width 57 height 23
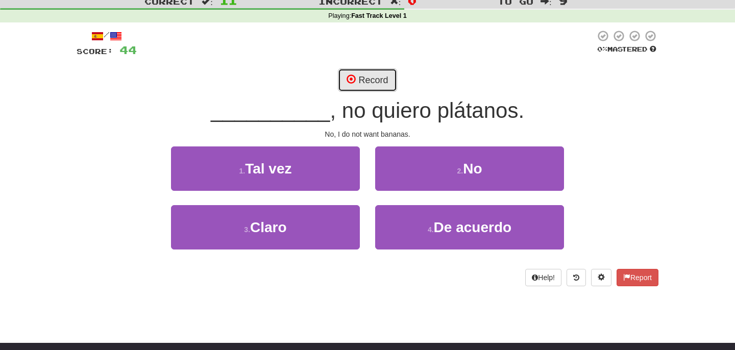
click at [378, 87] on button "Record" at bounding box center [367, 79] width 59 height 23
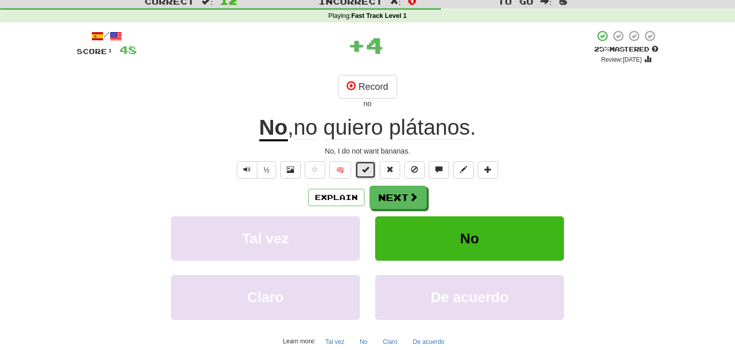
click at [371, 169] on button at bounding box center [365, 169] width 20 height 17
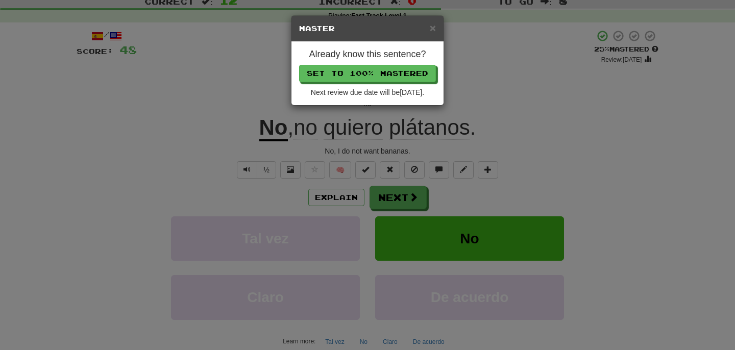
click at [354, 83] on div "Already know this sentence? Set to 100% Mastered Next review due date will be 2…" at bounding box center [367, 73] width 152 height 63
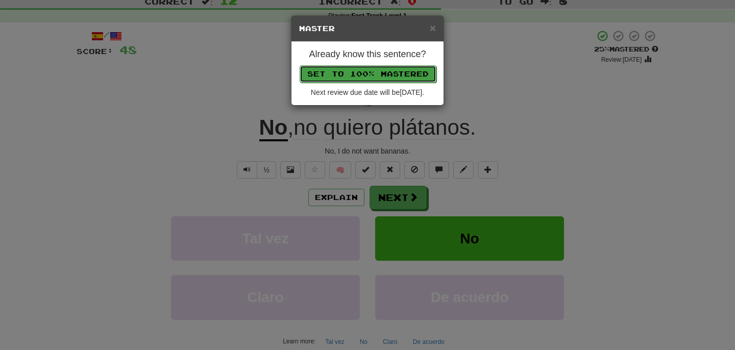
click at [346, 78] on button "Set to 100% Mastered" at bounding box center [367, 73] width 137 height 17
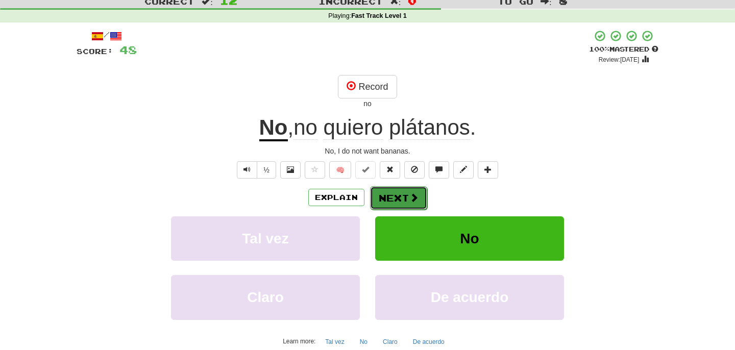
click at [408, 191] on button "Next" at bounding box center [398, 197] width 57 height 23
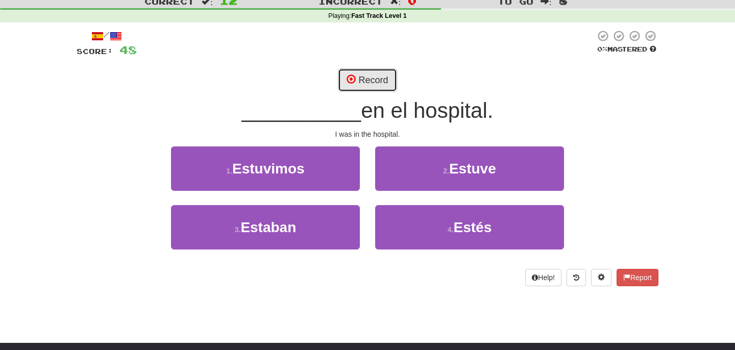
click at [374, 86] on button "Record" at bounding box center [367, 79] width 59 height 23
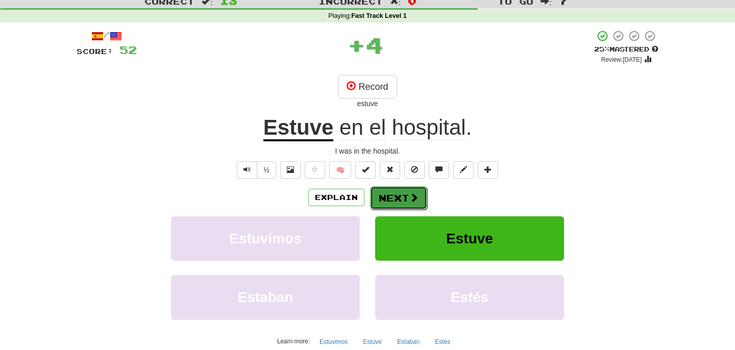
click at [398, 206] on button "Next" at bounding box center [398, 197] width 57 height 23
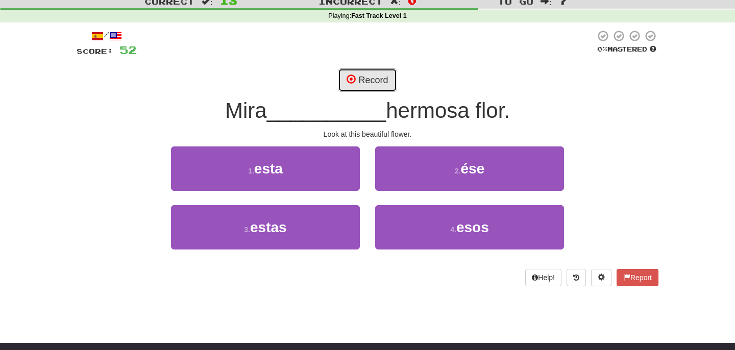
click at [371, 78] on button "Record" at bounding box center [367, 79] width 59 height 23
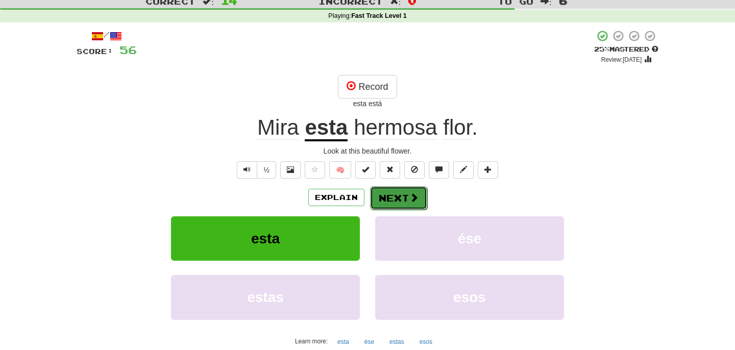
click at [403, 199] on button "Next" at bounding box center [398, 197] width 57 height 23
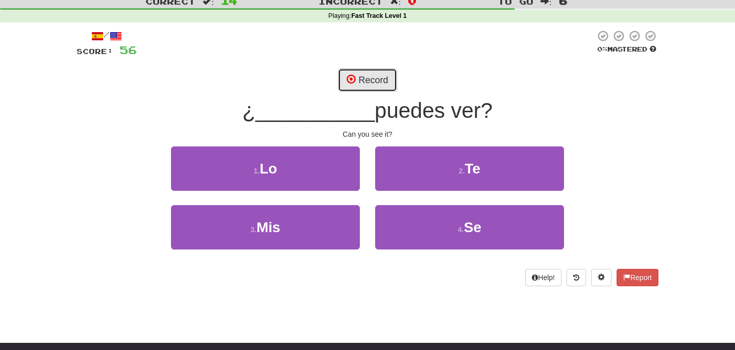
click at [372, 85] on button "Record" at bounding box center [367, 79] width 59 height 23
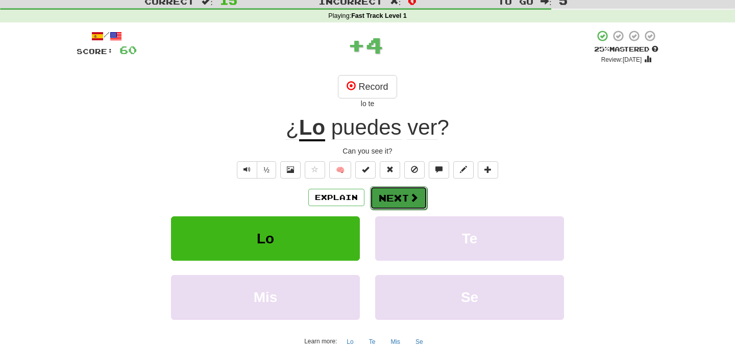
click at [386, 195] on button "Next" at bounding box center [398, 197] width 57 height 23
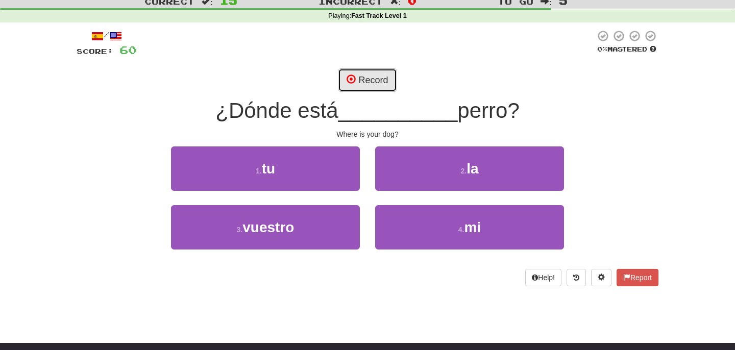
click at [367, 83] on button "Record" at bounding box center [367, 79] width 59 height 23
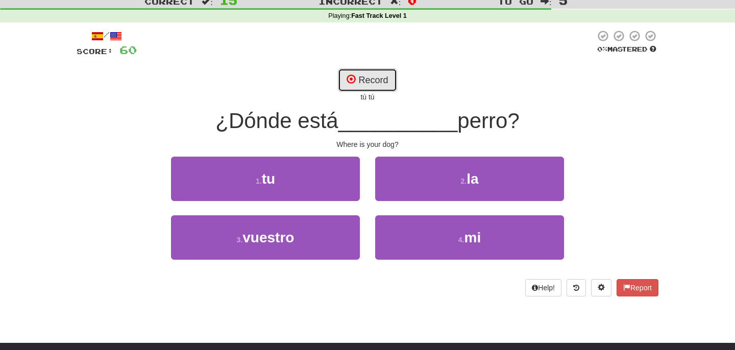
click at [379, 85] on button "Record" at bounding box center [367, 79] width 59 height 23
click at [373, 73] on button "Record" at bounding box center [367, 79] width 59 height 23
click at [464, 74] on div "Record two" at bounding box center [368, 85] width 582 height 34
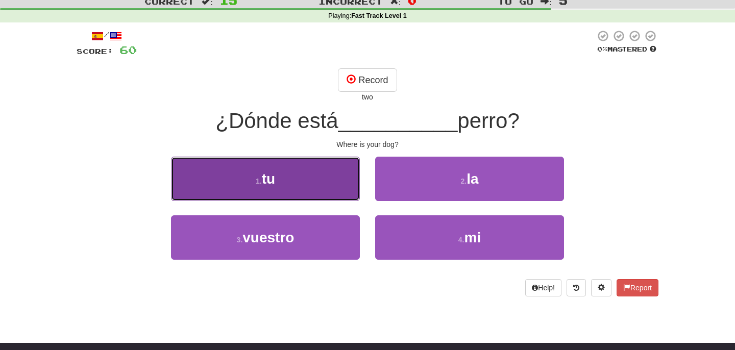
click at [303, 169] on button "1 . tu" at bounding box center [265, 179] width 189 height 44
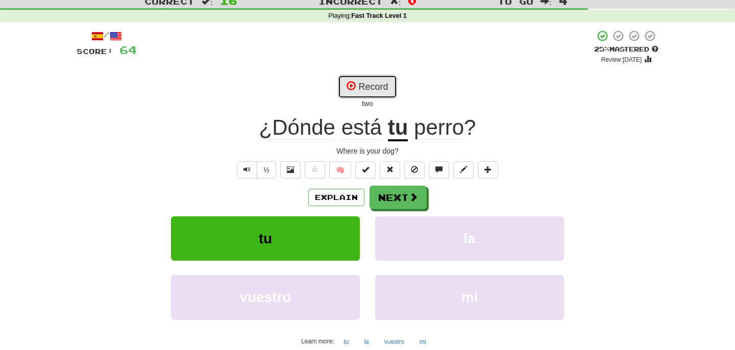
click at [367, 84] on button "Record" at bounding box center [367, 86] width 59 height 23
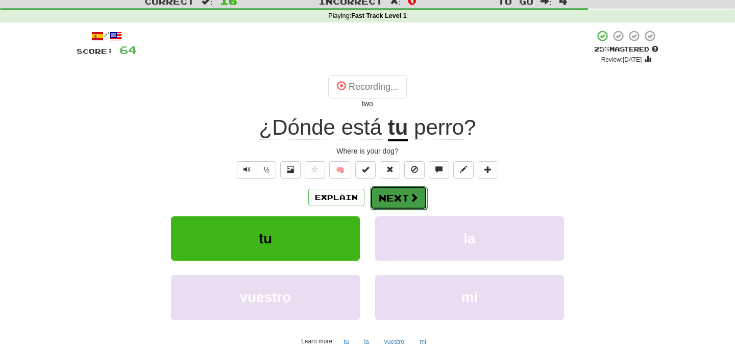
click at [405, 198] on button "Next" at bounding box center [398, 197] width 57 height 23
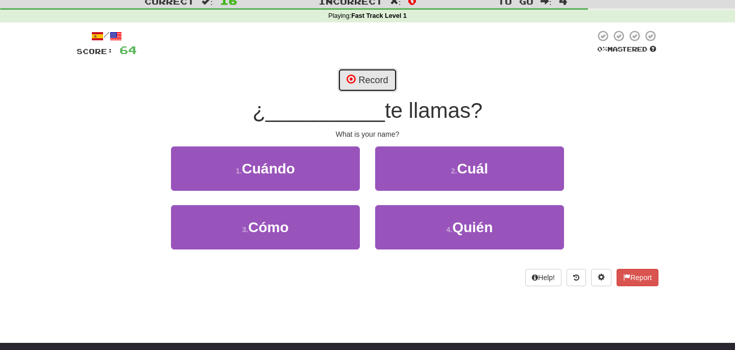
click at [372, 80] on button "Record" at bounding box center [367, 79] width 59 height 23
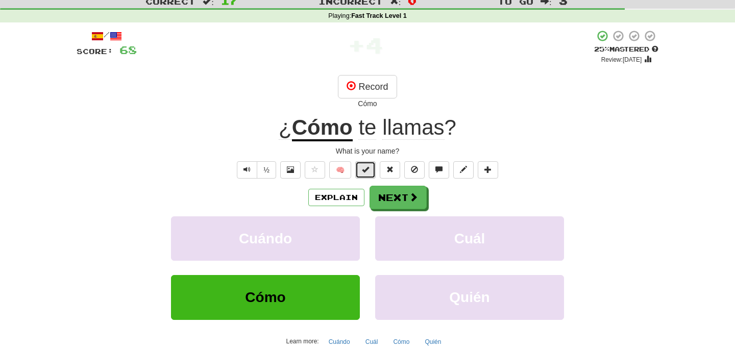
click at [362, 167] on span at bounding box center [365, 169] width 7 height 7
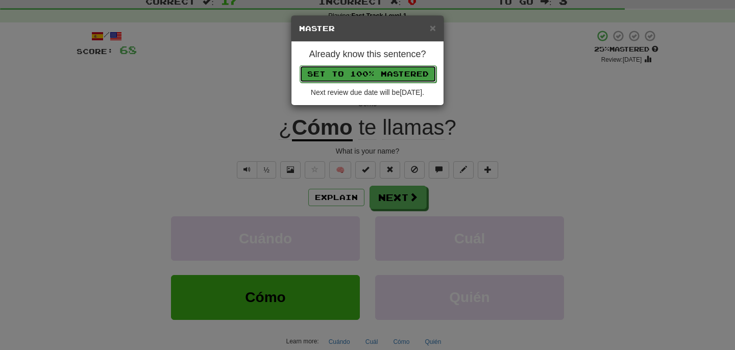
click at [388, 70] on button "Set to 100% Mastered" at bounding box center [367, 73] width 137 height 17
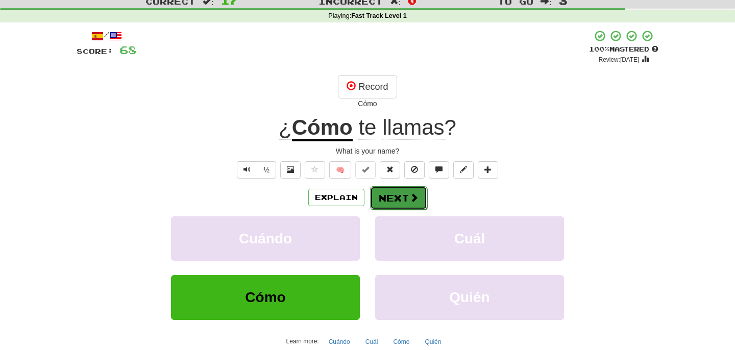
click at [396, 192] on button "Next" at bounding box center [398, 197] width 57 height 23
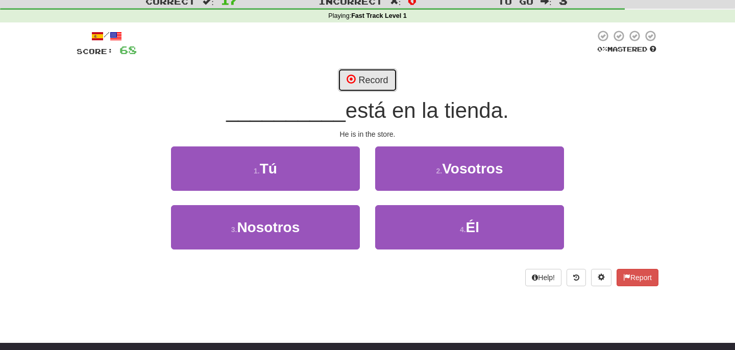
click at [369, 78] on button "Record" at bounding box center [367, 79] width 59 height 23
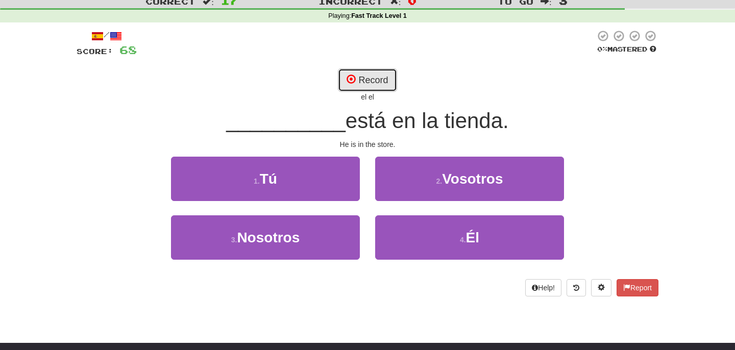
click at [371, 71] on button "Record" at bounding box center [367, 79] width 59 height 23
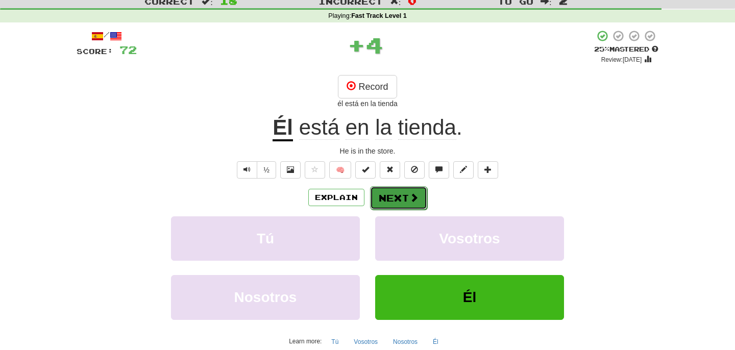
click at [406, 200] on button "Next" at bounding box center [398, 197] width 57 height 23
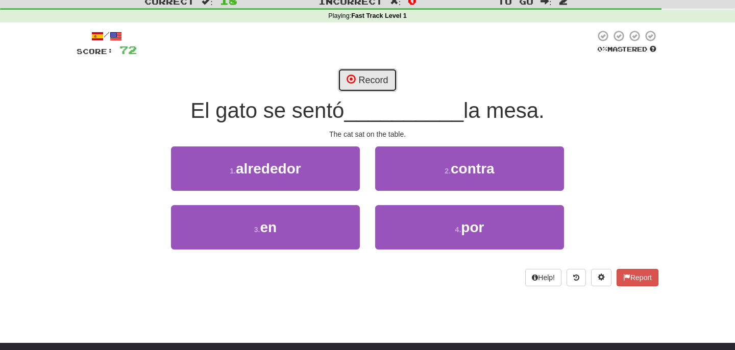
click at [379, 85] on button "Record" at bounding box center [367, 79] width 59 height 23
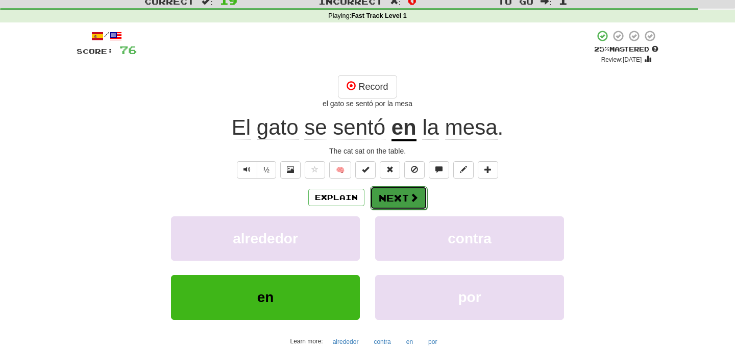
click at [398, 198] on button "Next" at bounding box center [398, 197] width 57 height 23
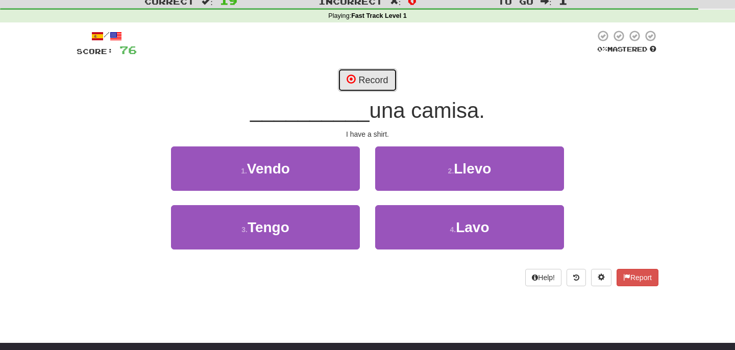
click at [370, 78] on button "Record" at bounding box center [367, 79] width 59 height 23
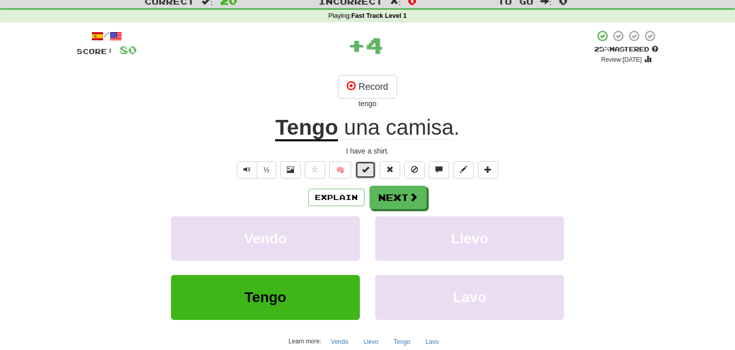
click at [364, 172] on span at bounding box center [365, 169] width 7 height 7
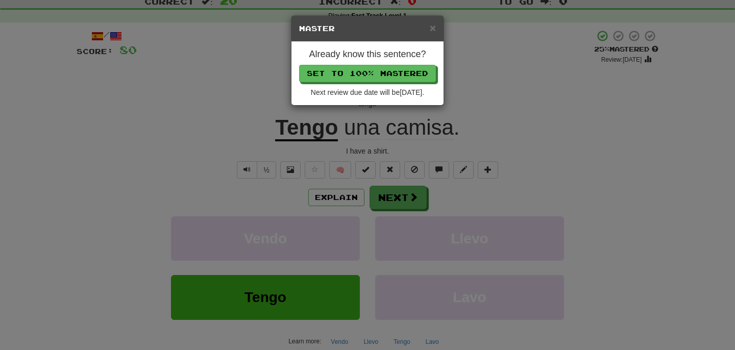
click at [412, 83] on div "Already know this sentence? Set to 100% Mastered Next review due date will be 2…" at bounding box center [367, 73] width 152 height 63
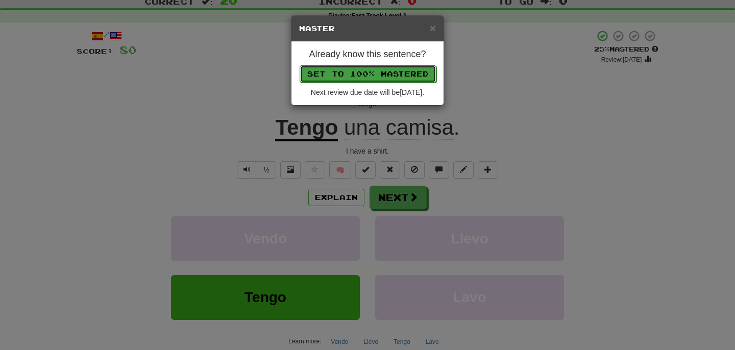
click at [406, 78] on button "Set to 100% Mastered" at bounding box center [367, 73] width 137 height 17
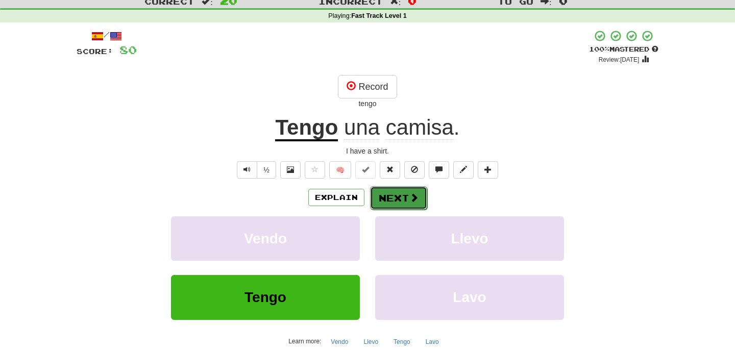
click at [401, 197] on button "Next" at bounding box center [398, 197] width 57 height 23
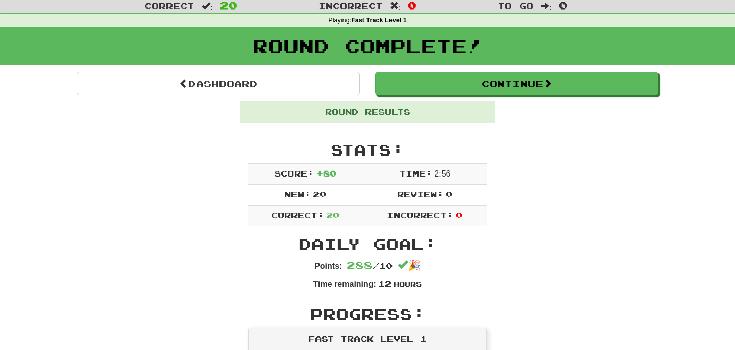
scroll to position [0, 0]
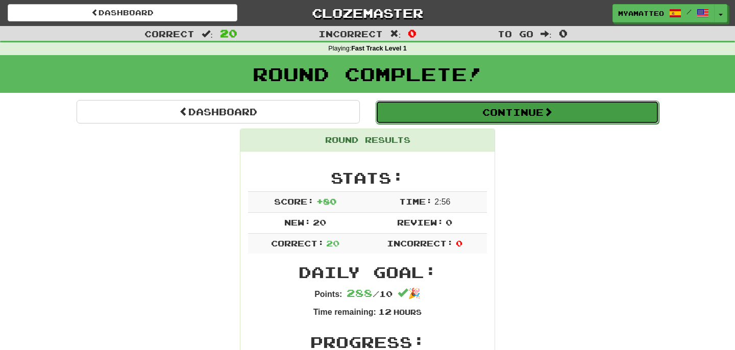
click at [490, 107] on button "Continue" at bounding box center [516, 112] width 283 height 23
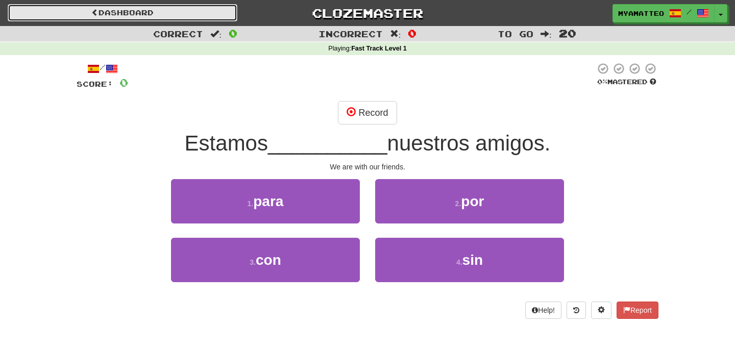
click at [179, 16] on link "Dashboard" at bounding box center [123, 12] width 230 height 17
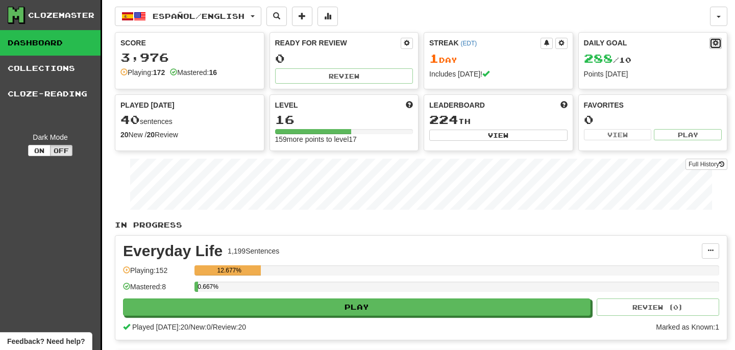
click at [717, 46] on span at bounding box center [715, 43] width 6 height 6
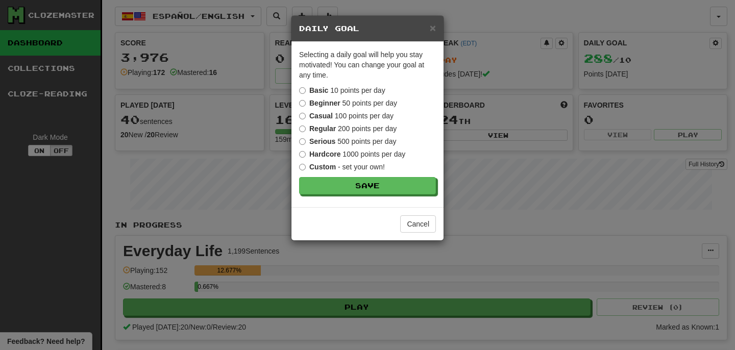
click at [372, 103] on label "Beginner 50 points per day" at bounding box center [348, 103] width 98 height 10
click at [378, 186] on button "Save" at bounding box center [367, 186] width 137 height 17
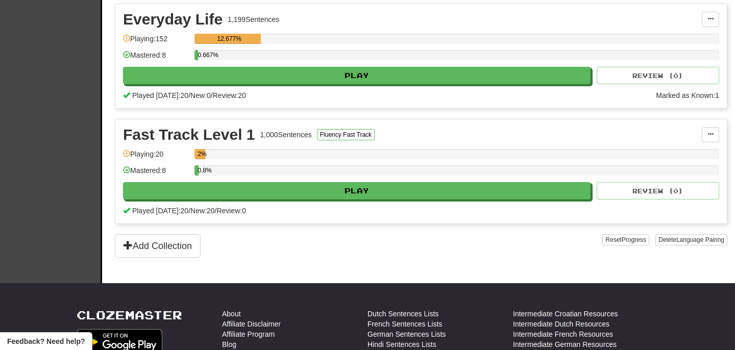
scroll to position [192, 0]
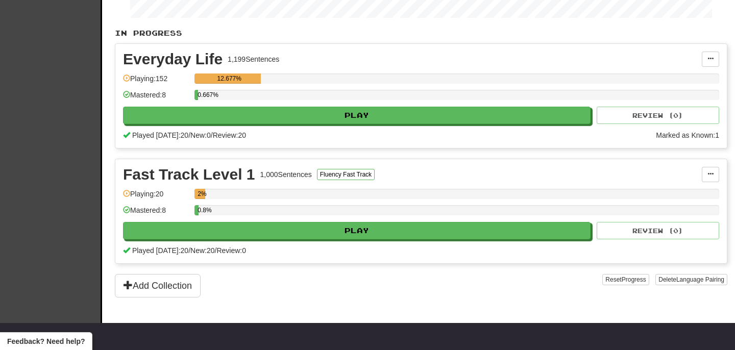
click at [711, 183] on div "Fast Track Level 1 1,000 Sentences Fluency Fast Track Manage Sentences Unpin fr…" at bounding box center [420, 211] width 611 height 104
click at [711, 177] on span at bounding box center [710, 174] width 6 height 6
click at [711, 176] on span at bounding box center [710, 174] width 6 height 6
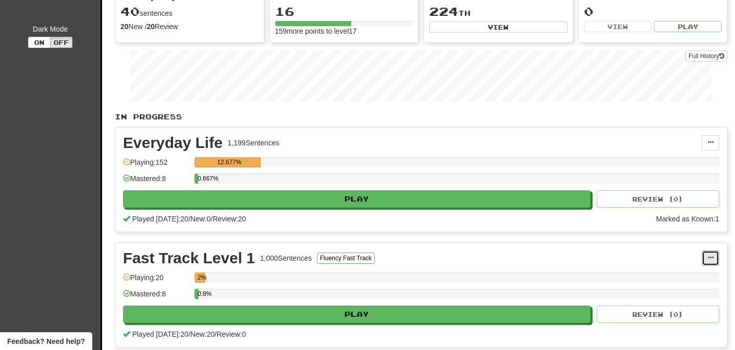
scroll to position [0, 0]
